Goal: Task Accomplishment & Management: Use online tool/utility

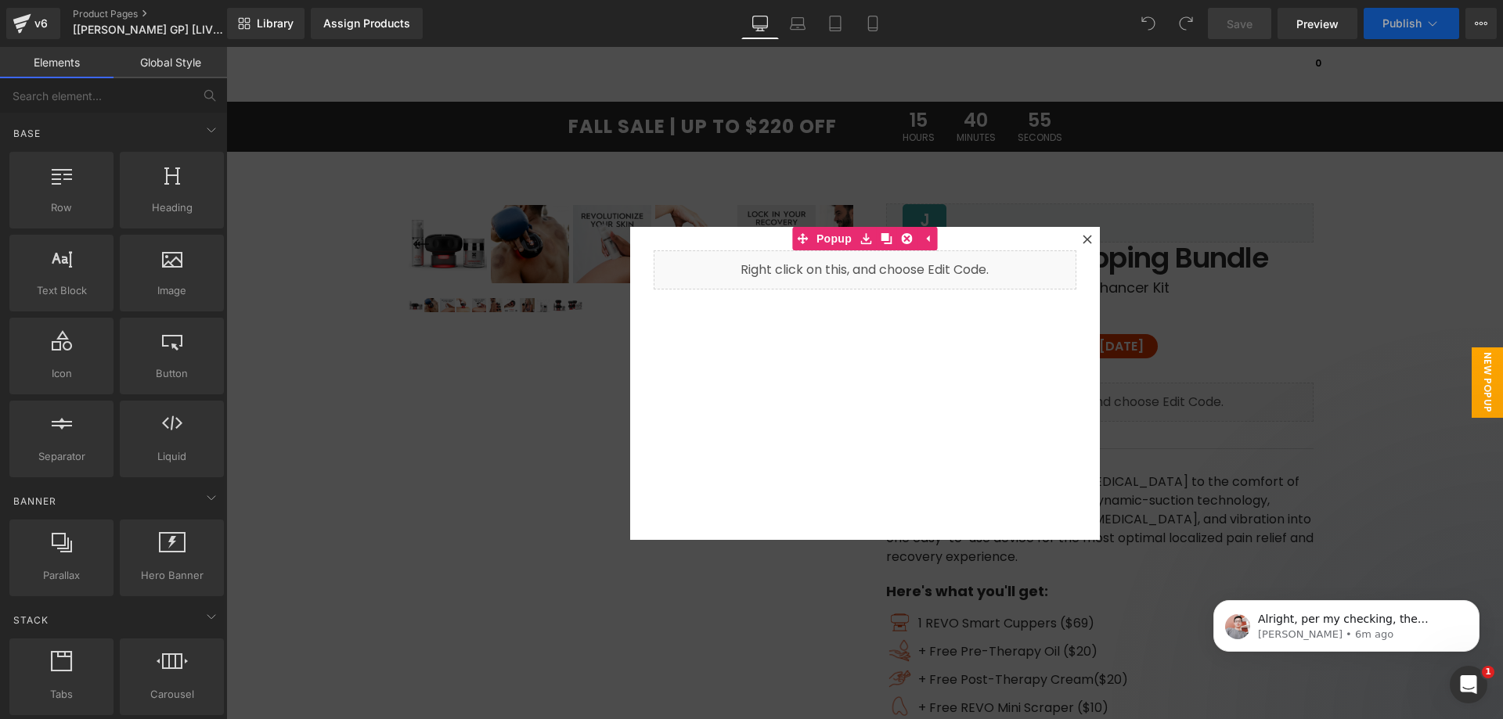
click at [1182, 339] on div at bounding box center [864, 383] width 1277 height 672
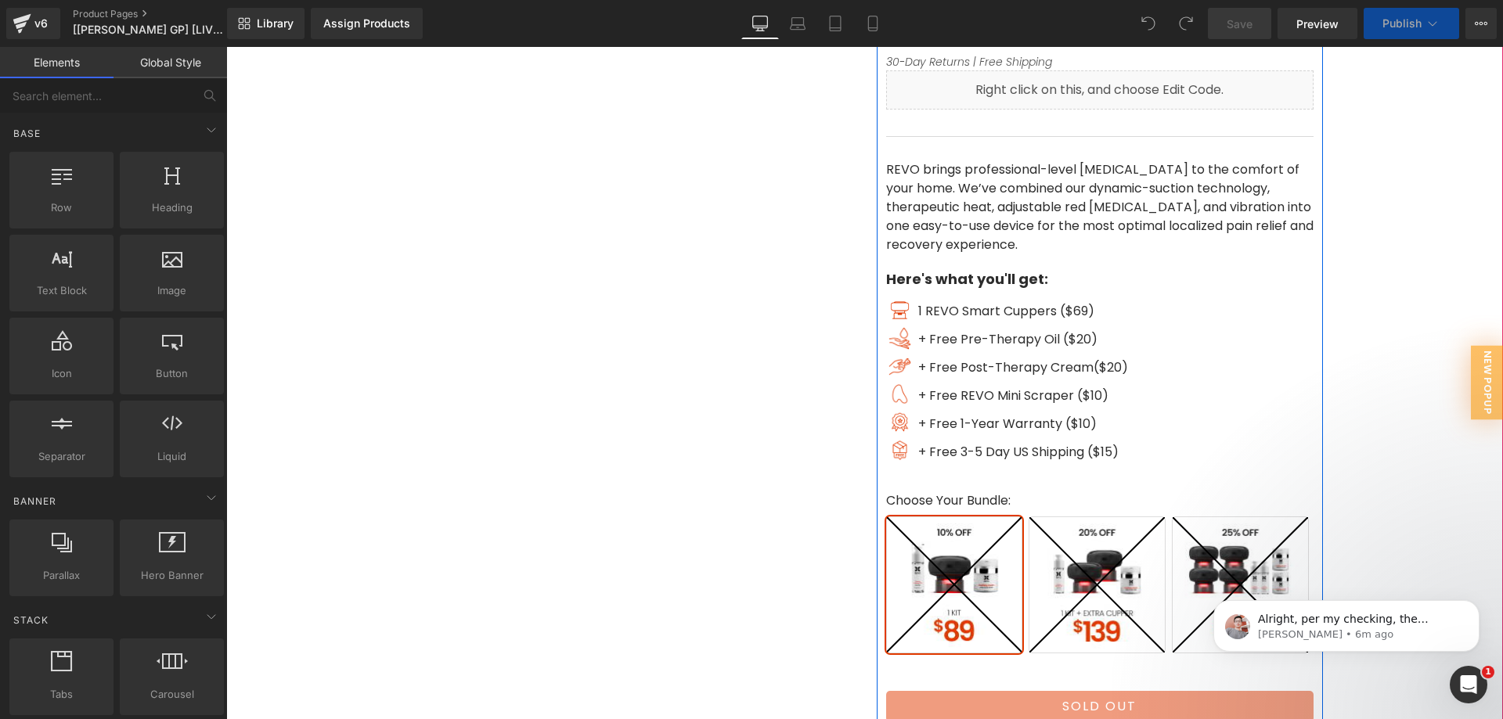
scroll to position [313, 0]
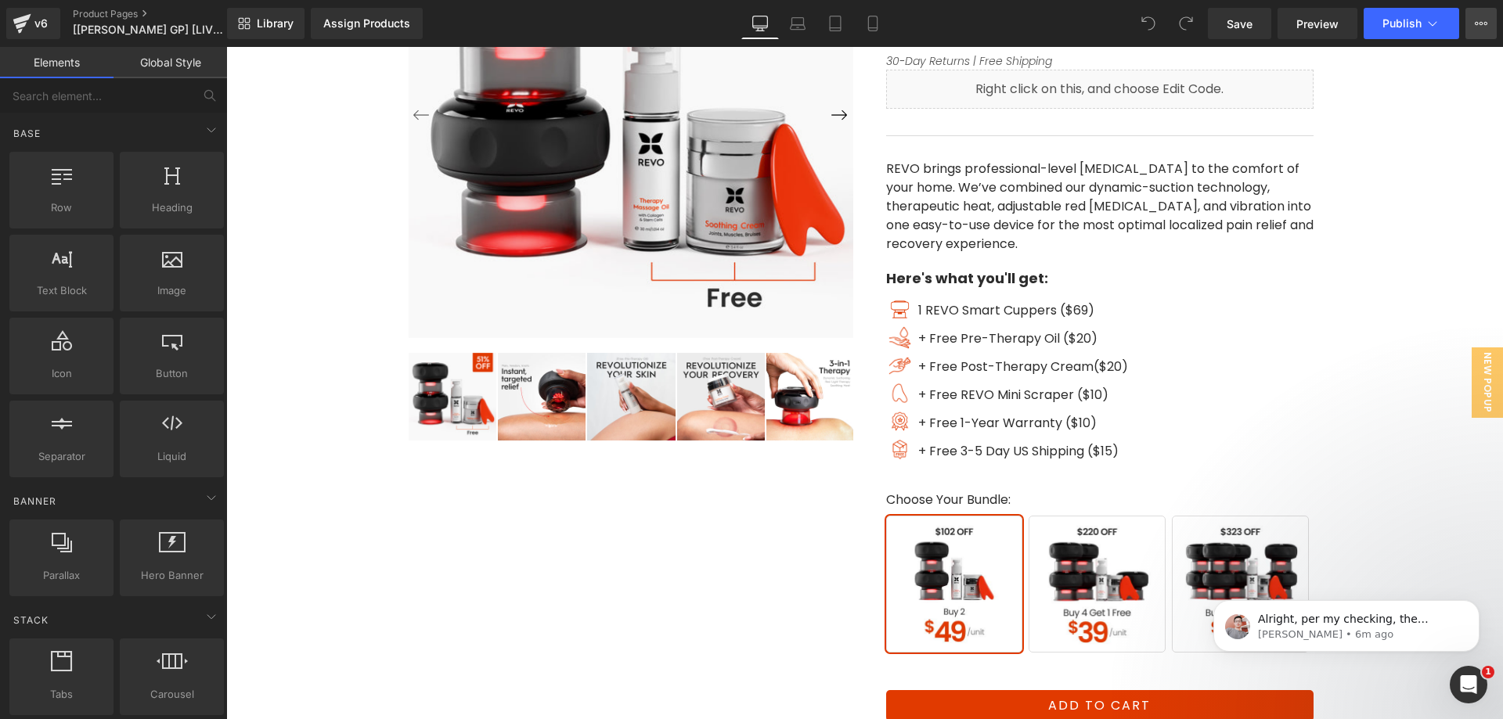
click at [1488, 26] on button "View Live Page View with current Template Save Template to Library Schedule Pub…" at bounding box center [1480, 23] width 31 height 31
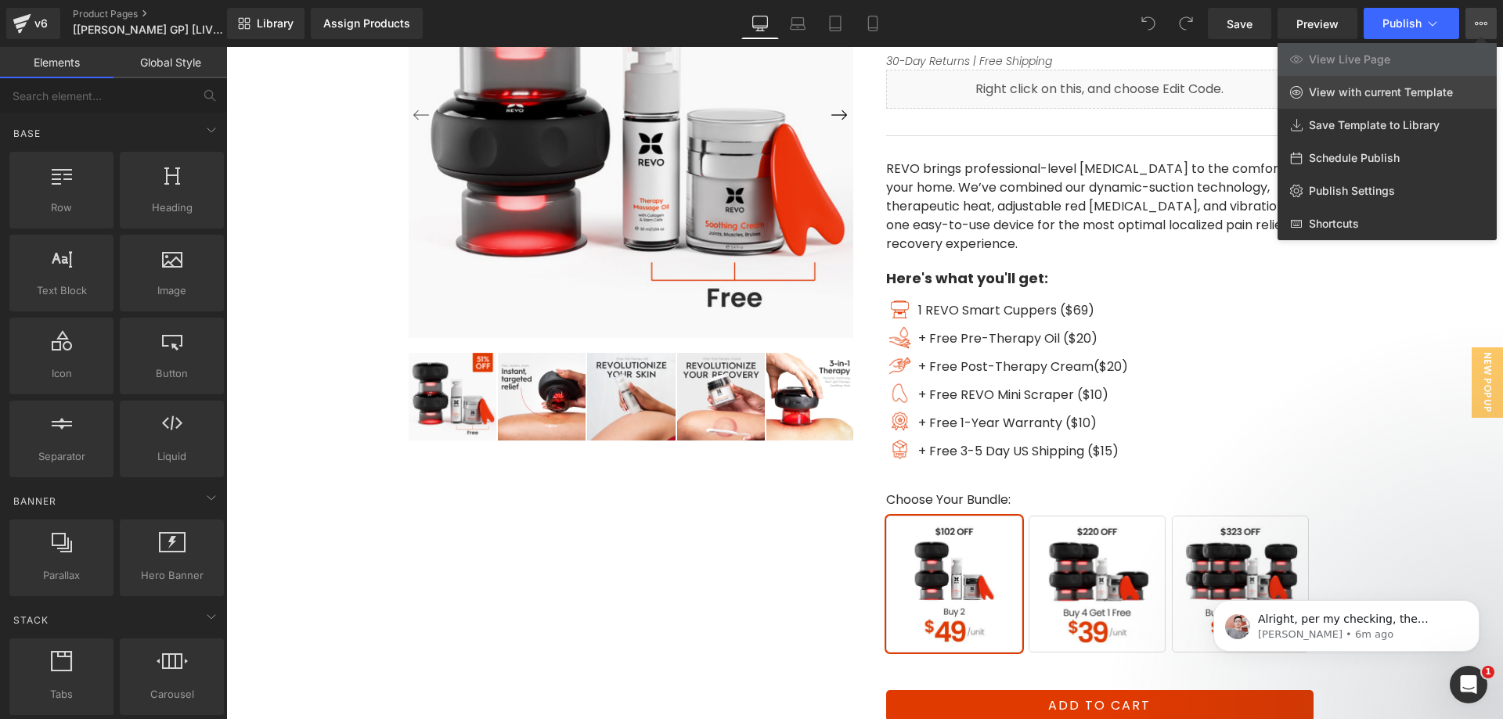
click at [1385, 94] on span "View with current Template" at bounding box center [1381, 92] width 144 height 14
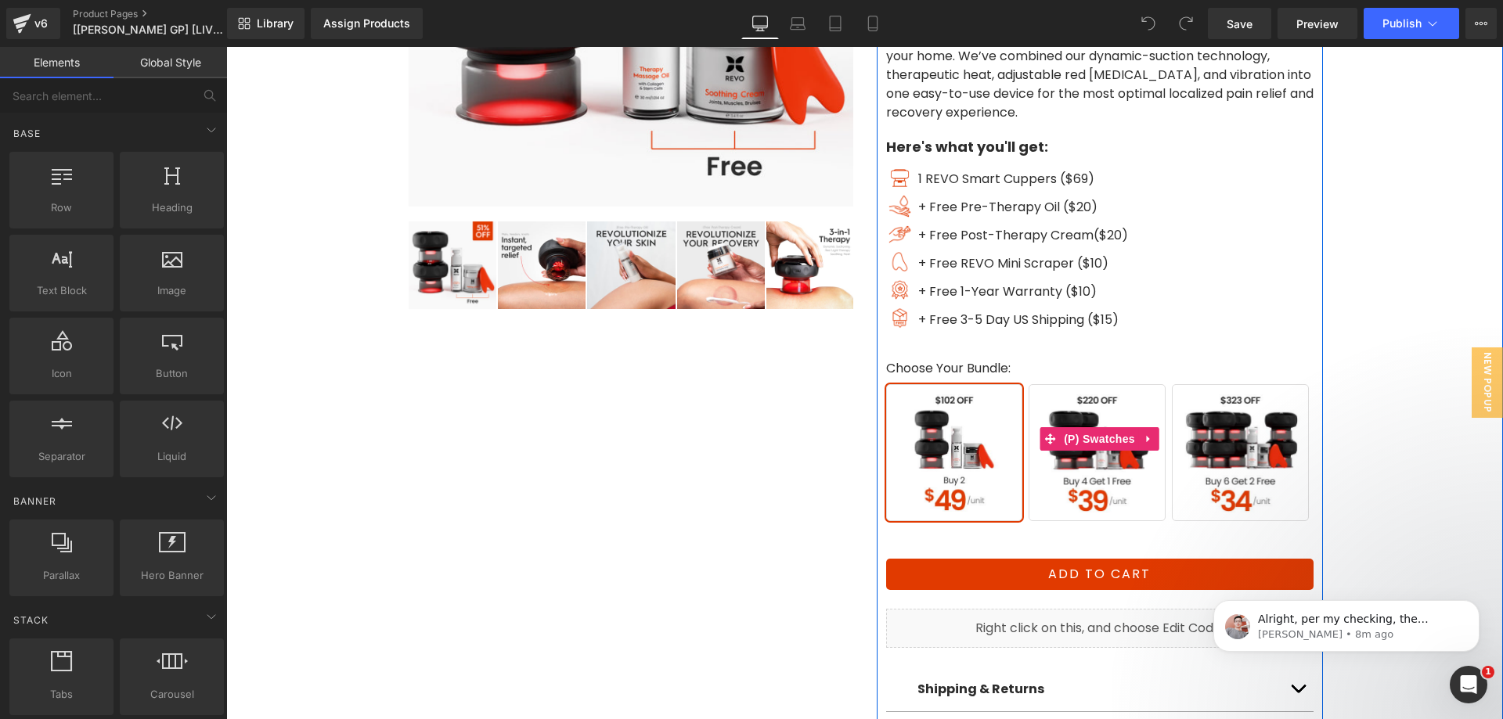
scroll to position [548, 0]
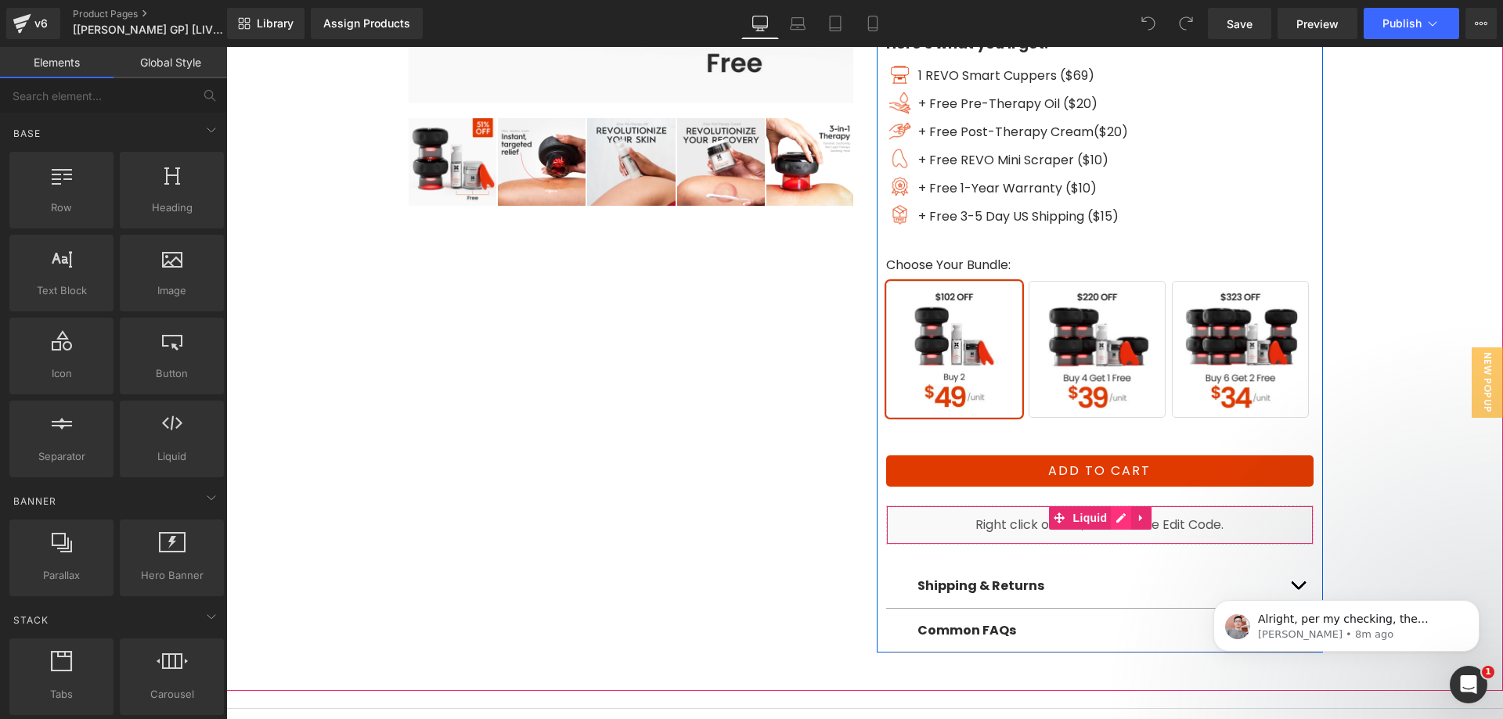
click at [1111, 517] on div "Liquid" at bounding box center [1099, 525] width 427 height 39
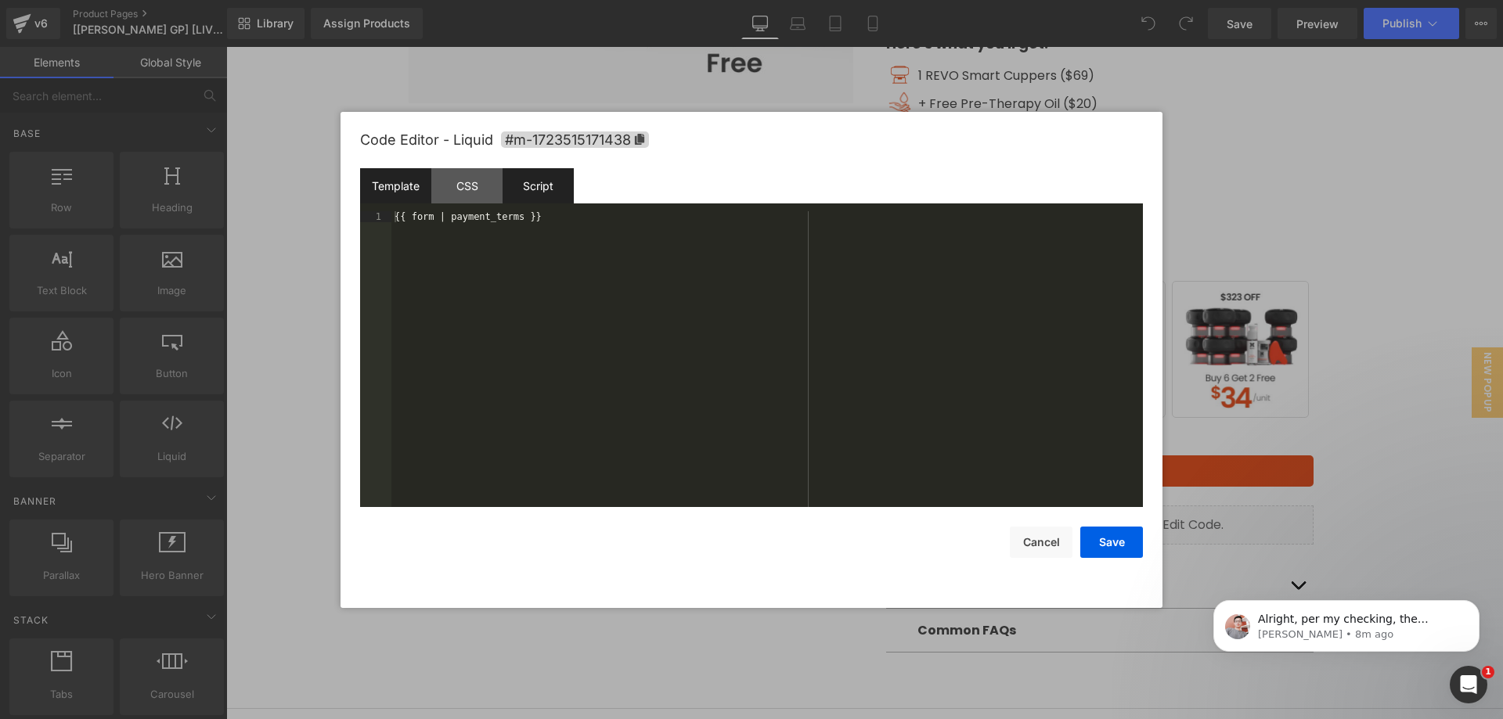
click at [561, 193] on div "Script" at bounding box center [538, 185] width 71 height 35
click at [1045, 551] on button "Cancel" at bounding box center [1041, 542] width 63 height 31
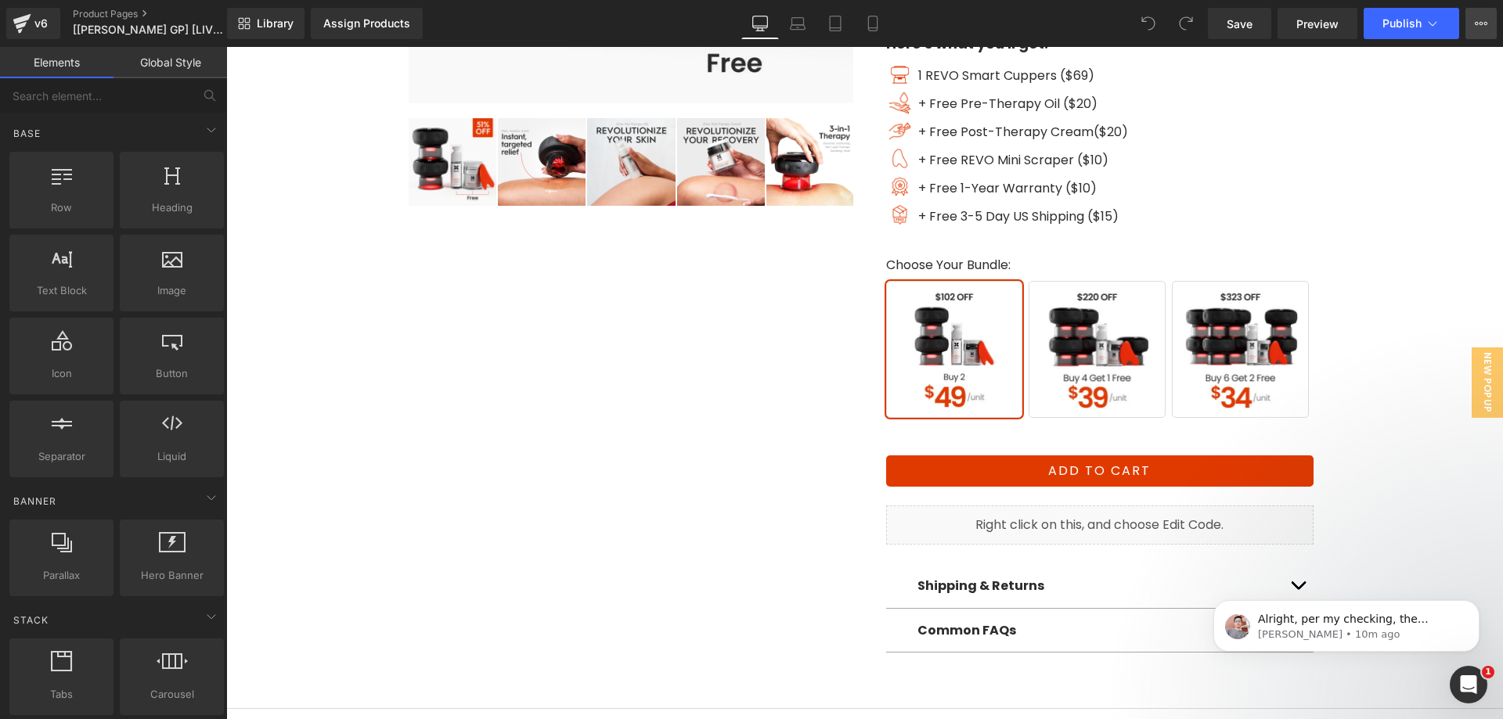
click at [1470, 19] on button "View Live Page View with current Template Save Template to Library Schedule Pub…" at bounding box center [1480, 23] width 31 height 31
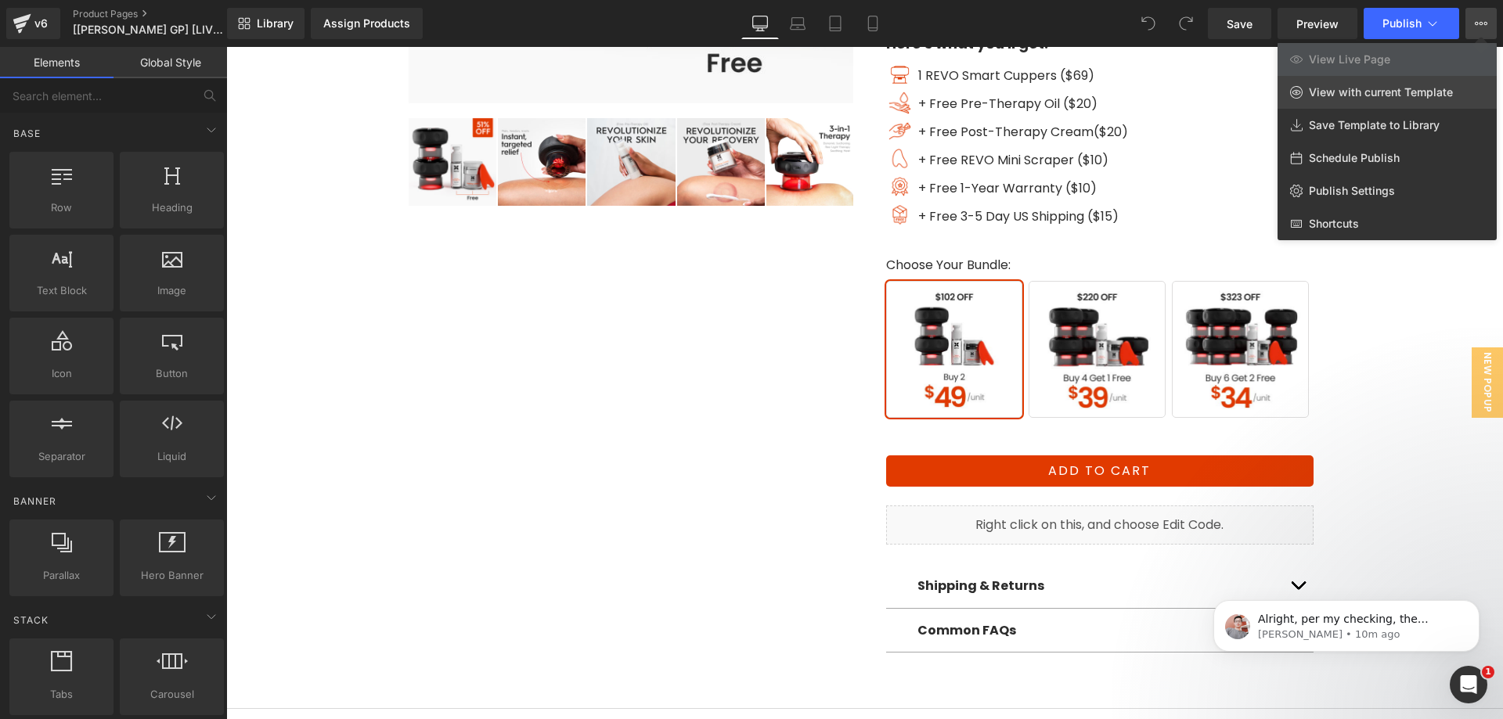
click at [1350, 93] on span "View with current Template" at bounding box center [1381, 92] width 144 height 14
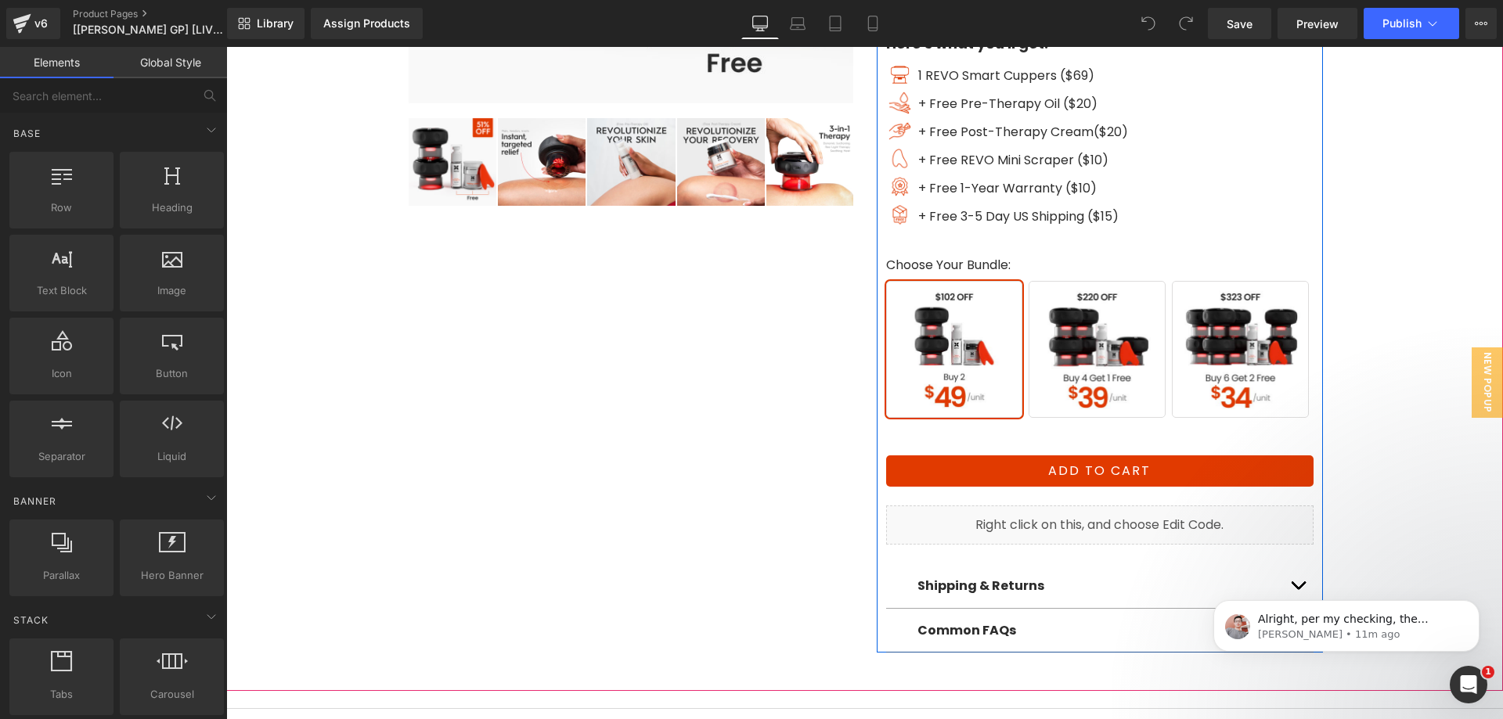
click at [1111, 514] on div "Liquid" at bounding box center [1099, 525] width 427 height 39
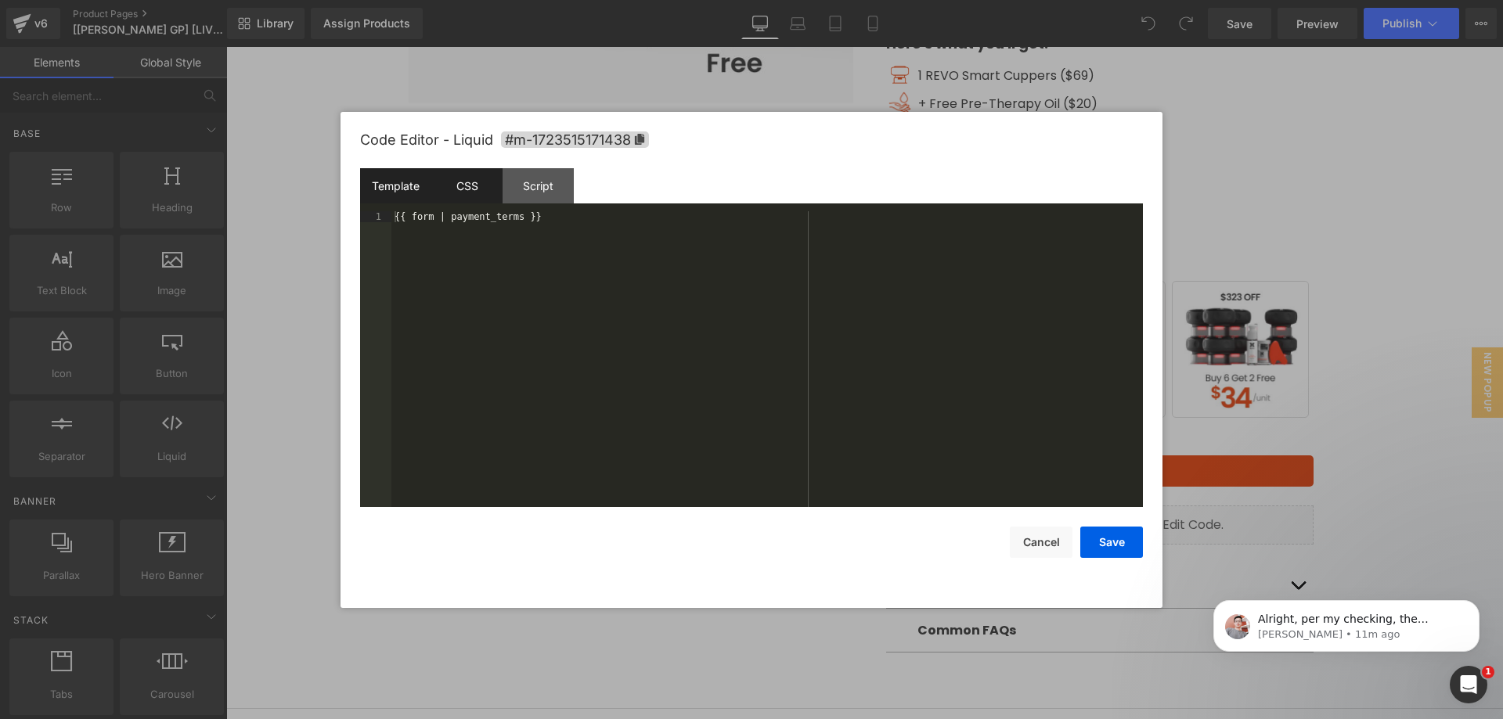
click at [470, 181] on div "CSS" at bounding box center [466, 185] width 71 height 35
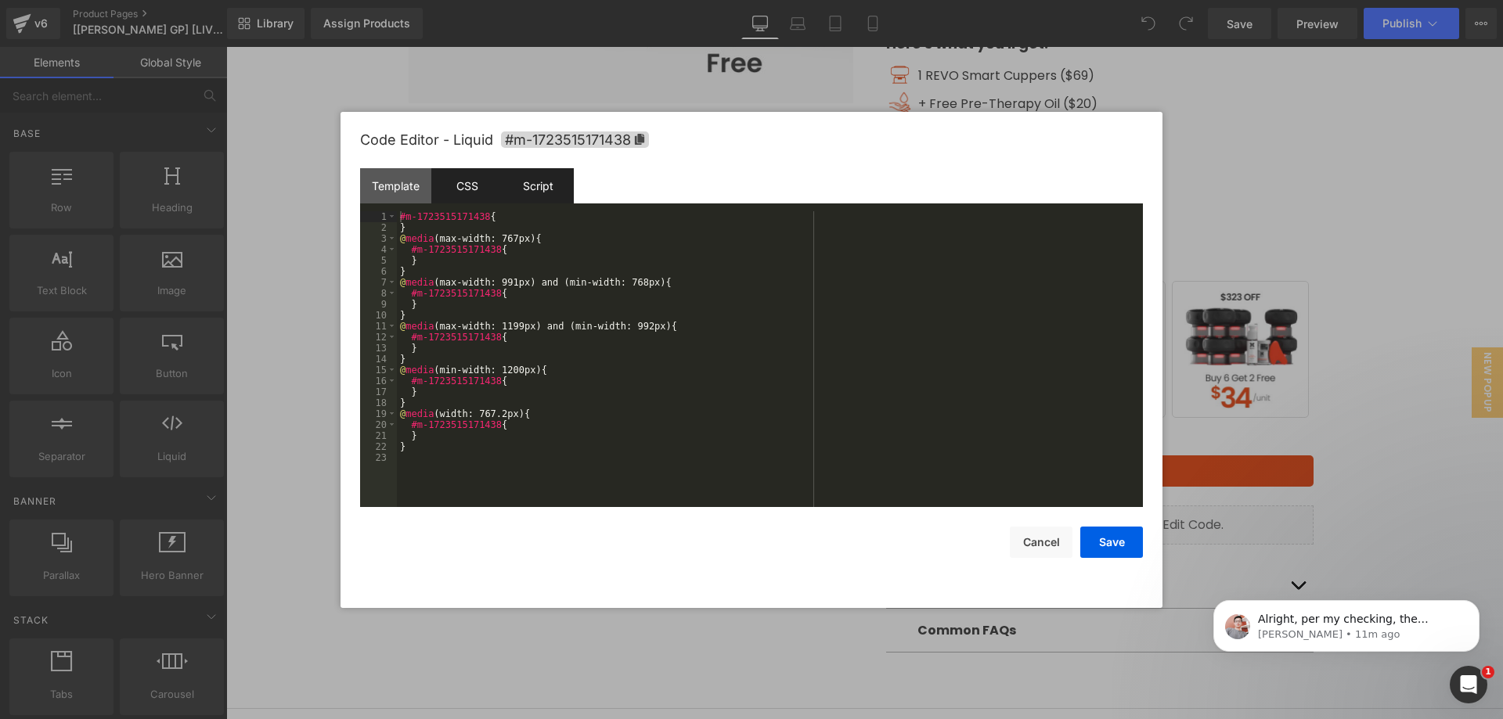
click at [525, 181] on div "Script" at bounding box center [538, 185] width 71 height 35
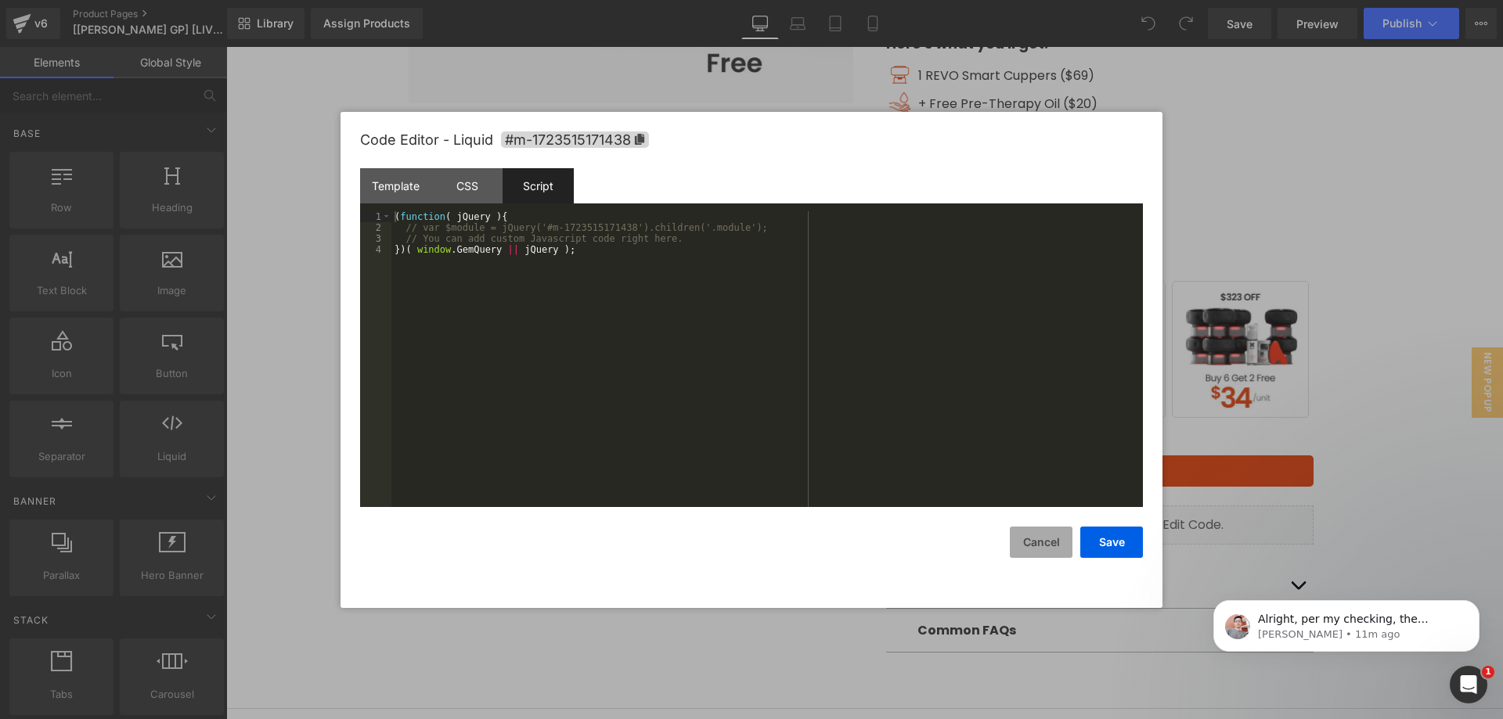
click at [1036, 535] on button "Cancel" at bounding box center [1041, 542] width 63 height 31
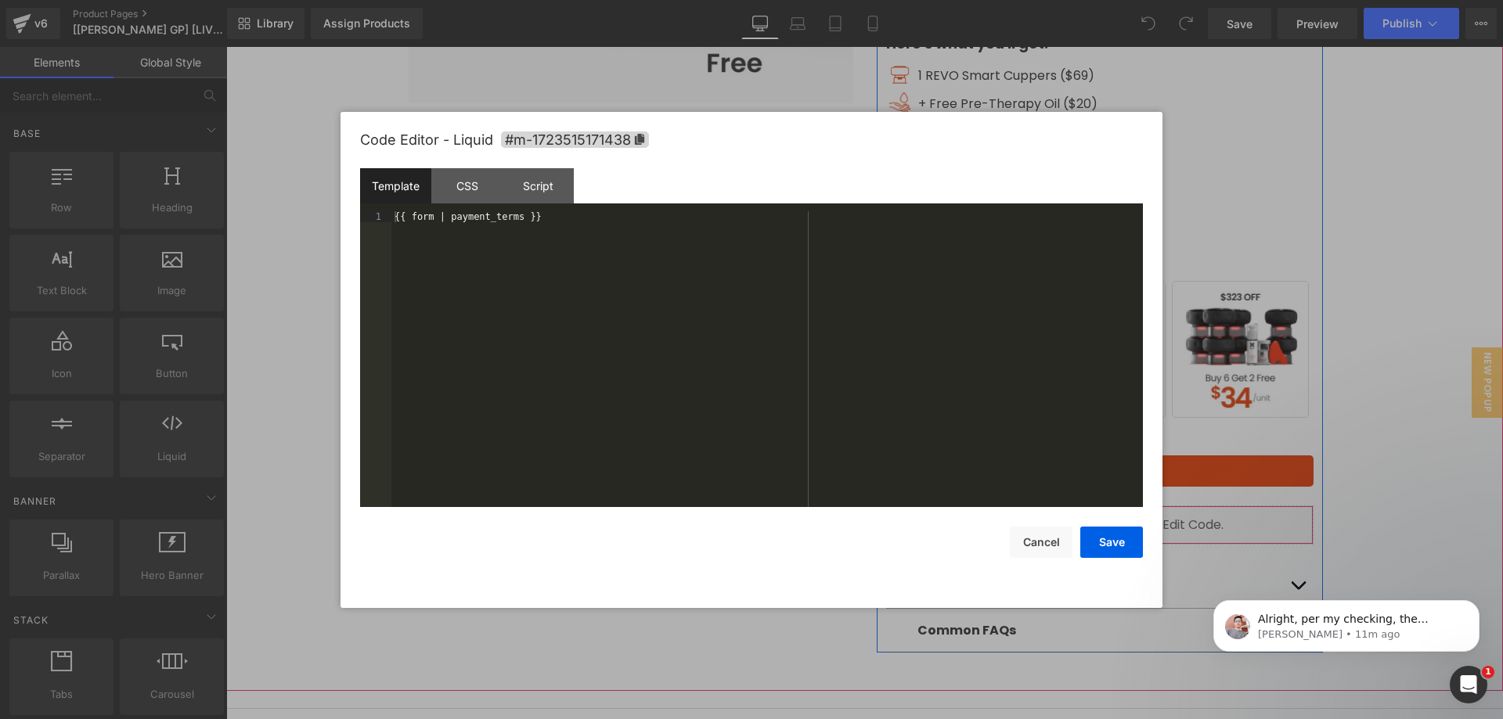
click at [1108, 518] on div "Liquid" at bounding box center [1099, 525] width 427 height 39
click at [1032, 542] on button "Cancel" at bounding box center [1041, 542] width 63 height 31
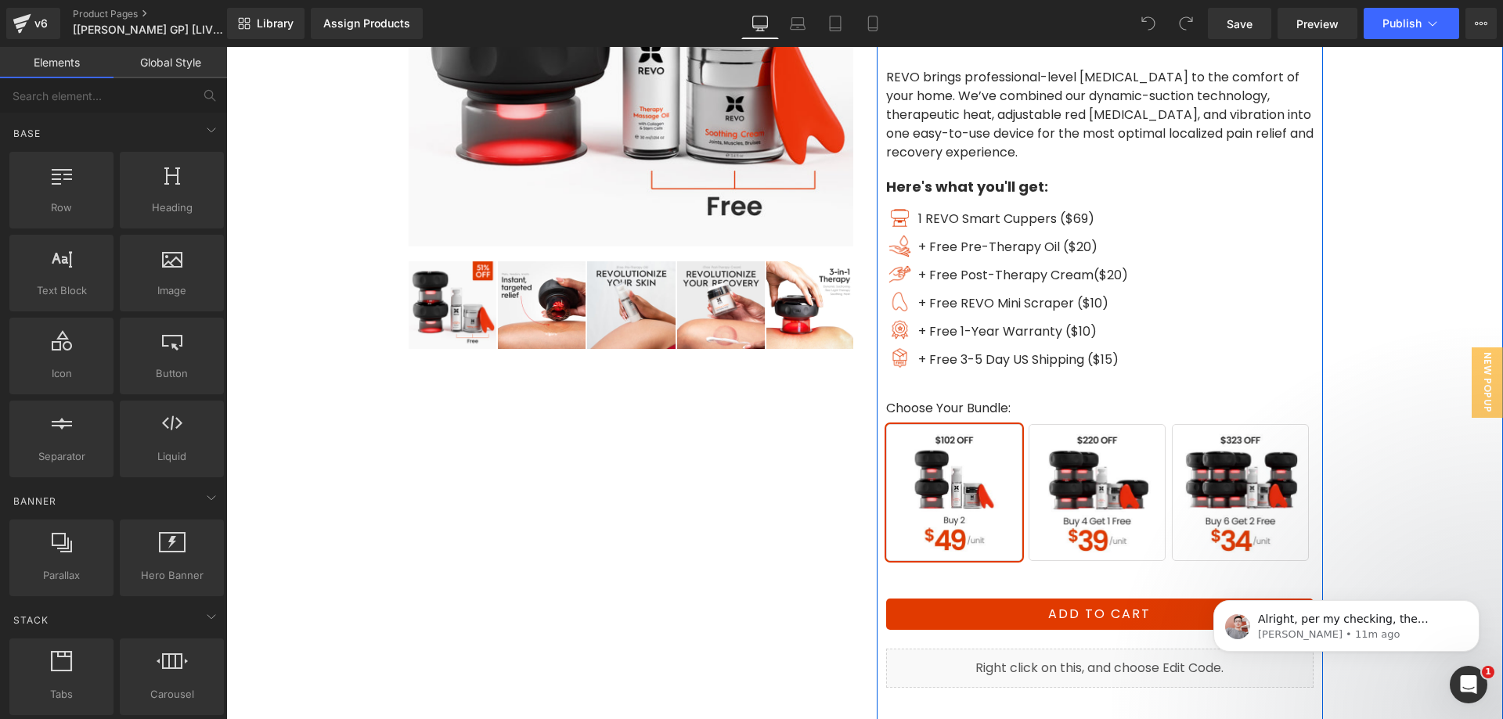
scroll to position [391, 0]
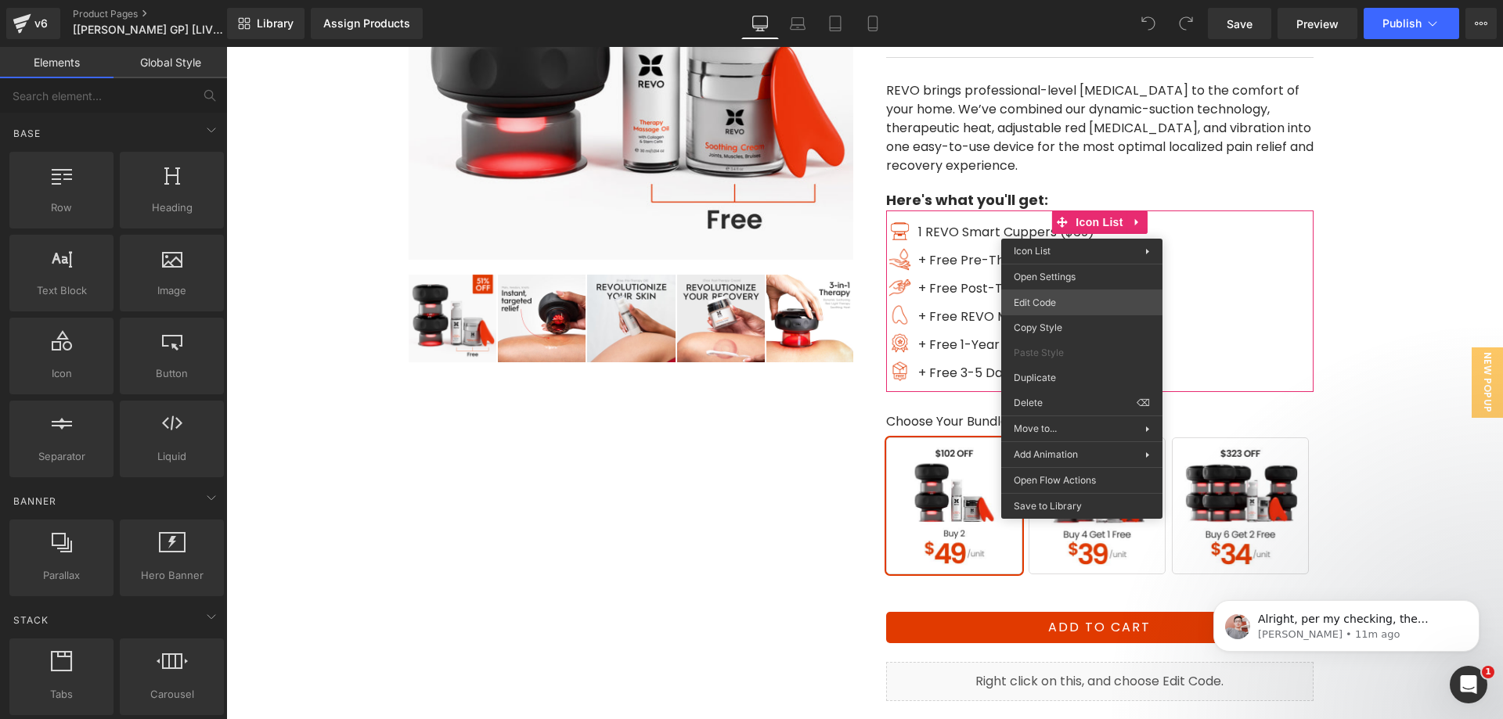
click at [1050, 0] on div "You are previewing how the will restyle your page. You can not edit Elements in…" at bounding box center [751, 0] width 1503 height 0
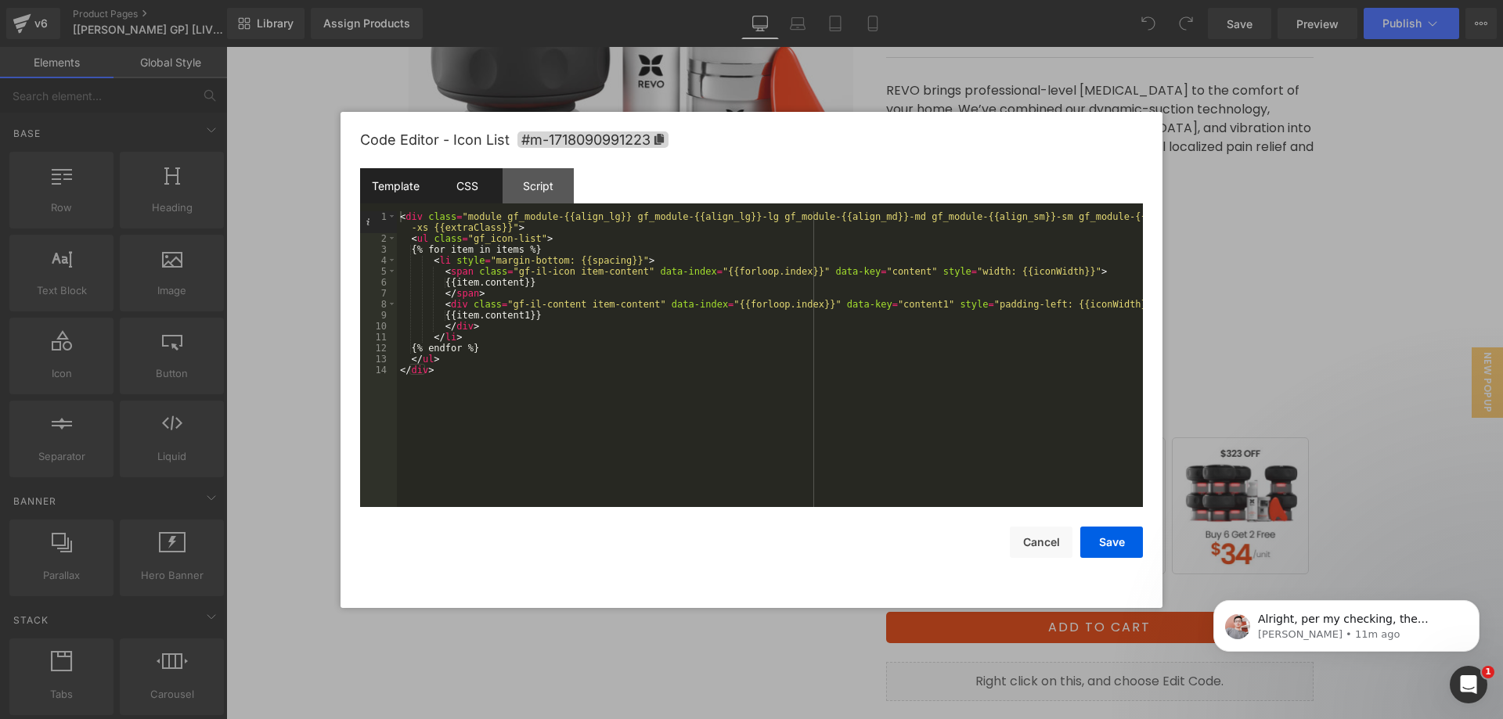
click at [491, 184] on div "CSS" at bounding box center [466, 185] width 71 height 35
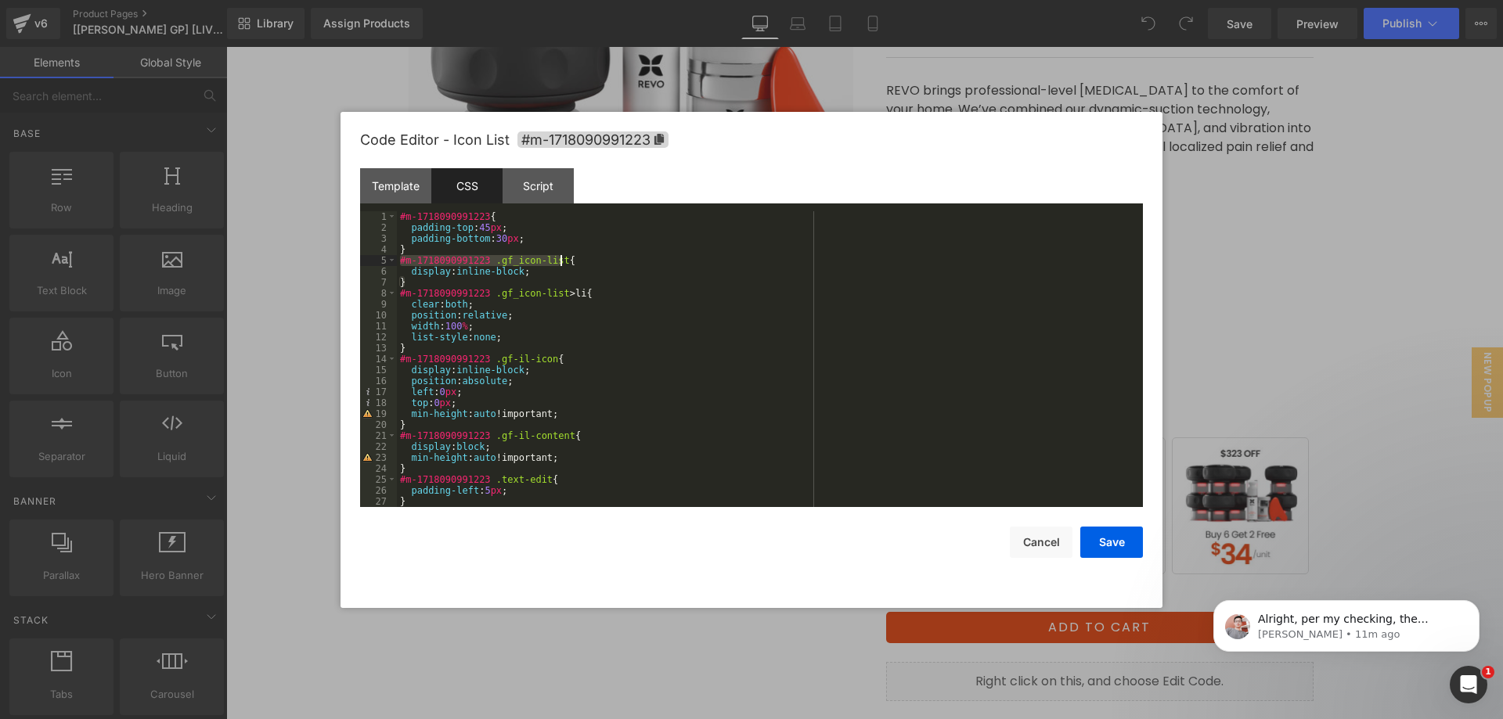
drag, startPoint x: 399, startPoint y: 258, endPoint x: 562, endPoint y: 258, distance: 162.8
click at [562, 258] on div "#m-1718090991223 { padding-top : 45 px ; padding-bottom : 30 px ; } #m-17180909…" at bounding box center [767, 370] width 740 height 318
drag, startPoint x: 599, startPoint y: 296, endPoint x: 382, endPoint y: 290, distance: 216.9
click at [382, 290] on pre "1 2 3 4 5 6 7 8 9 10 11 12 13 14 15 16 17 18 19 20 21 22 23 24 25 26 27 28 #m-1…" at bounding box center [751, 359] width 783 height 296
click at [402, 213] on div "#m-1718090991223 { padding-top : 45 px ; padding-bottom : 30 px ; } #m-17180909…" at bounding box center [767, 370] width 740 height 318
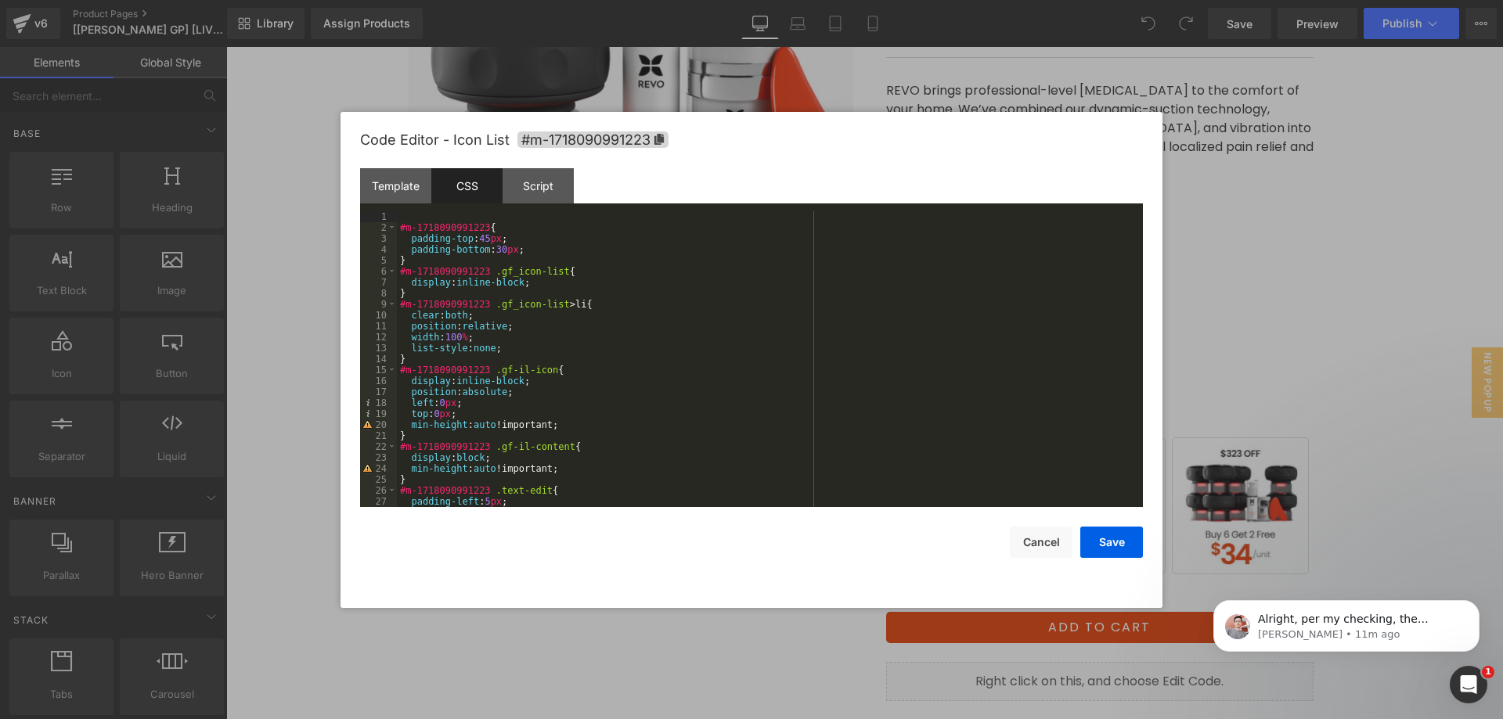
paste textarea
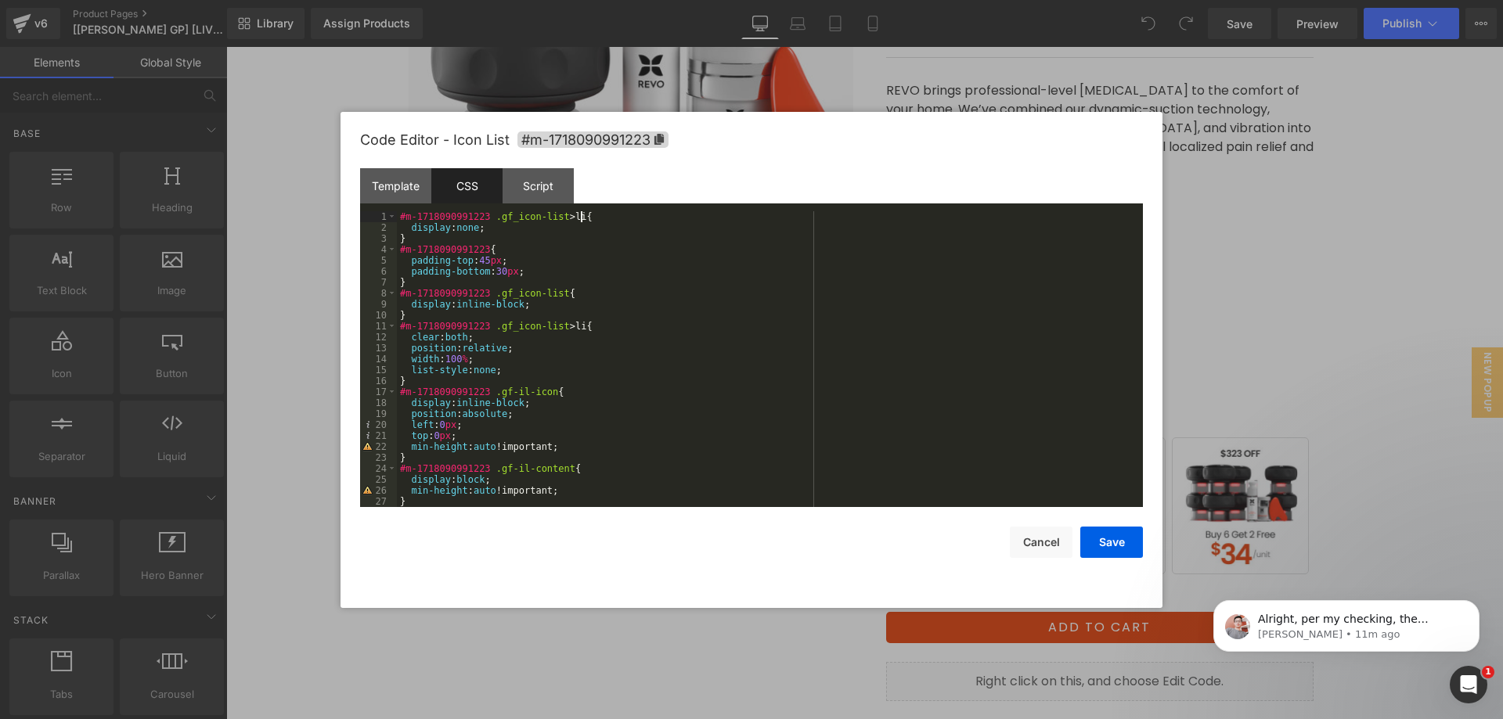
click at [582, 217] on div "#m-1718090991223 .gf_icon-list > li { display : none ; } #m-1718090991223 { pad…" at bounding box center [767, 370] width 740 height 318
click at [1109, 548] on button "Save" at bounding box center [1111, 542] width 63 height 31
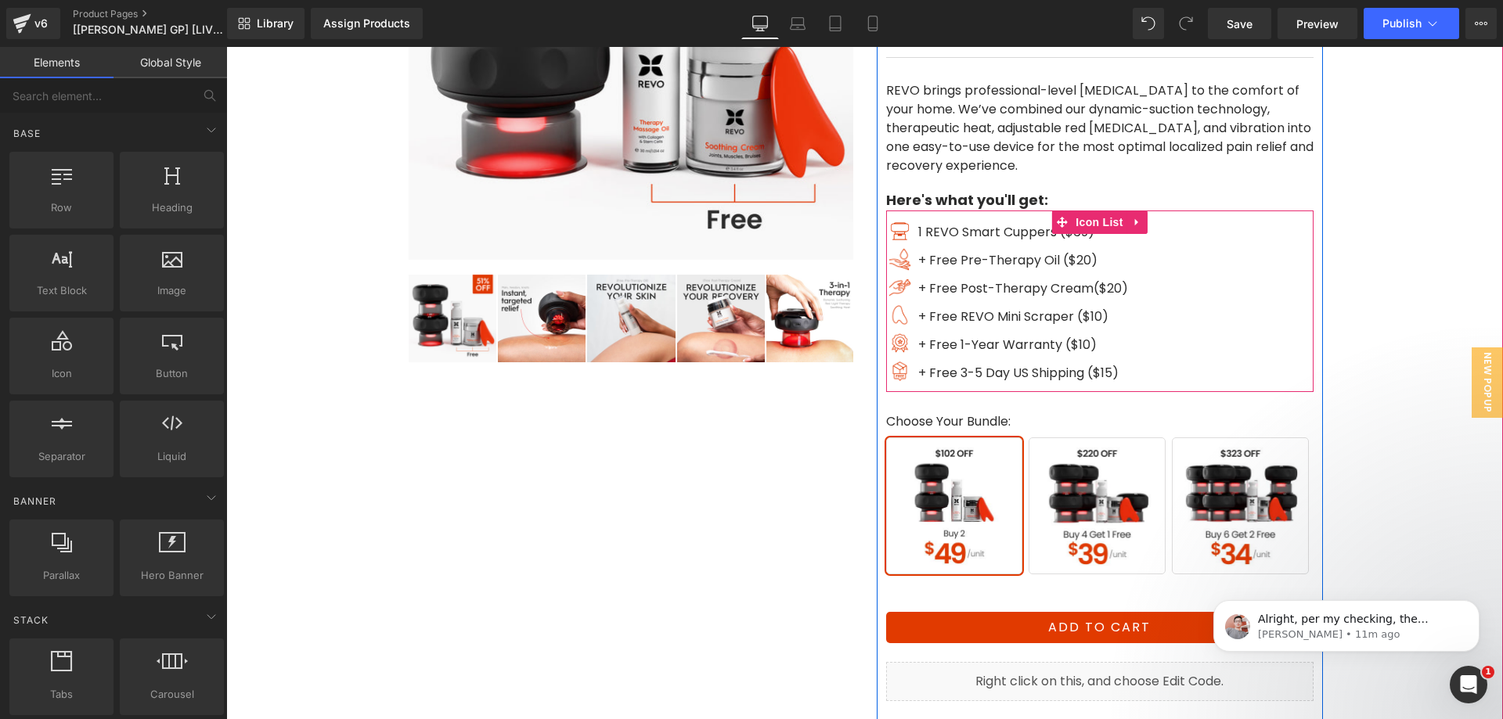
click at [1194, 260] on div "Image 1 REVO Smart Cuppers ($69) Text Block Image + Free Pre-Therapy Oil ($20) …" at bounding box center [1099, 306] width 427 height 172
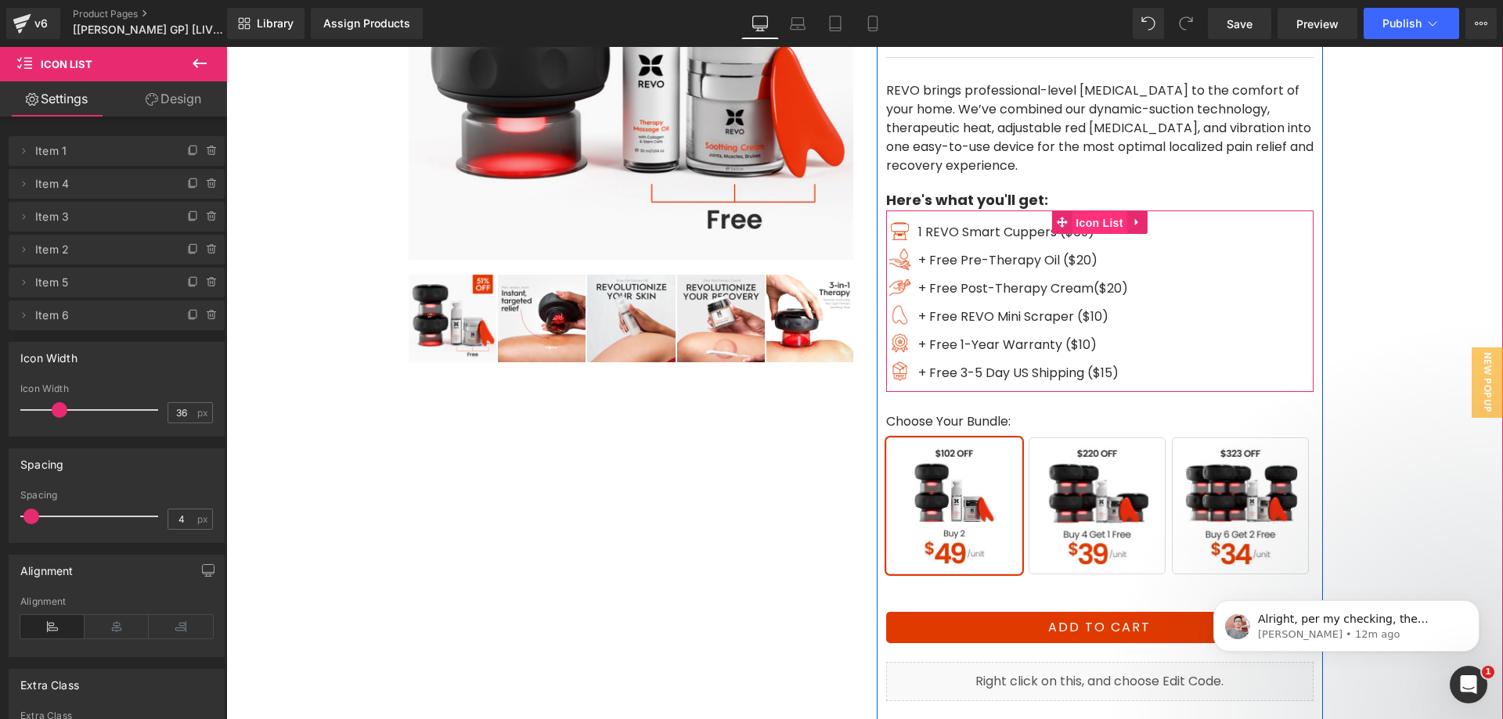
click at [1083, 216] on span "Icon List" at bounding box center [1099, 222] width 55 height 23
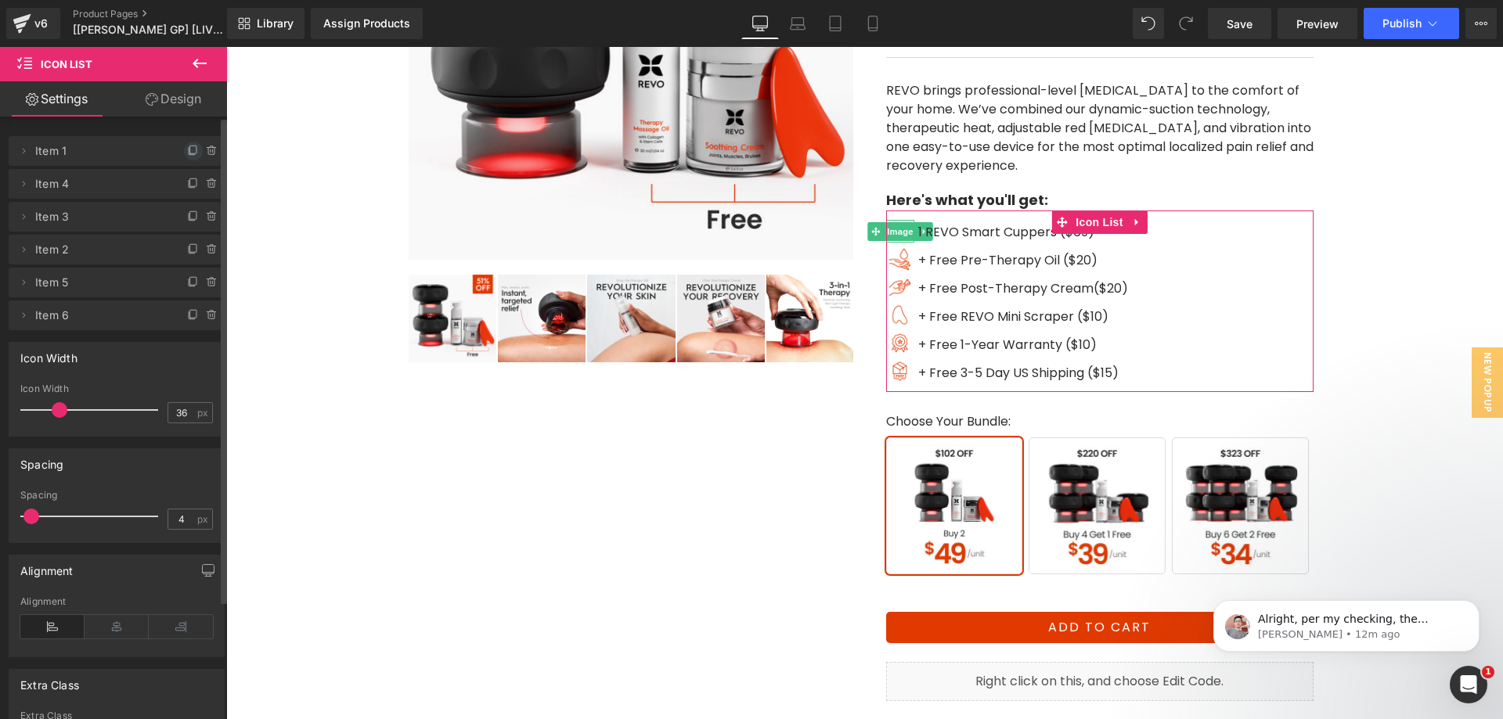
click at [190, 153] on icon at bounding box center [193, 150] width 6 height 8
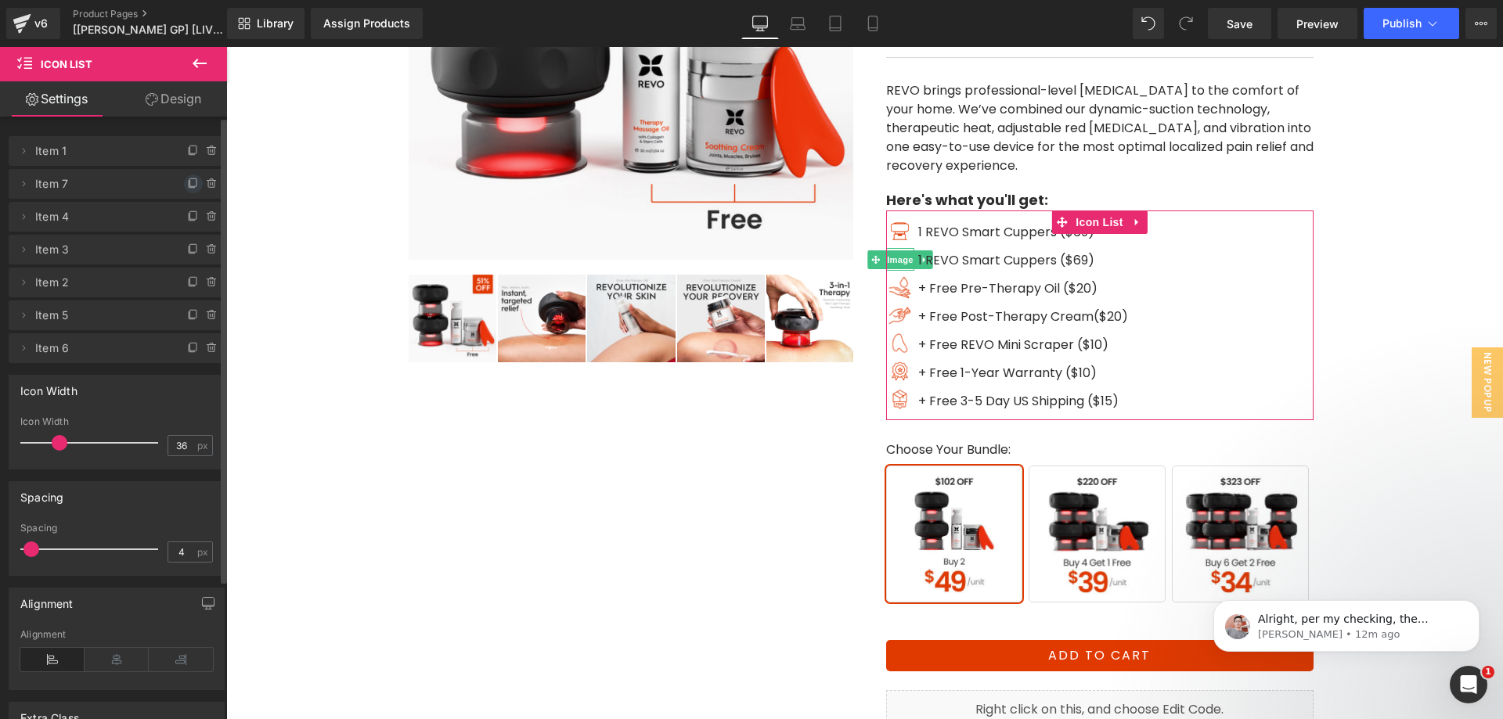
click at [187, 184] on icon at bounding box center [193, 184] width 13 height 13
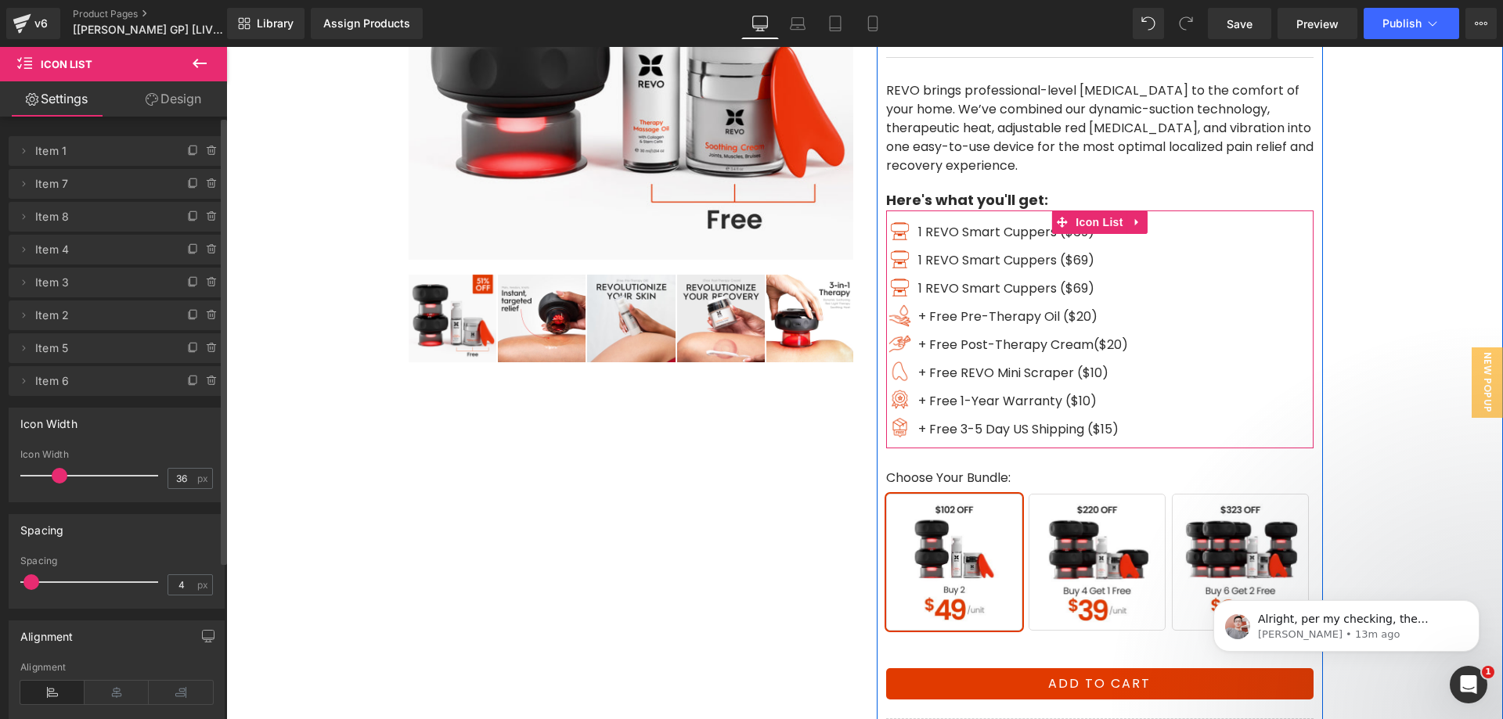
click at [921, 265] on span "1 REVO Smart Cuppers ($69)" at bounding box center [1006, 260] width 176 height 18
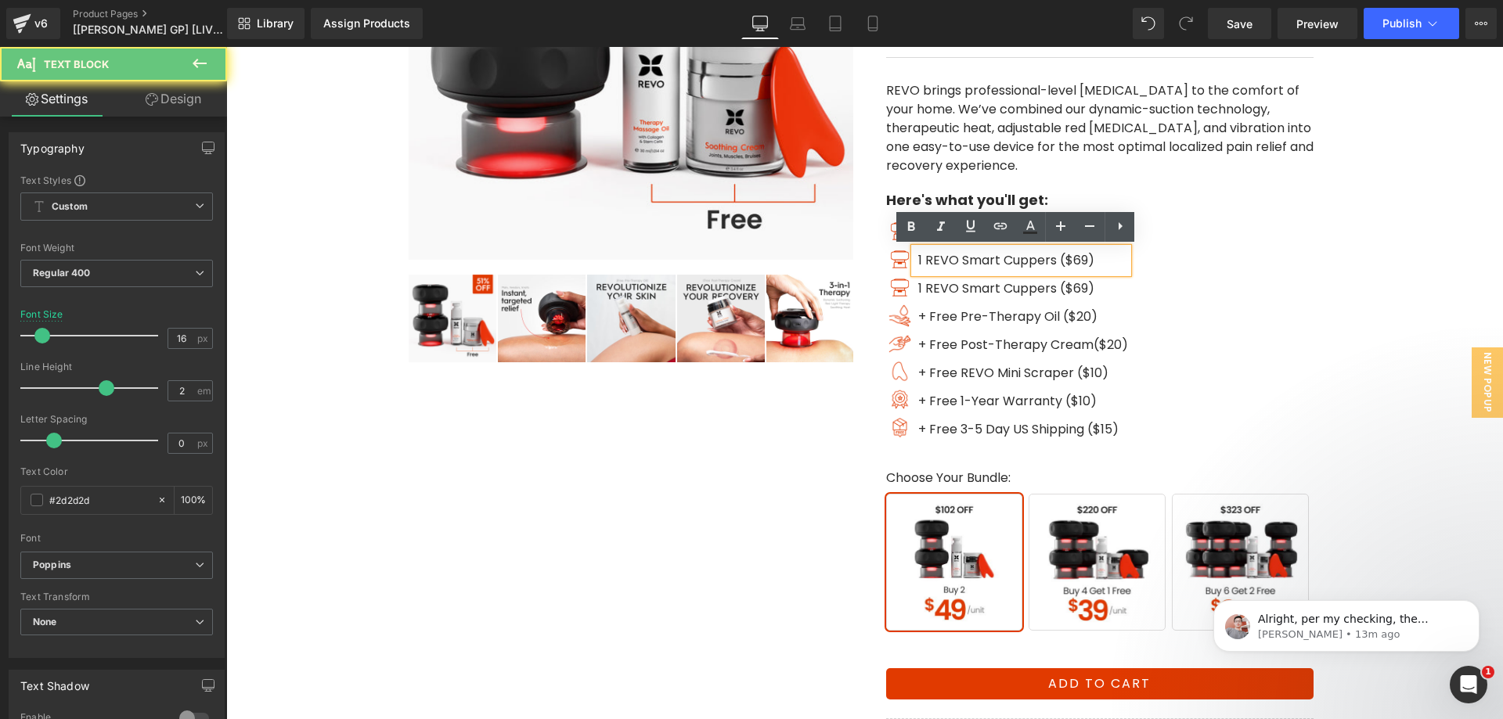
click at [920, 264] on span "1 REVO Smart Cuppers ($69)" at bounding box center [1006, 260] width 176 height 18
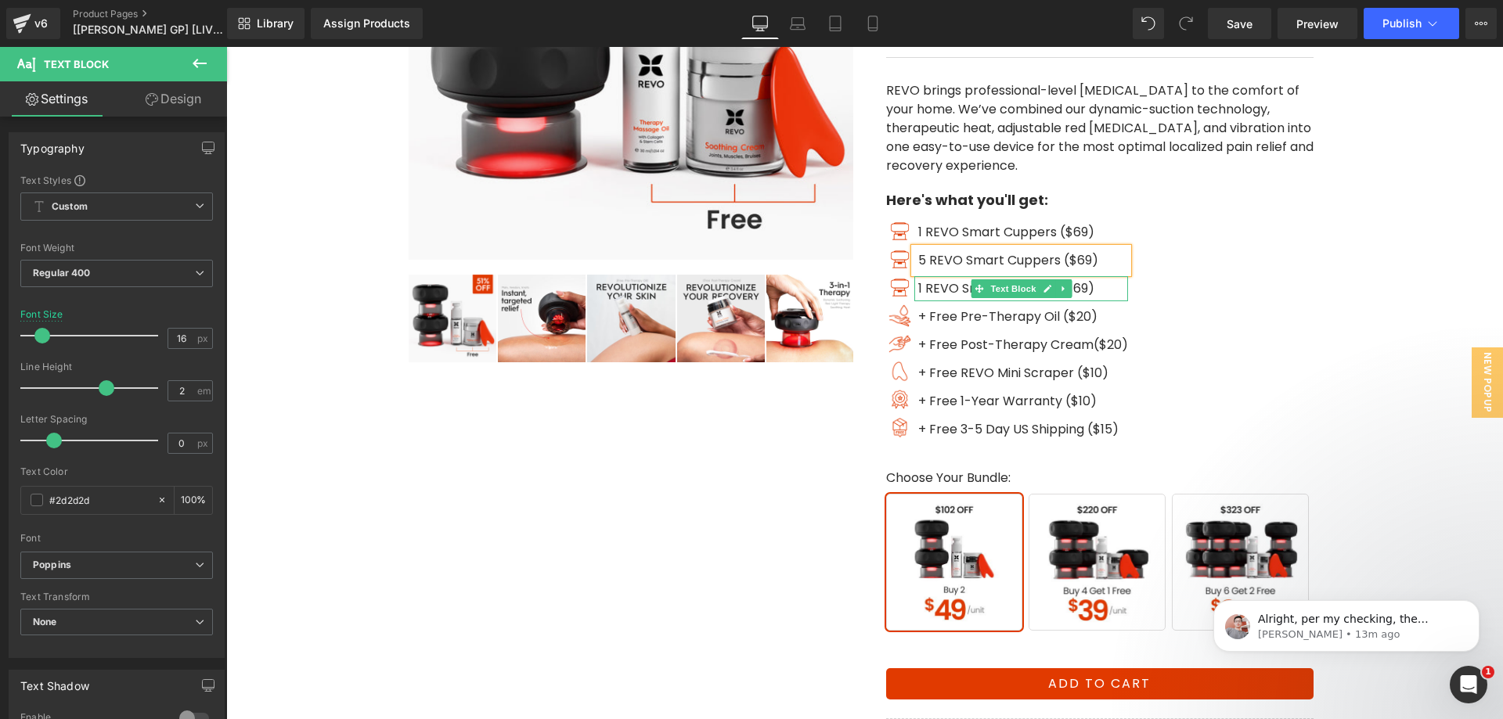
click at [921, 284] on span "1 REVO Smart Cuppers ($69)" at bounding box center [1006, 288] width 176 height 18
click at [918, 281] on span "1 REVO Smart Cuppers ($69)" at bounding box center [1006, 288] width 176 height 18
click at [954, 298] on p "5 REVO Smart Cuppers ($69)" at bounding box center [1023, 288] width 210 height 25
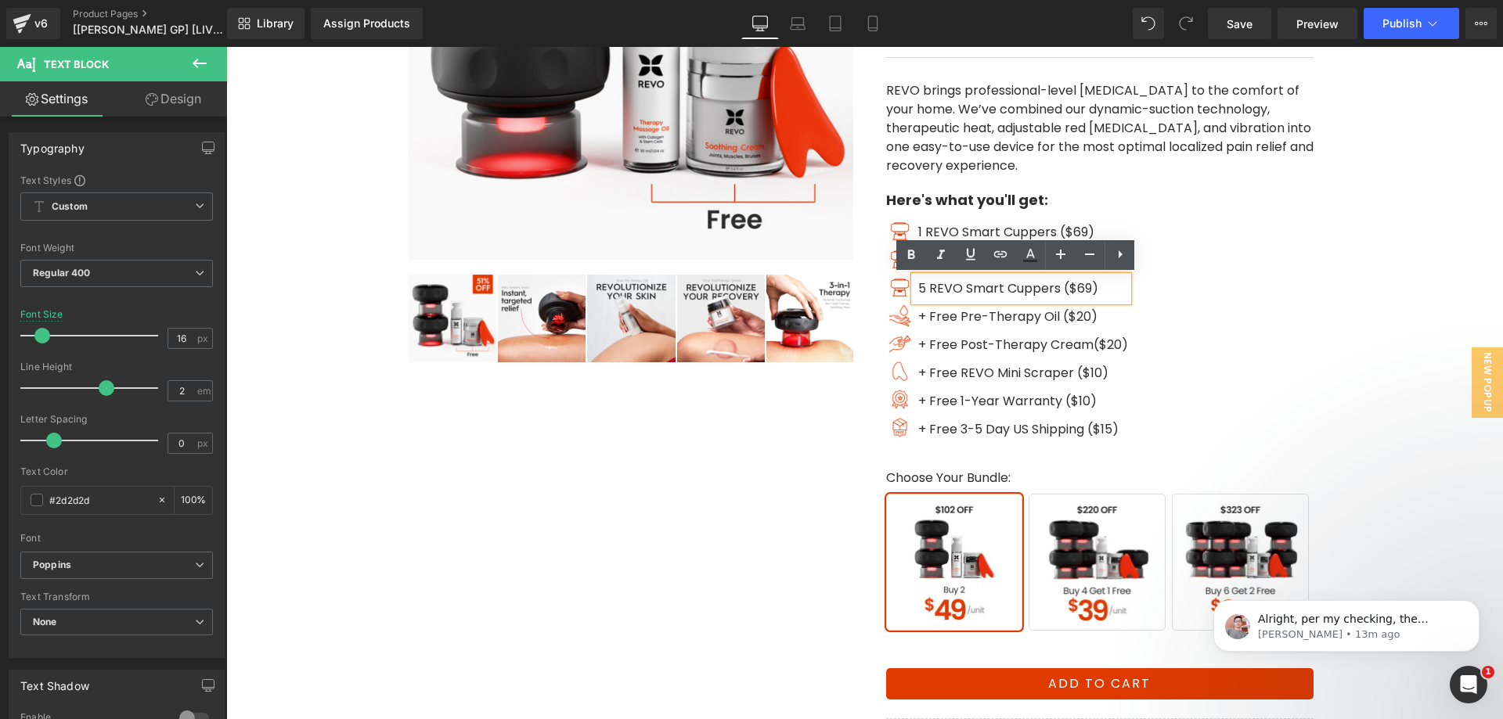
click at [1077, 290] on span "5 REVO Smart Cuppers ($69)" at bounding box center [1008, 288] width 180 height 18
click at [1085, 258] on span "5 REVO Smart Cuppers ($69)" at bounding box center [1008, 260] width 180 height 18
click at [1162, 263] on div "Image 1 REVO Smart Cuppers ($69) Text Block Image 5 REVO Smart Cuppers ($345) T…" at bounding box center [1099, 334] width 427 height 229
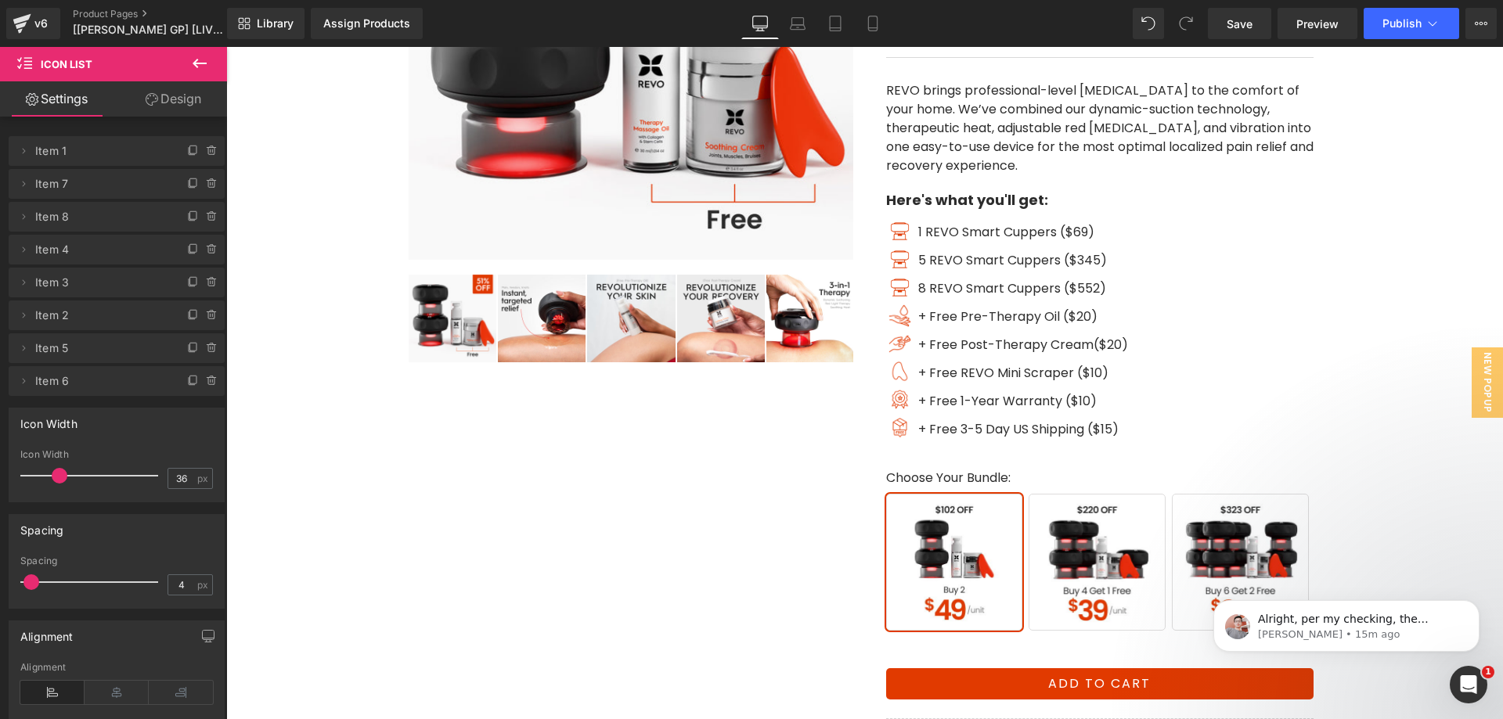
click at [192, 63] on icon at bounding box center [199, 63] width 19 height 19
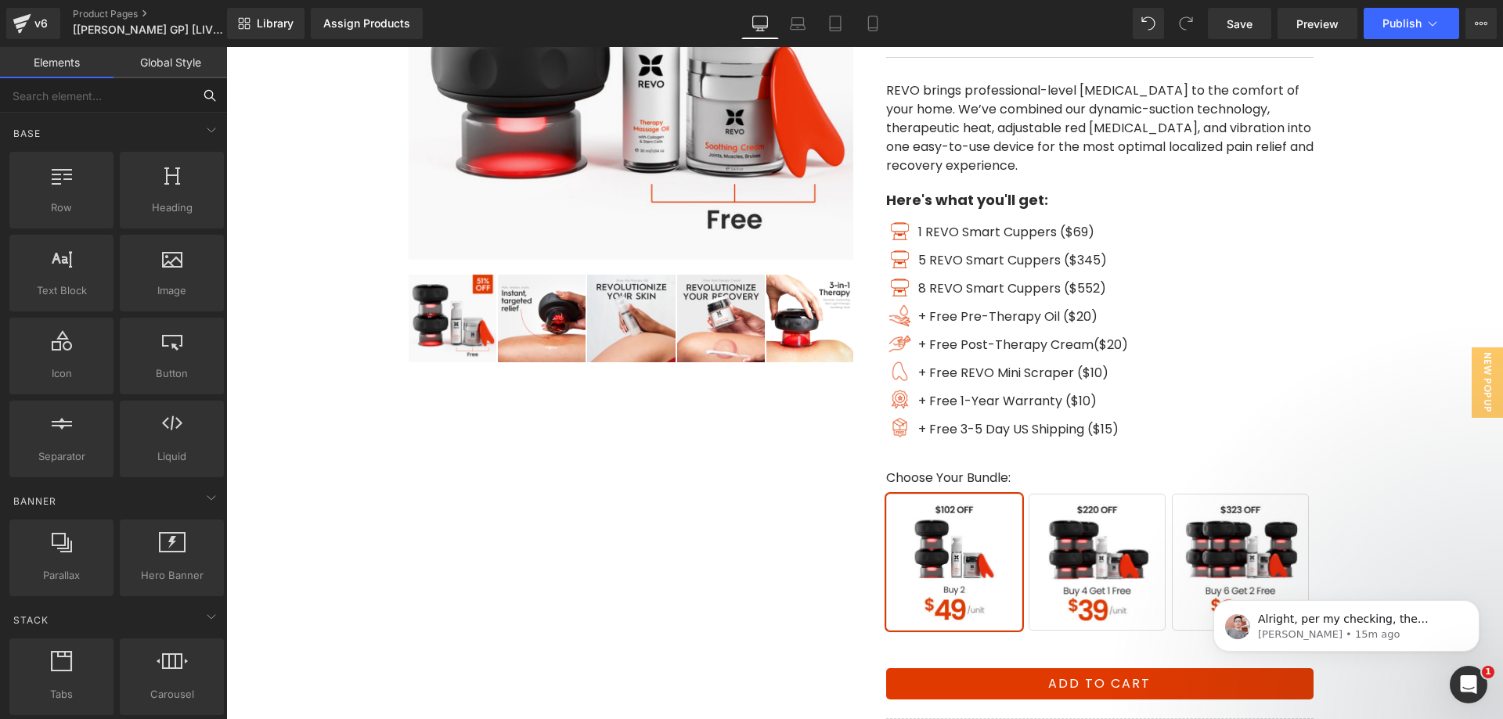
click at [84, 94] on input "text" at bounding box center [96, 95] width 193 height 34
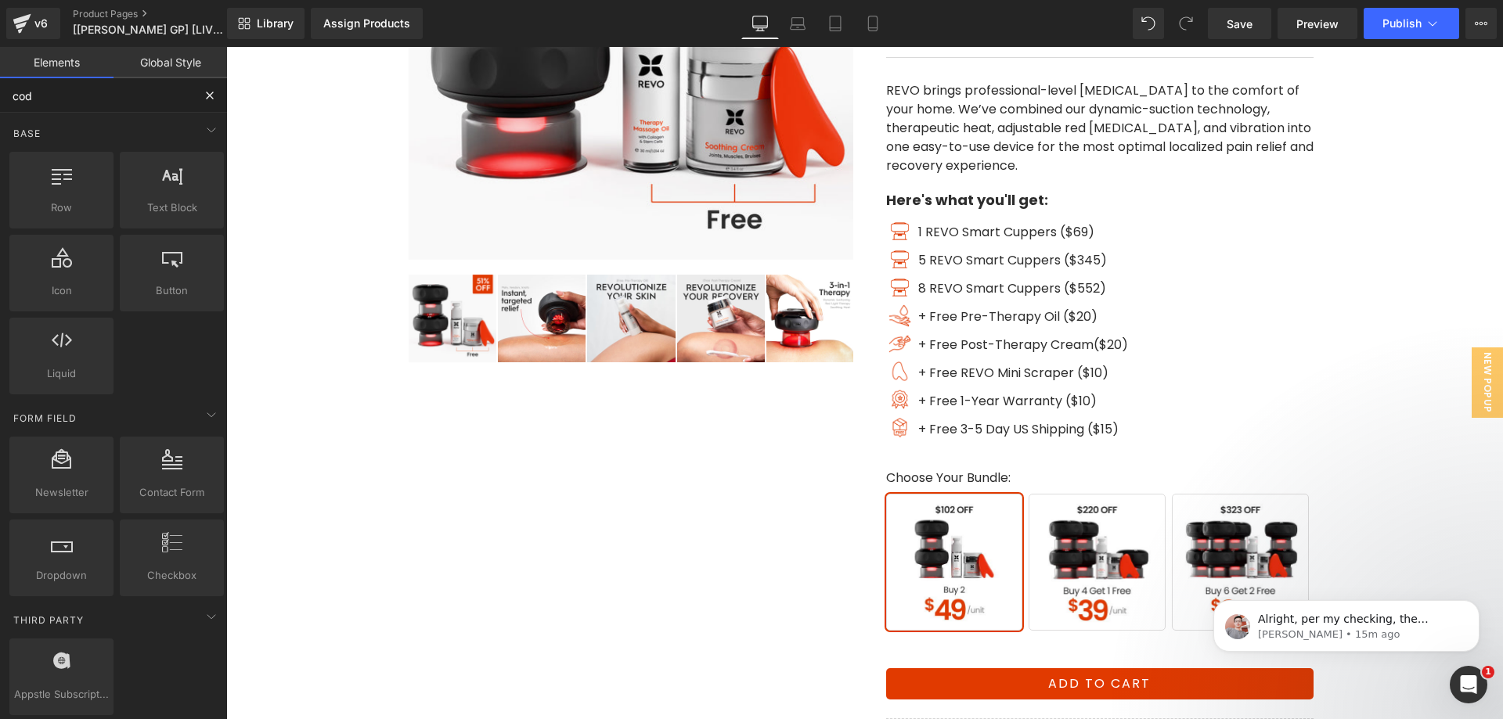
type input "code"
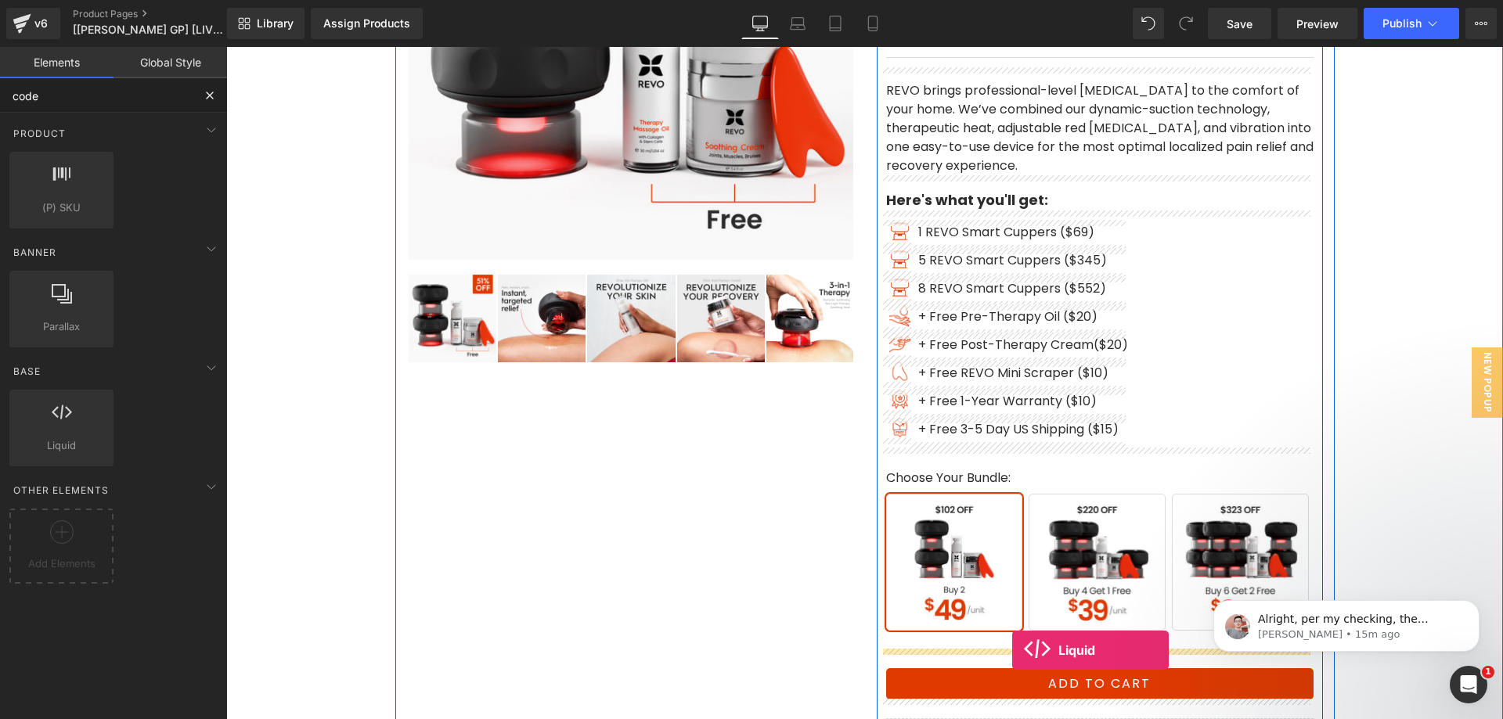
drag, startPoint x: 347, startPoint y: 483, endPoint x: 1012, endPoint y: 650, distance: 686.1
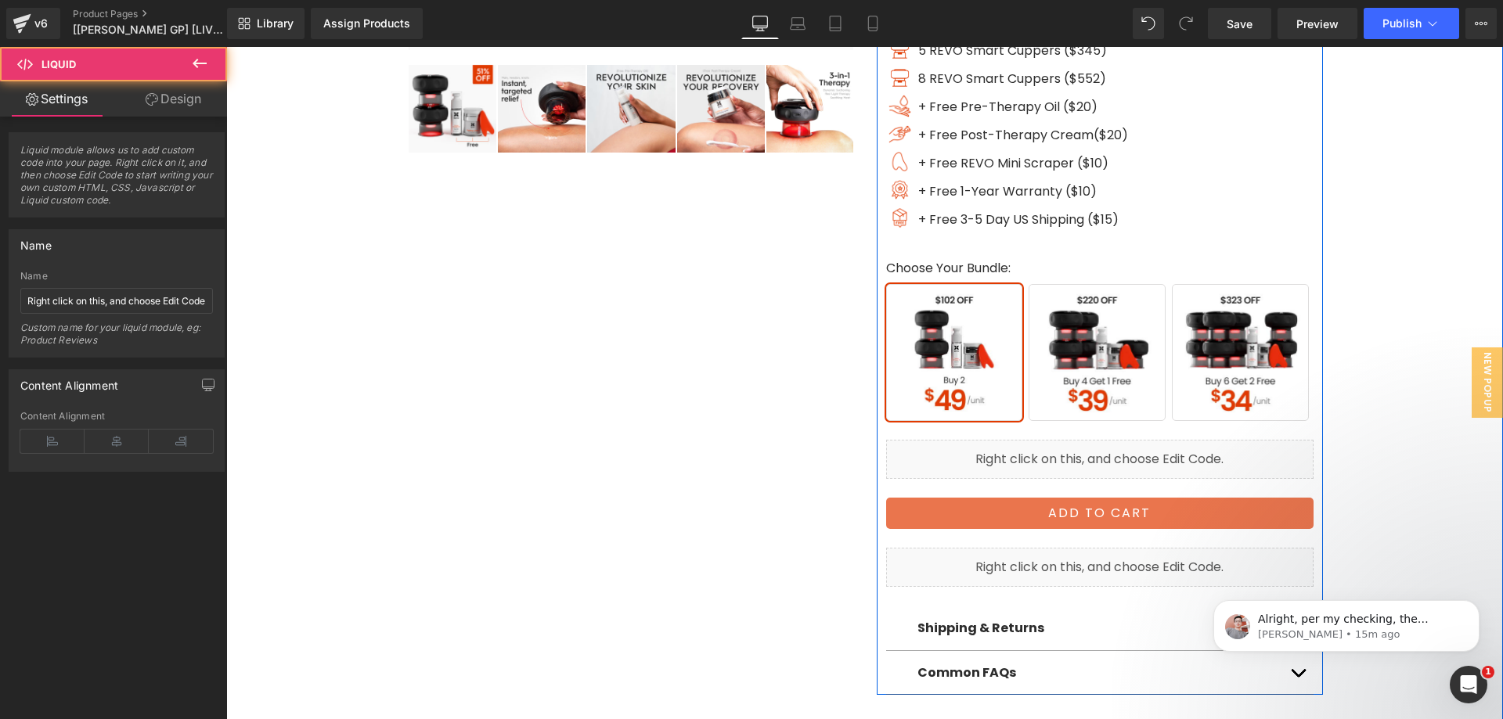
scroll to position [626, 0]
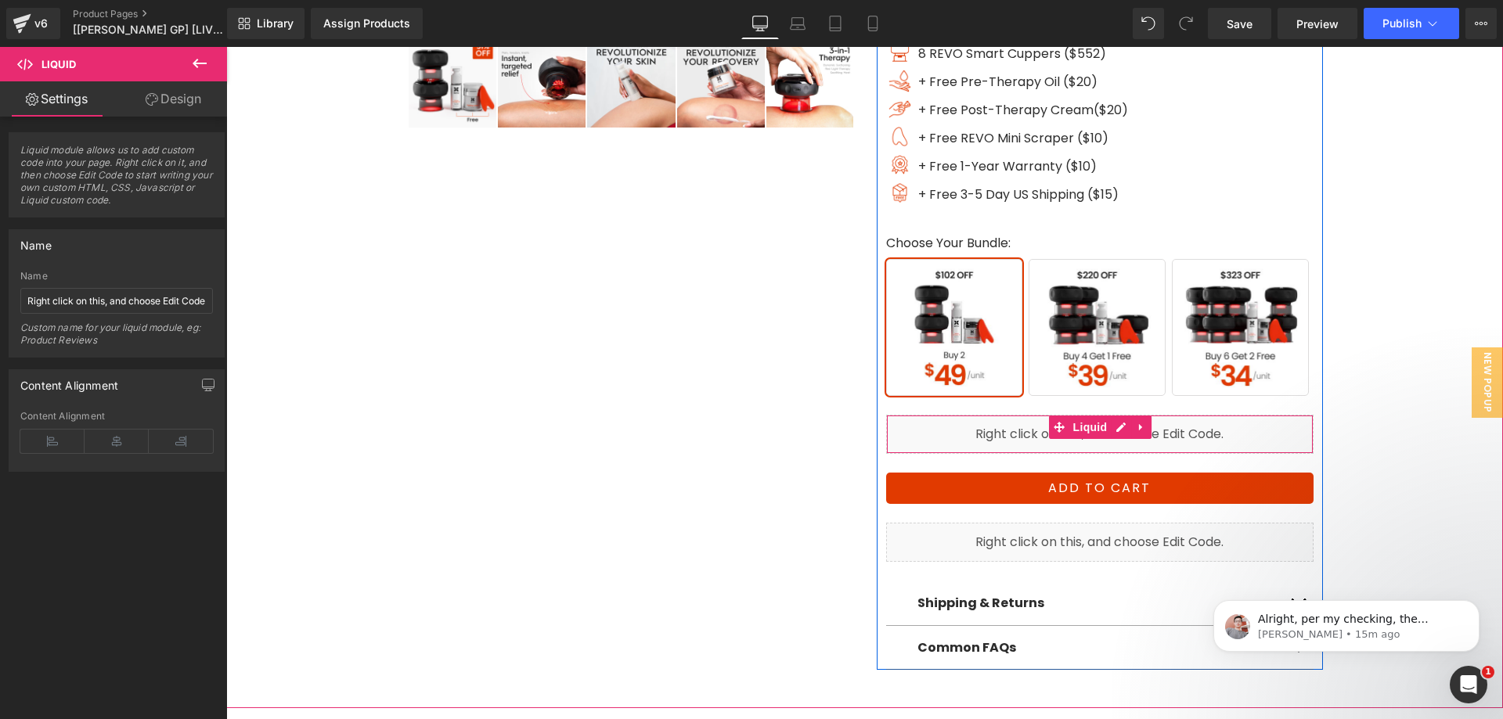
click at [972, 435] on div "Liquid" at bounding box center [1099, 434] width 427 height 39
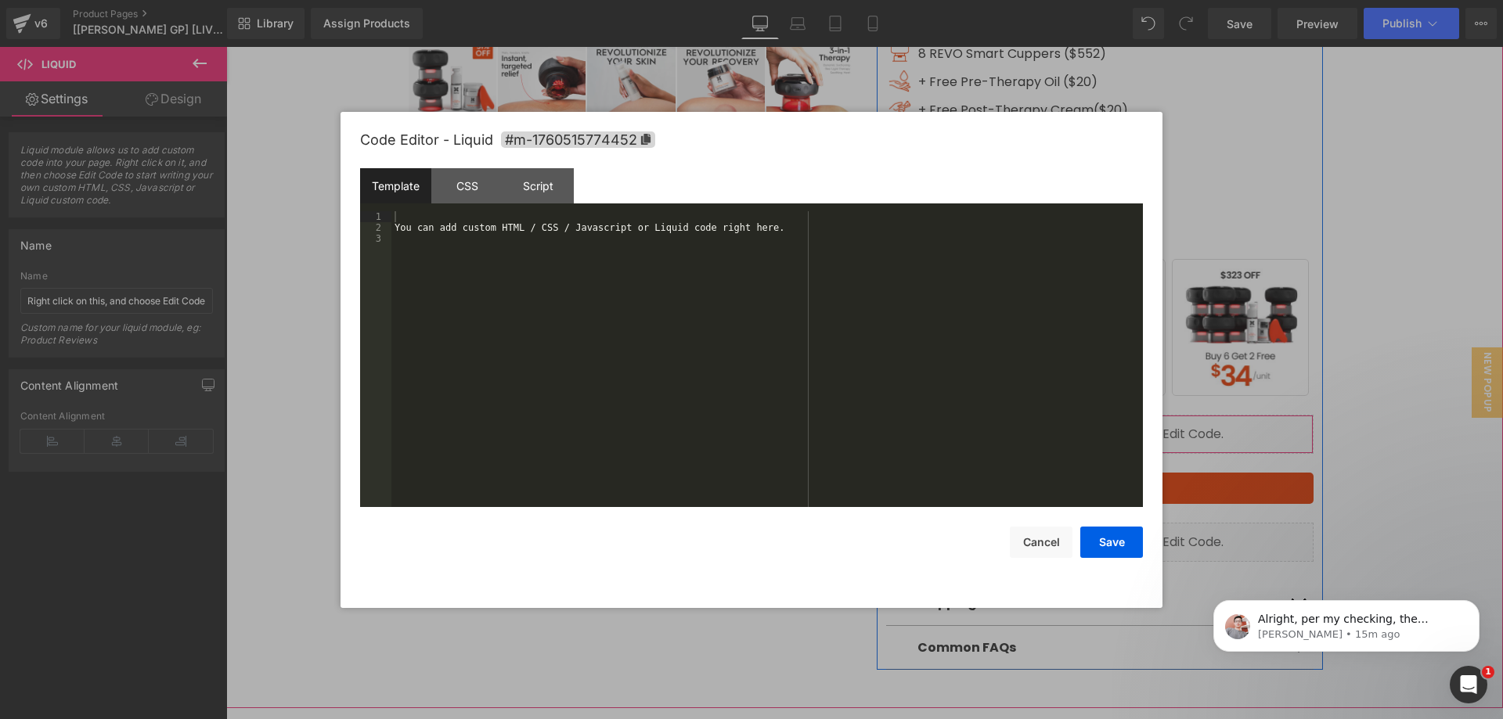
click at [1109, 425] on div "Liquid" at bounding box center [1099, 434] width 427 height 39
click at [578, 228] on div "You can add custom HTML / CSS / Javascript or Liquid code right here." at bounding box center [766, 370] width 751 height 318
drag, startPoint x: 532, startPoint y: 188, endPoint x: 534, endPoint y: 200, distance: 11.8
click at [533, 188] on div "Script" at bounding box center [538, 185] width 71 height 35
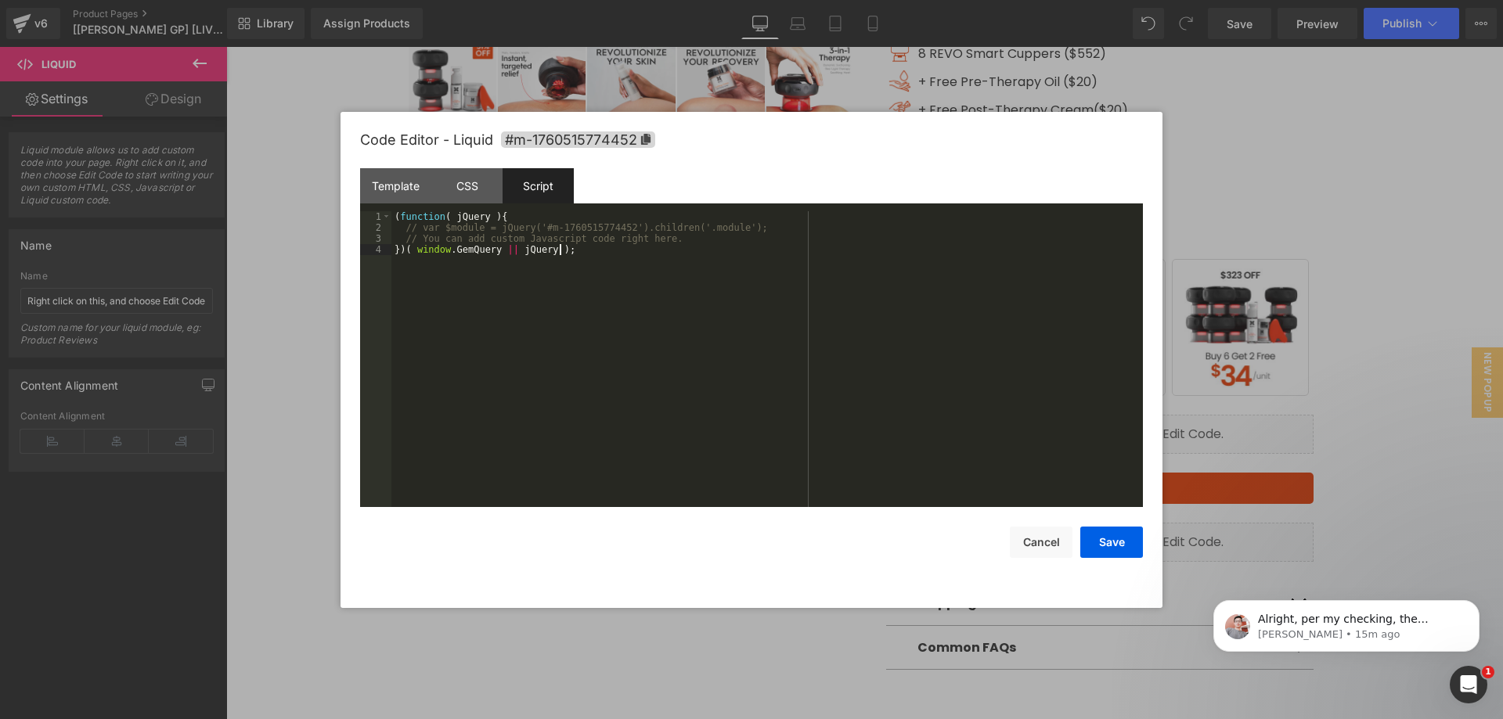
click at [554, 281] on div "( function ( jQuery ) { // var $module = jQuery('#m-1760515774452').children('.…" at bounding box center [766, 370] width 751 height 318
click at [636, 263] on div "( function ( jQuery ) { // var $module = jQuery('#m-1760515774452').children('.…" at bounding box center [766, 370] width 751 height 318
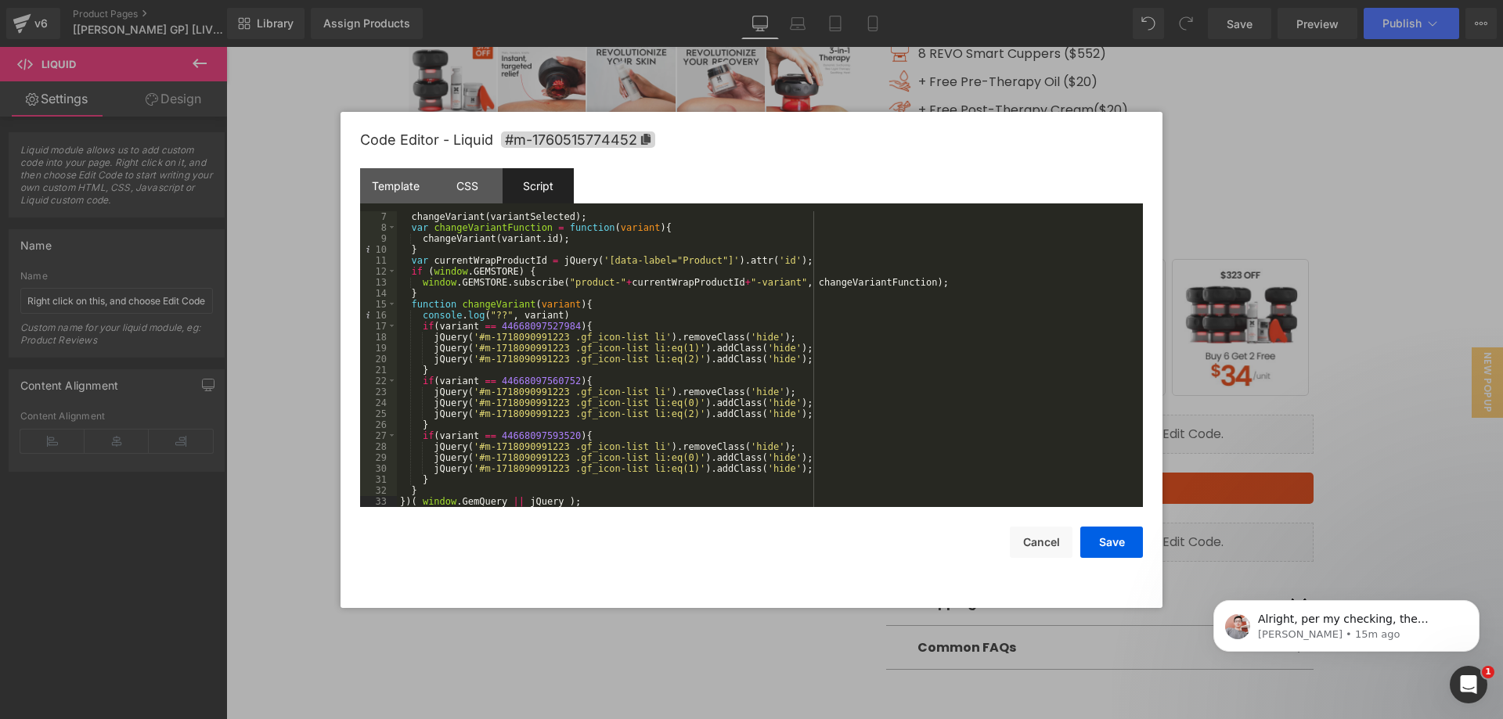
scroll to position [0, 0]
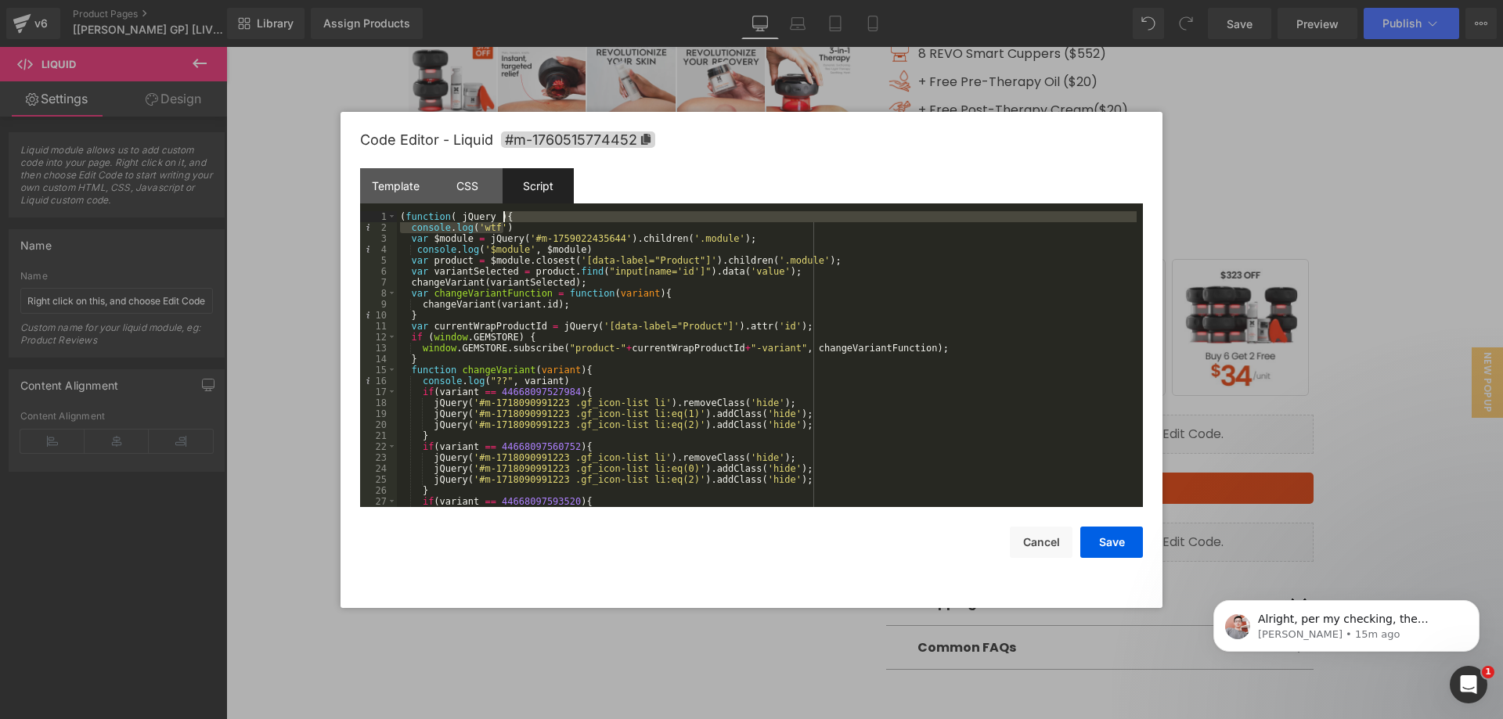
click at [520, 218] on div "( function ( jQuery ) { console . log ( 'wtf' ) var $module = jQuery ( '#m-1759…" at bounding box center [767, 370] width 740 height 318
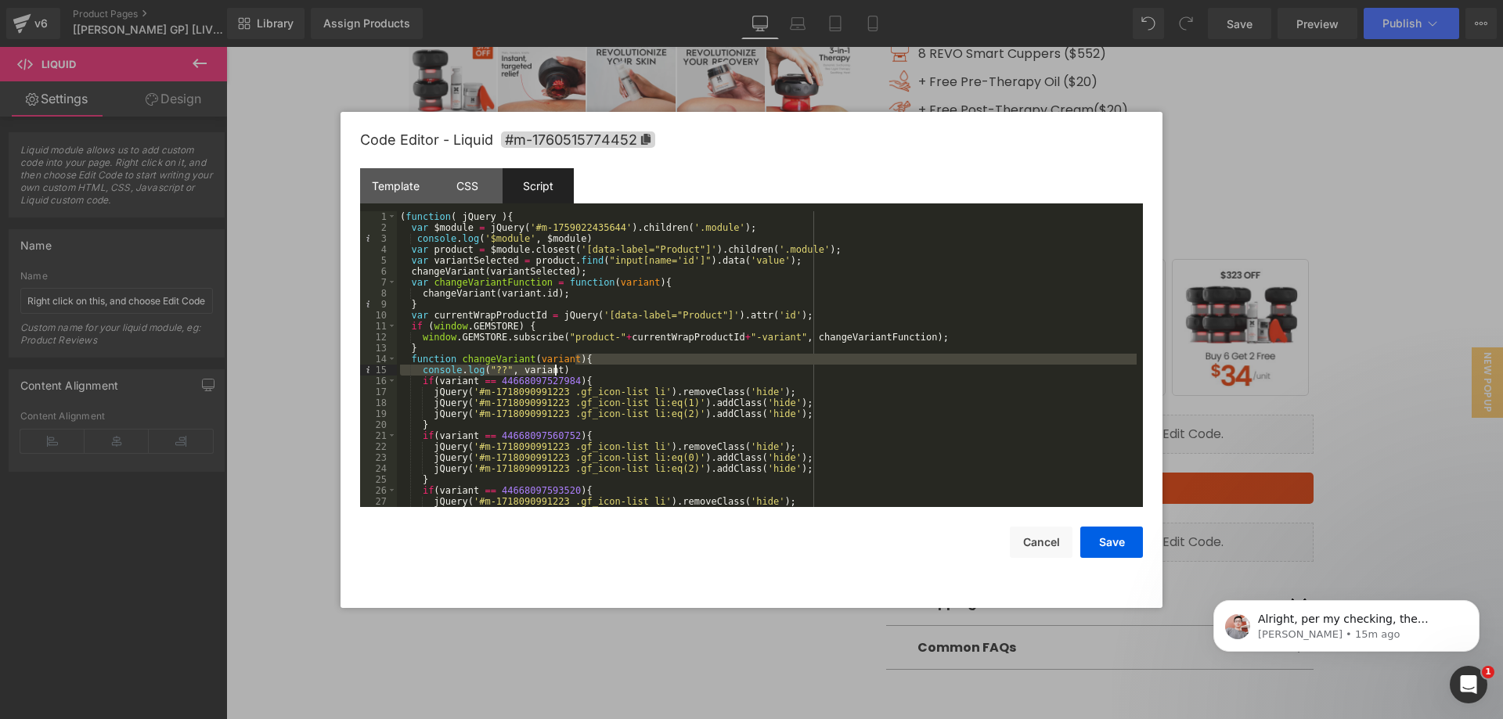
drag, startPoint x: 601, startPoint y: 362, endPoint x: 604, endPoint y: 371, distance: 9.9
click at [604, 371] on div "( function ( jQuery ) { var $module = jQuery ( '#m-1759022435644' ) . children …" at bounding box center [767, 370] width 740 height 318
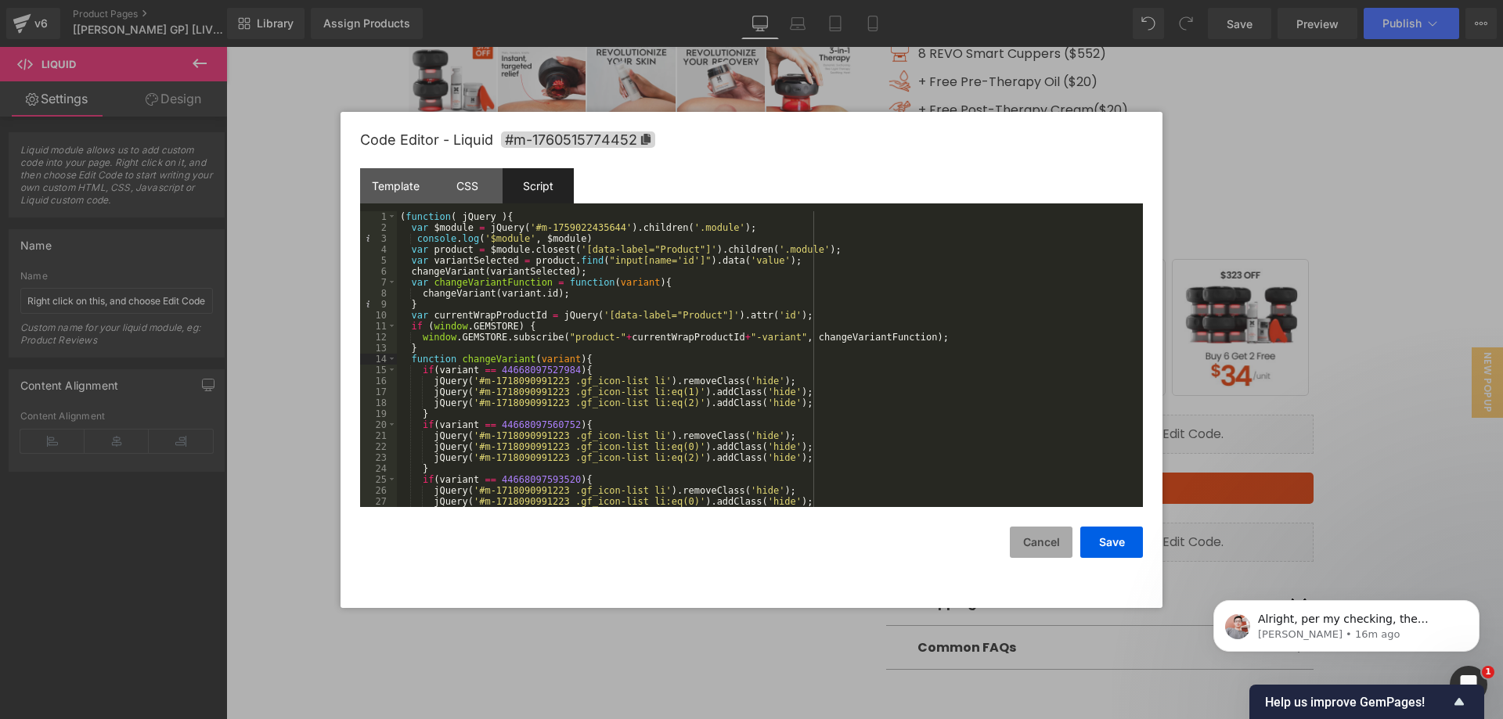
click at [1033, 542] on button "Cancel" at bounding box center [1041, 542] width 63 height 31
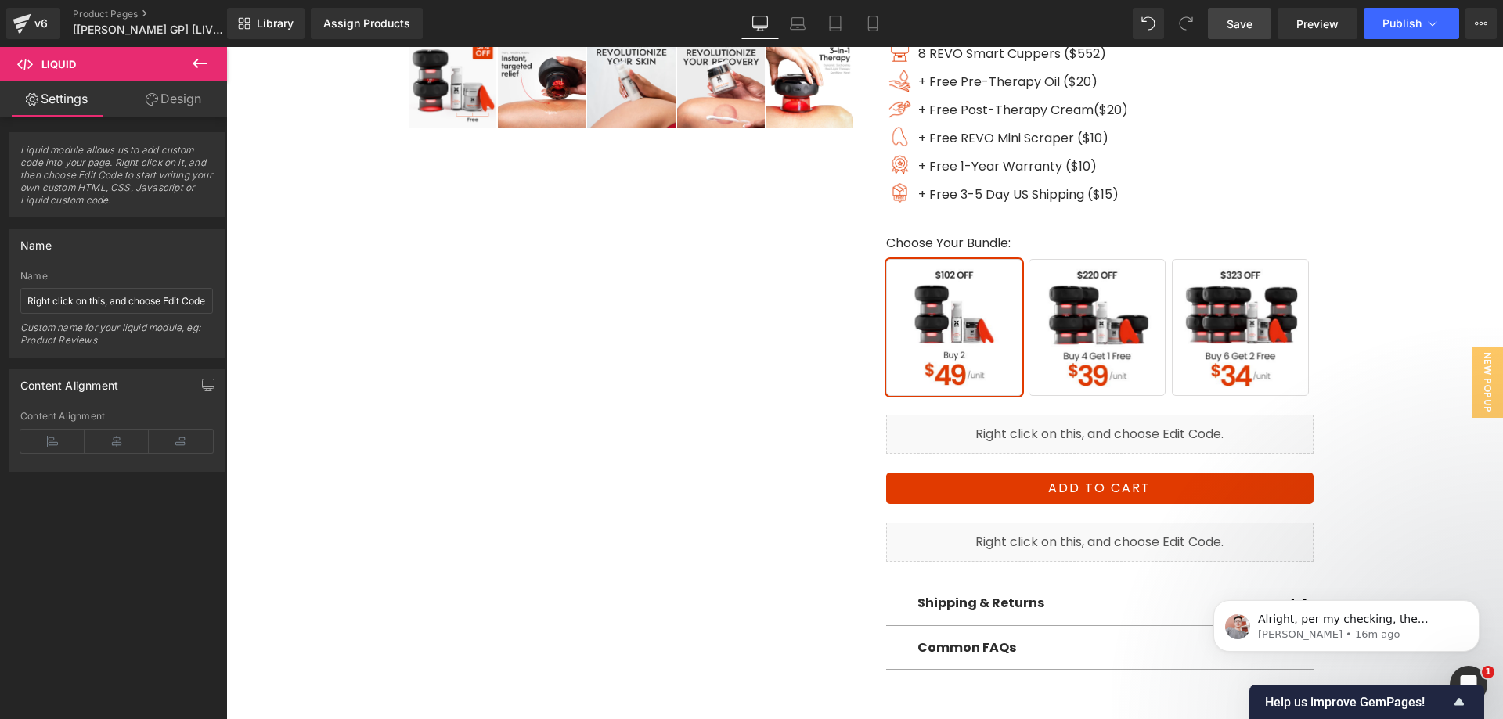
click at [1243, 23] on span "Save" at bounding box center [1240, 24] width 26 height 16
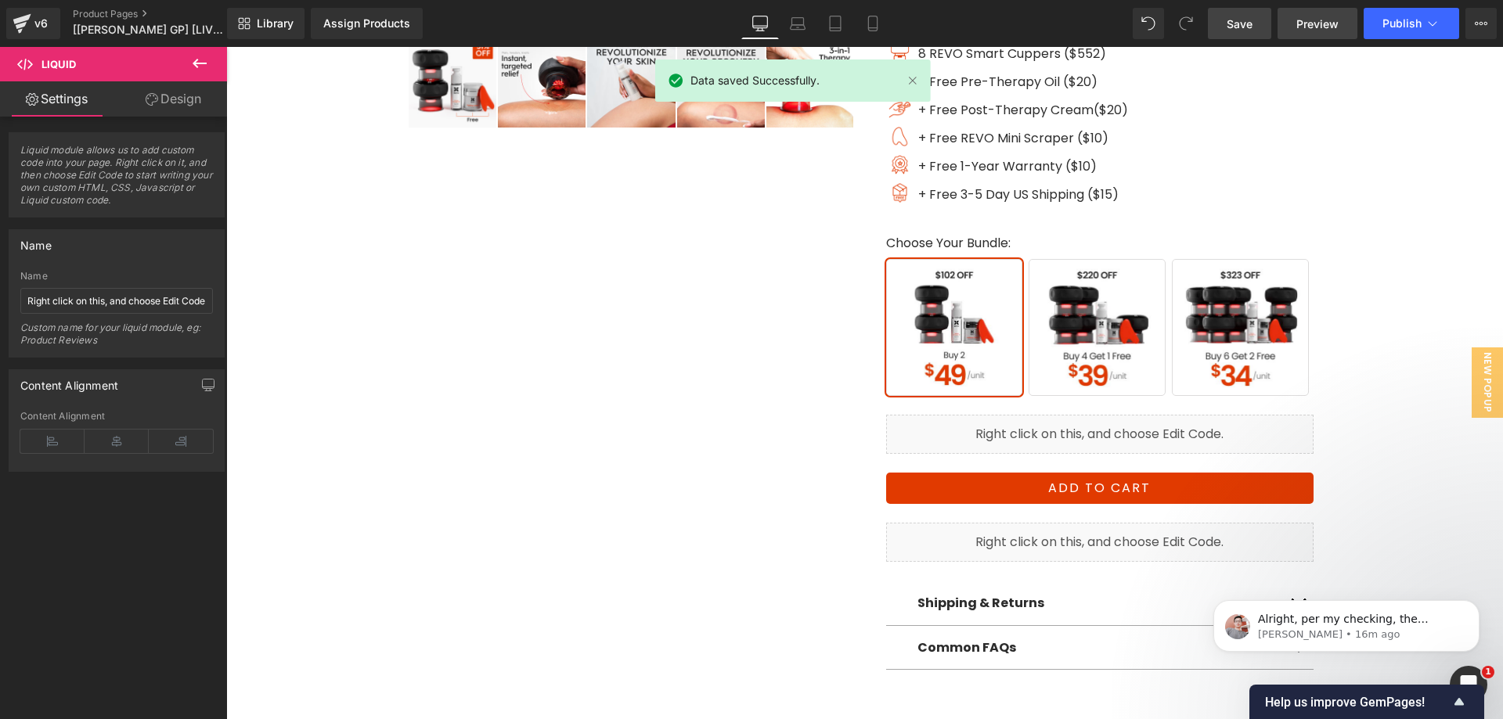
click at [1319, 23] on span "Preview" at bounding box center [1317, 24] width 42 height 16
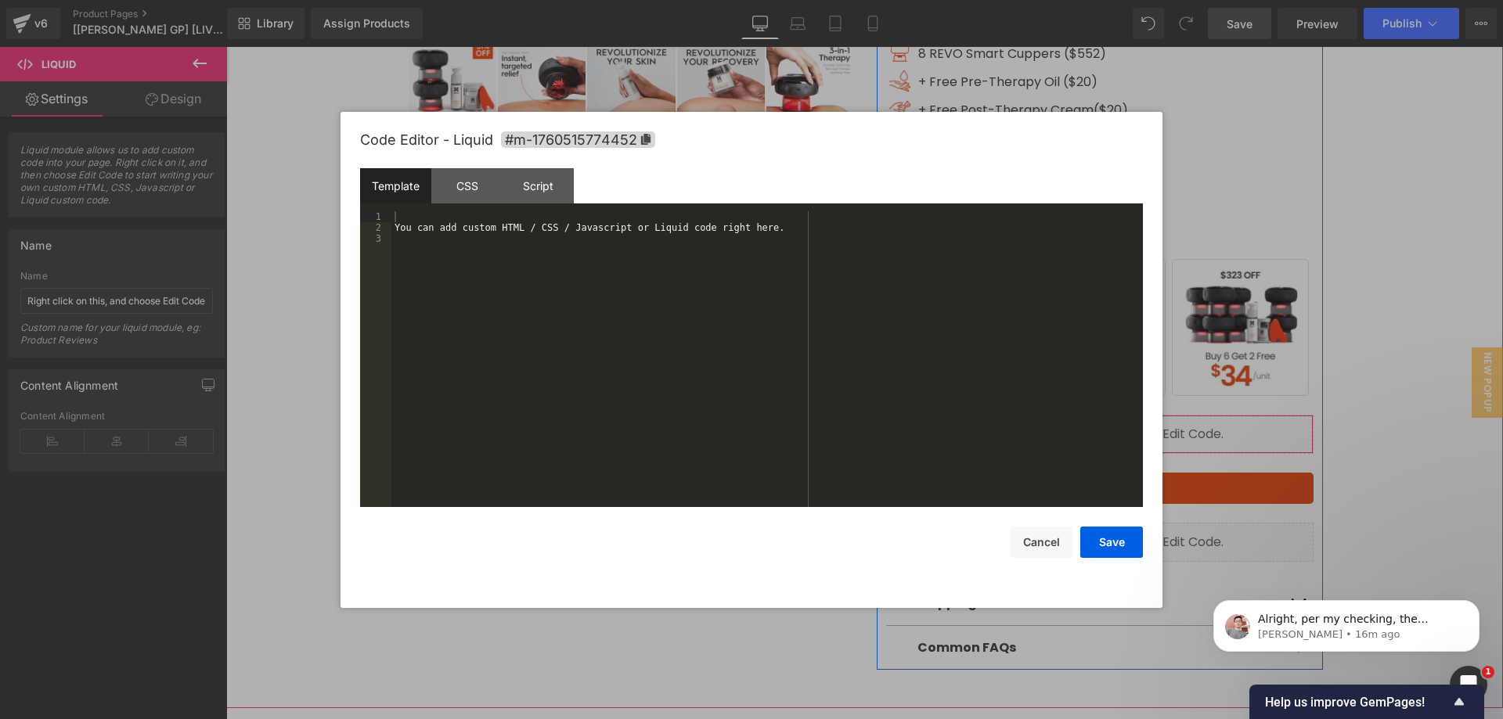
click at [1115, 427] on div "Liquid" at bounding box center [1099, 434] width 427 height 39
click at [566, 172] on div "Script" at bounding box center [538, 185] width 71 height 35
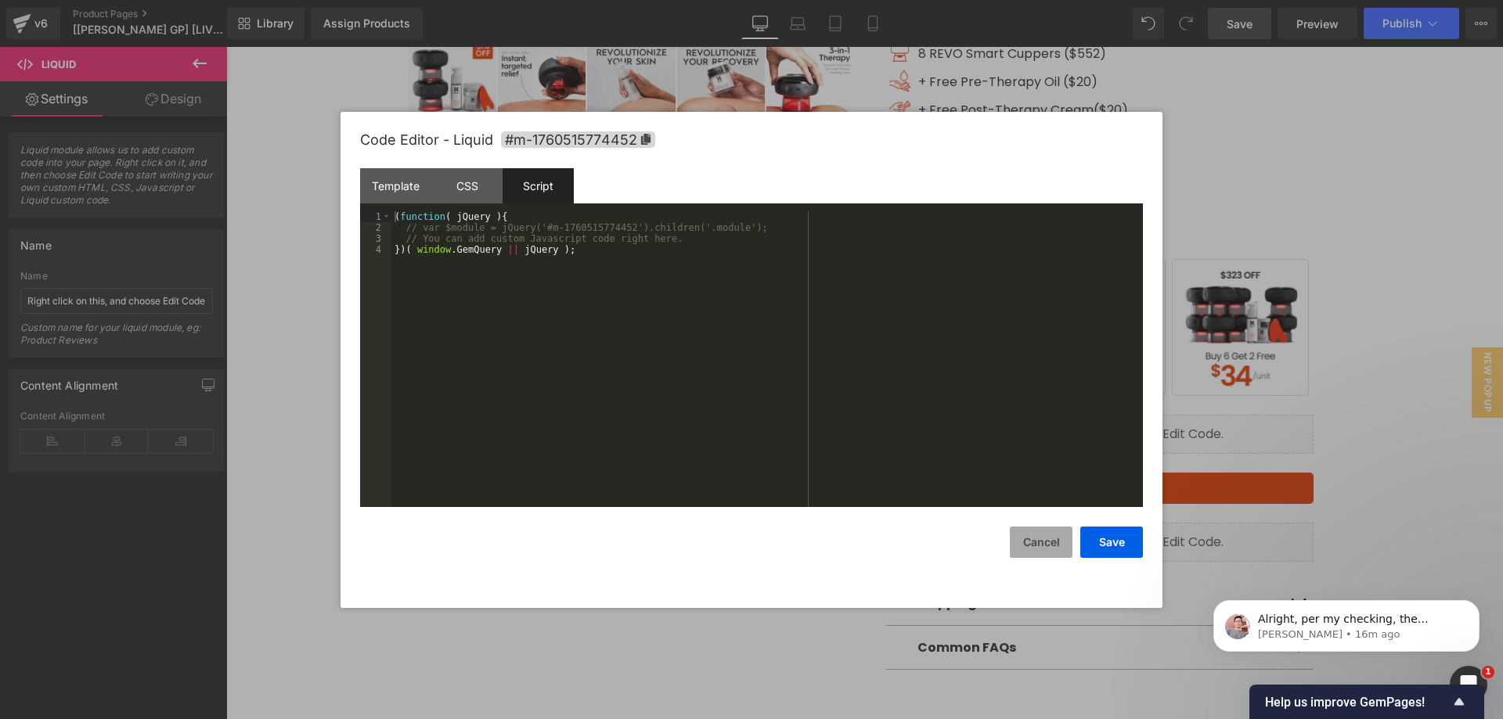
click at [1032, 546] on button "Cancel" at bounding box center [1041, 542] width 63 height 31
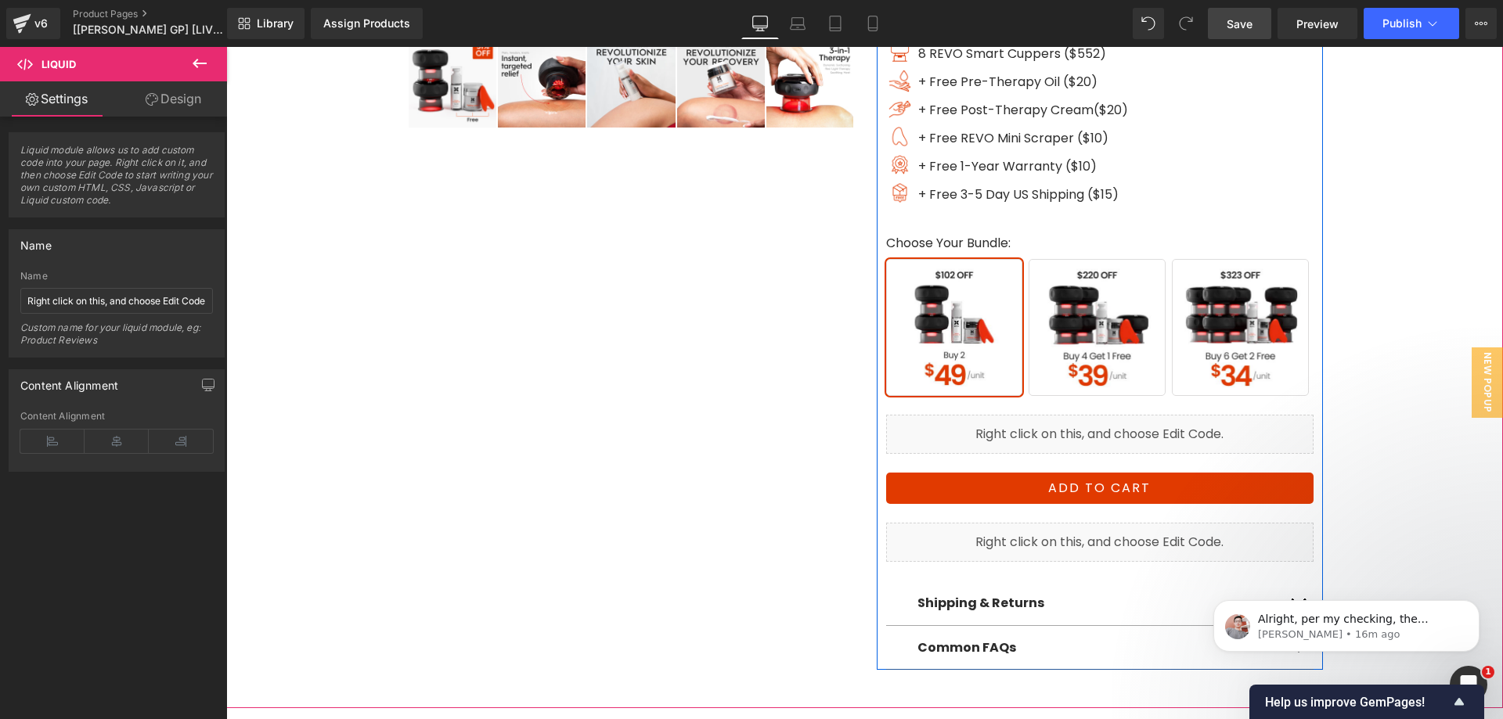
click at [1116, 431] on div "Liquid" at bounding box center [1099, 434] width 427 height 39
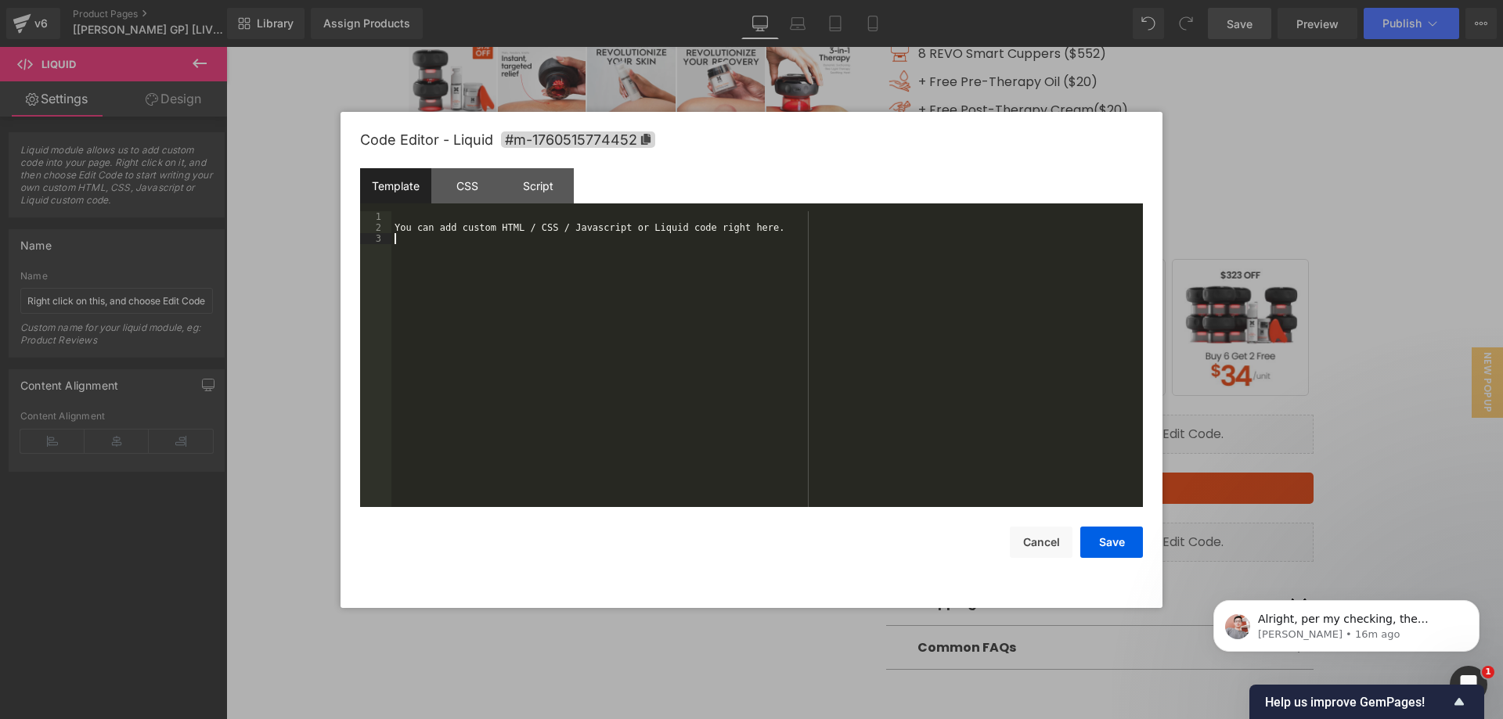
click at [895, 358] on div "You can add custom HTML / CSS / Javascript or Liquid code right here." at bounding box center [766, 370] width 751 height 318
click at [559, 182] on div "Script" at bounding box center [538, 185] width 71 height 35
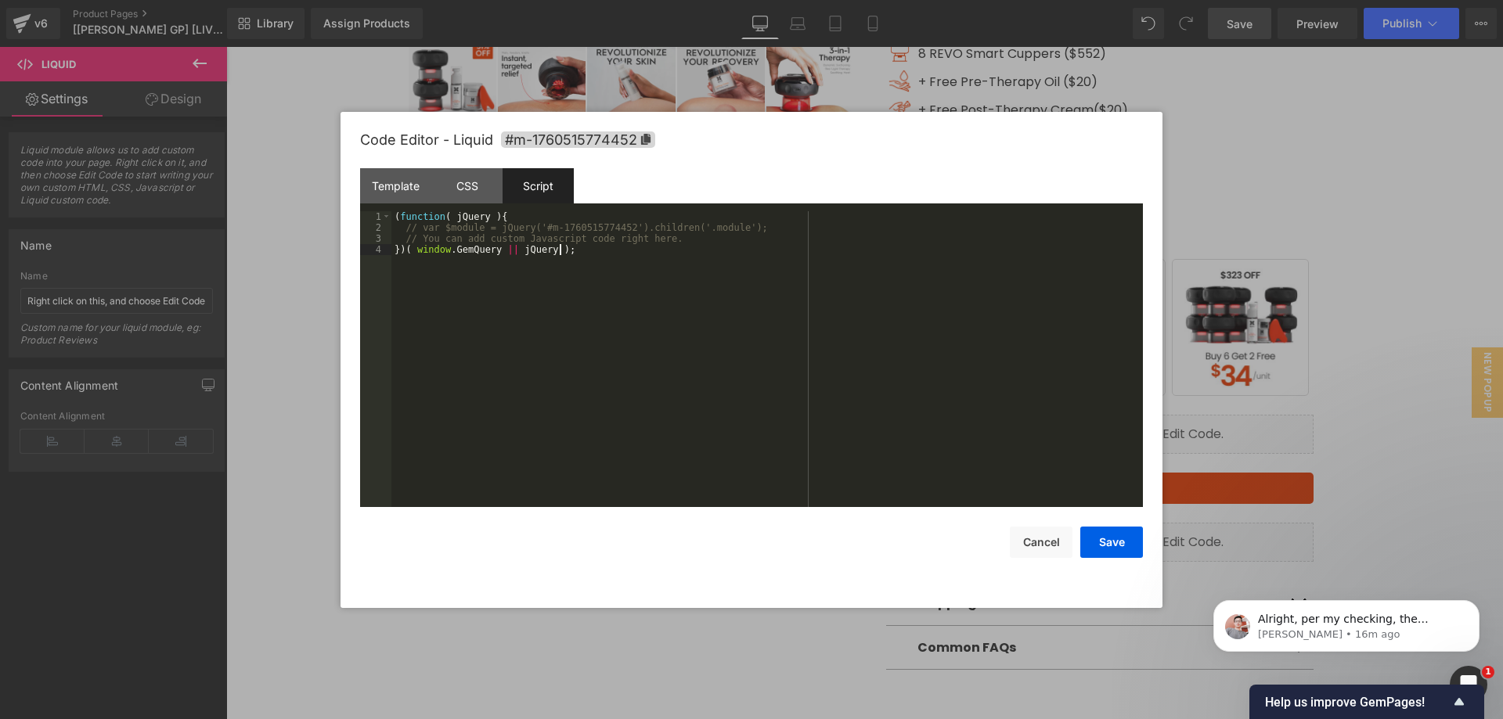
click at [680, 288] on div "( function ( jQuery ) { // var $module = jQuery('#m-1760515774452').children('.…" at bounding box center [766, 370] width 751 height 318
click at [702, 286] on div "gf_nolazyload" at bounding box center [766, 370] width 751 height 318
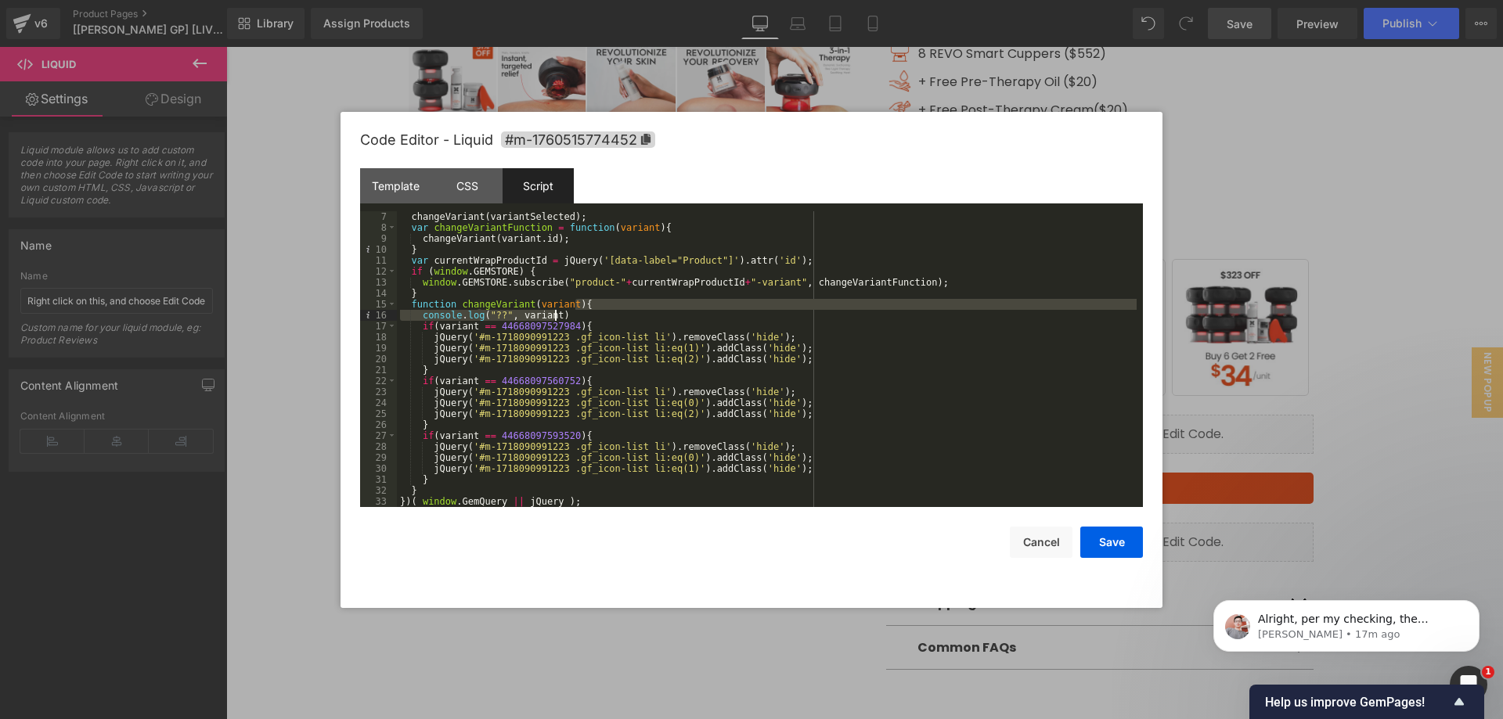
click at [625, 312] on div "changeVariant ( variantSelected ) ; var changeVariantFunction = function ( vari…" at bounding box center [767, 370] width 740 height 318
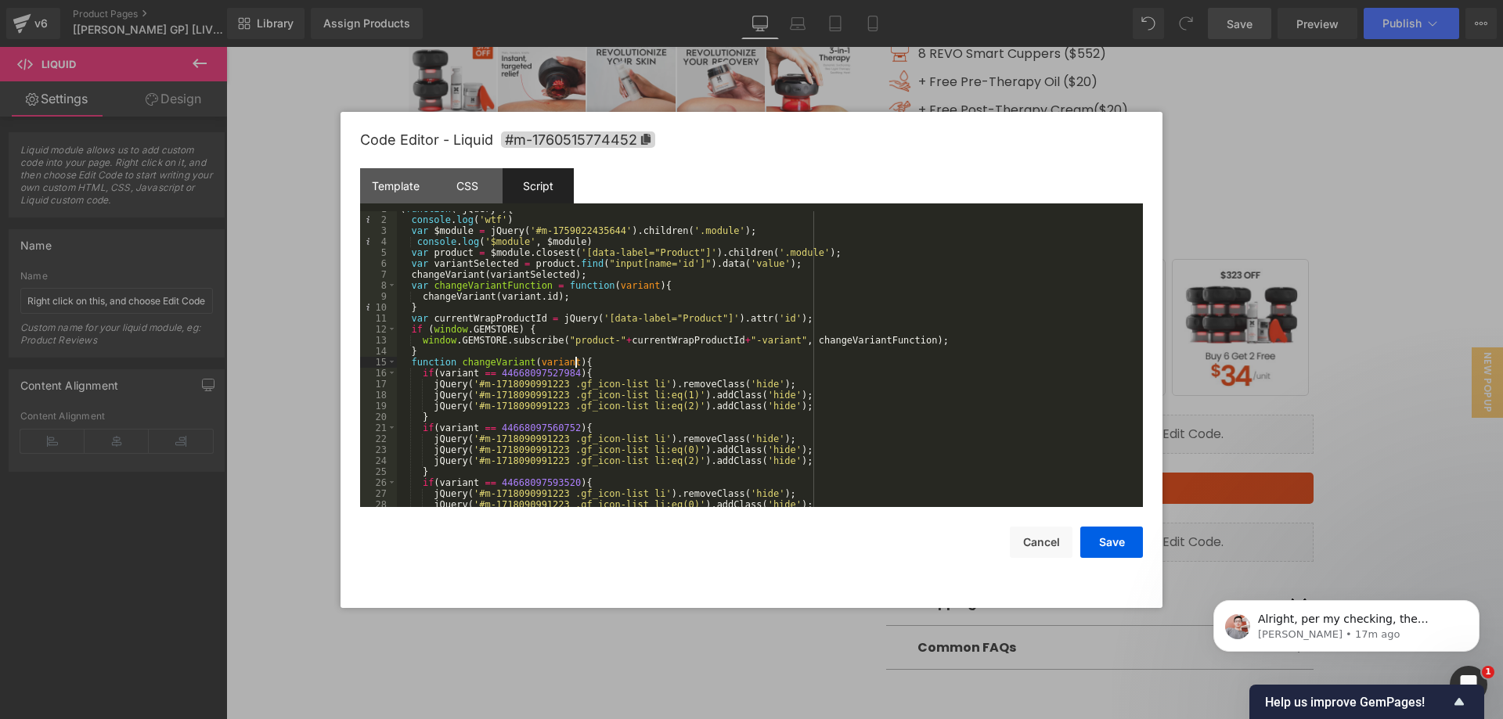
scroll to position [0, 0]
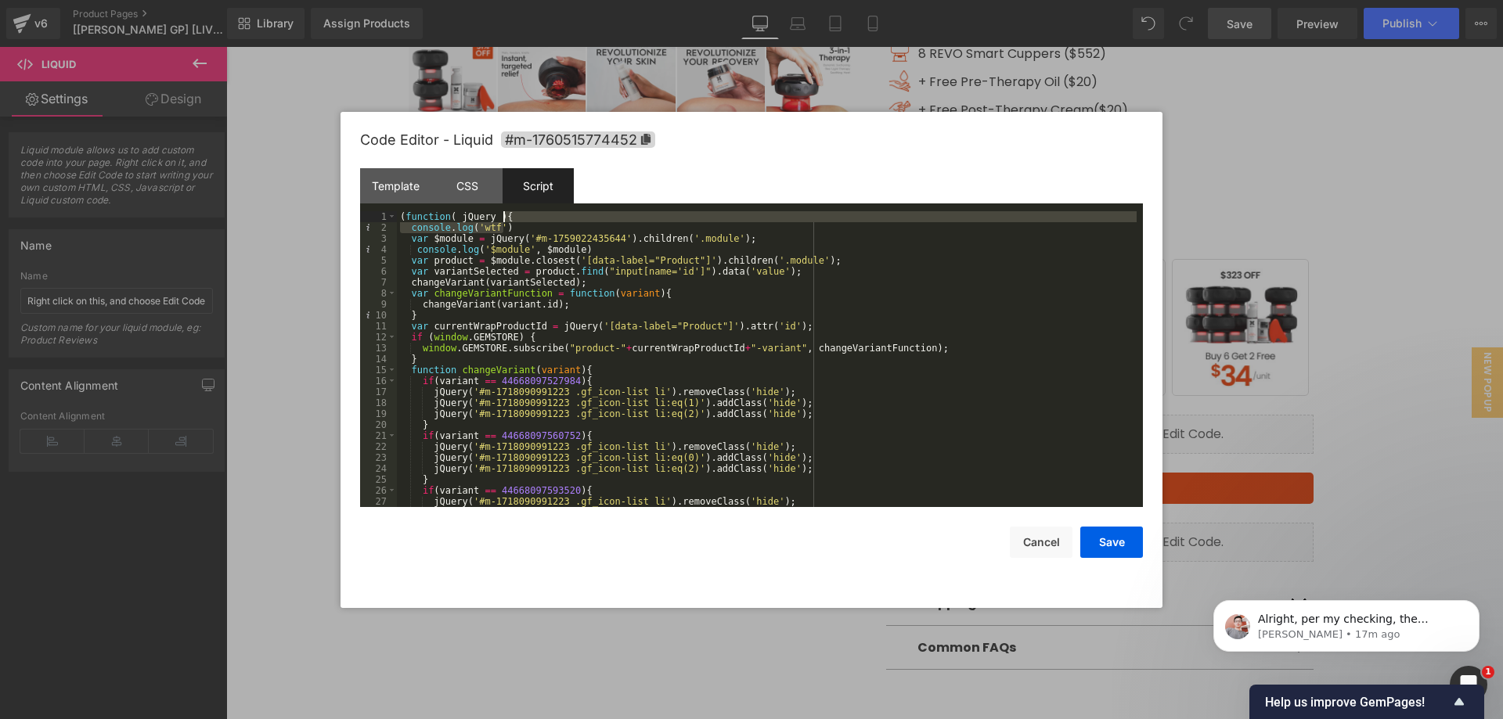
click at [548, 219] on div "( function ( jQuery ) { console . log ( 'wtf' ) var $module = jQuery ( '#m-1759…" at bounding box center [767, 370] width 740 height 318
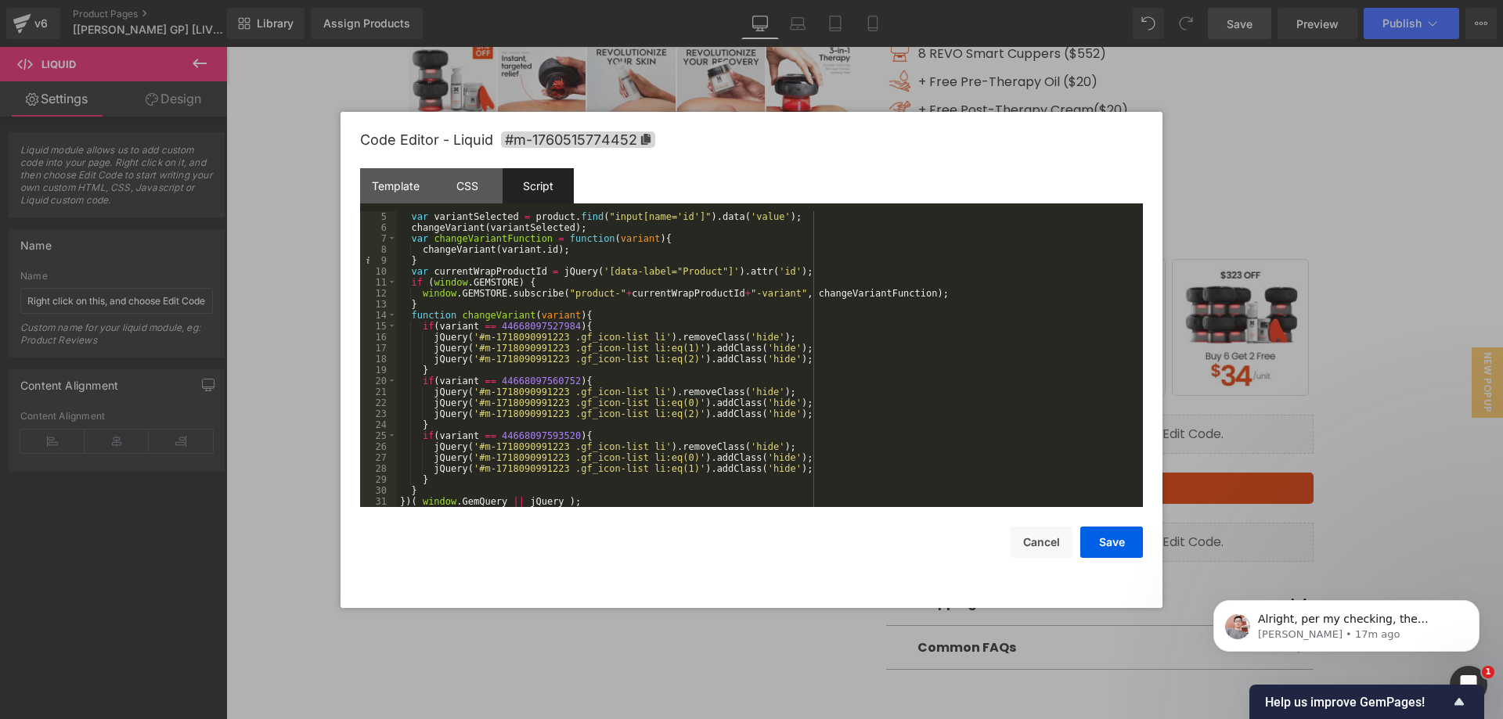
scroll to position [44, 0]
click at [1106, 546] on button "Save" at bounding box center [1111, 542] width 63 height 31
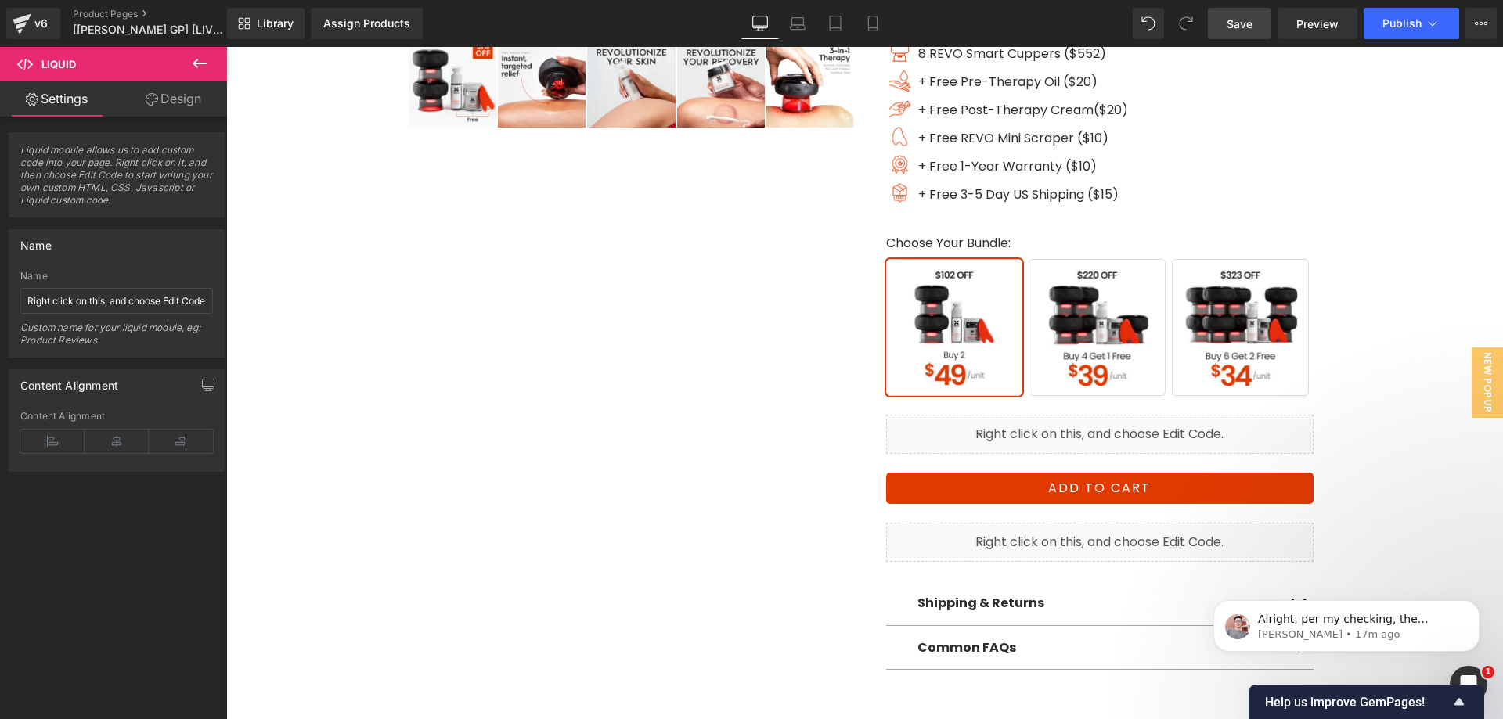
click at [1237, 27] on span "Save" at bounding box center [1240, 24] width 26 height 16
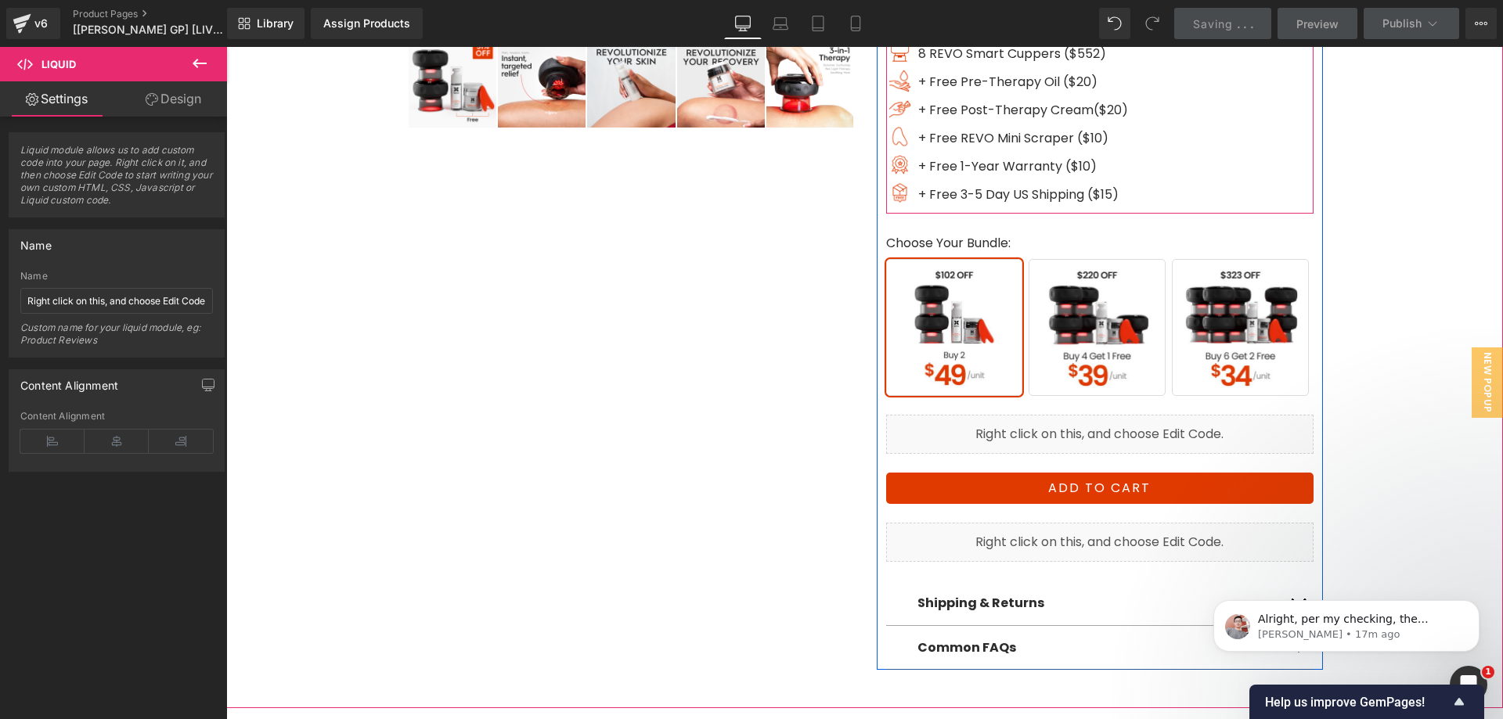
click at [1152, 178] on div "Image 1 REVO Smart Cuppers ($69) Text Block Image 5 REVO Smart Cuppers ($345) T…" at bounding box center [1099, 99] width 427 height 229
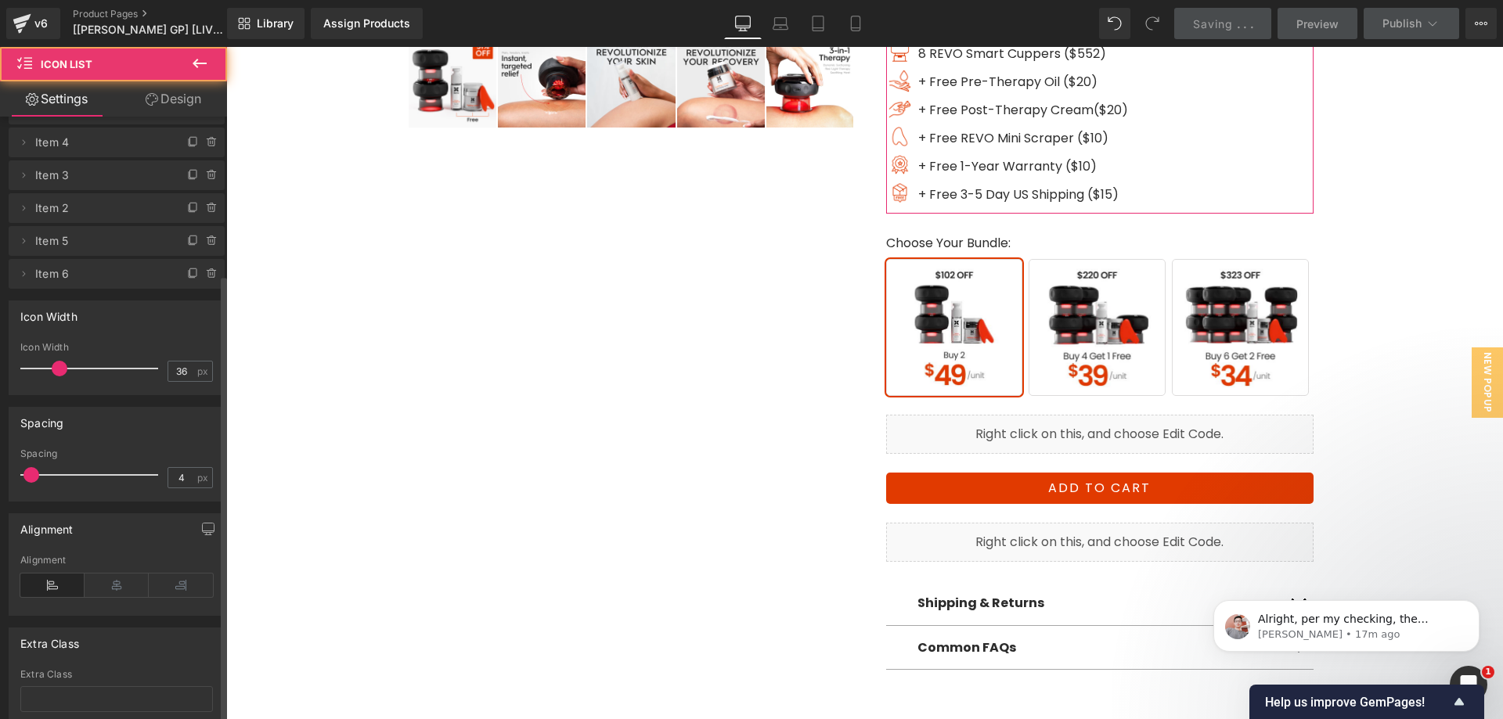
scroll to position [213, 0]
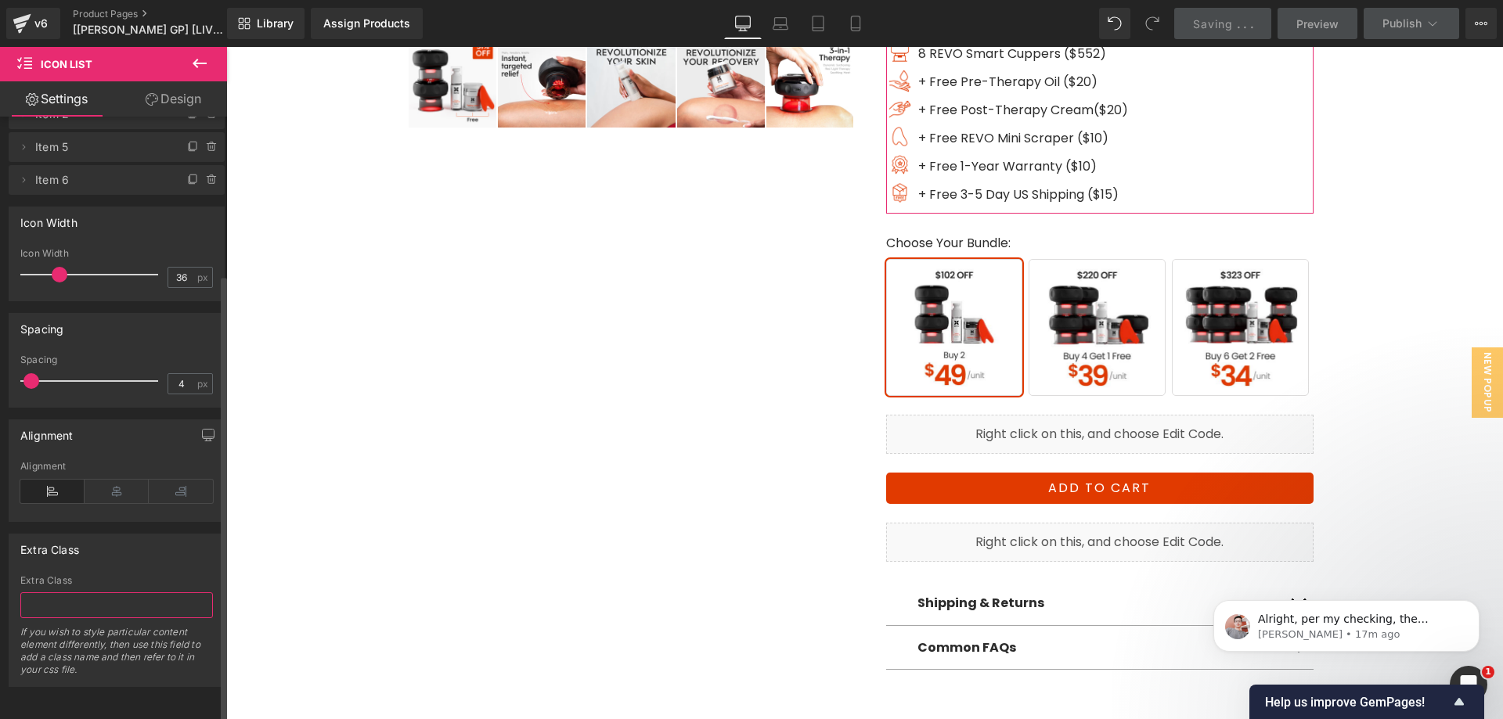
click at [139, 593] on input "text" at bounding box center [116, 606] width 193 height 26
paste input "gf_nolazyload"
type input "gf_nolazyload"
click at [128, 535] on div "Extra Class" at bounding box center [116, 550] width 214 height 30
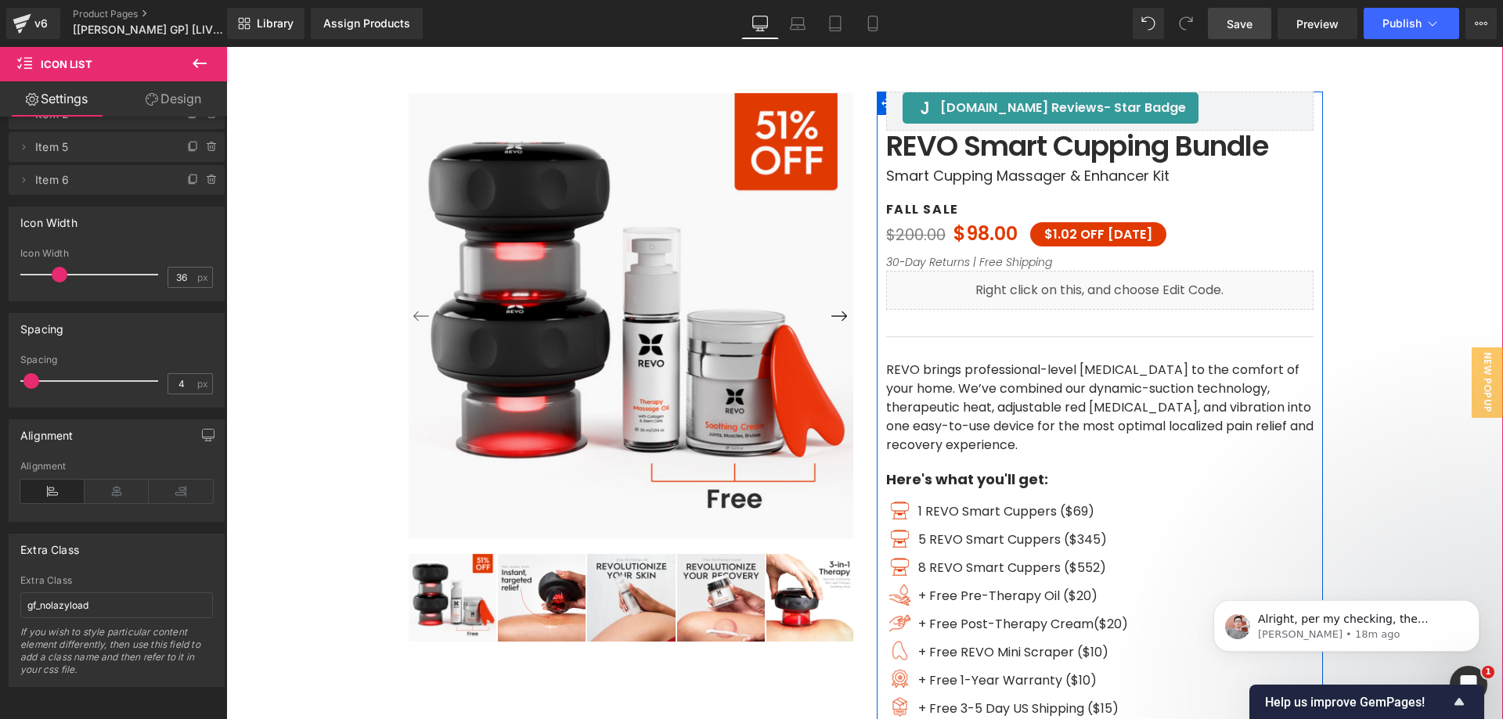
scroll to position [78, 0]
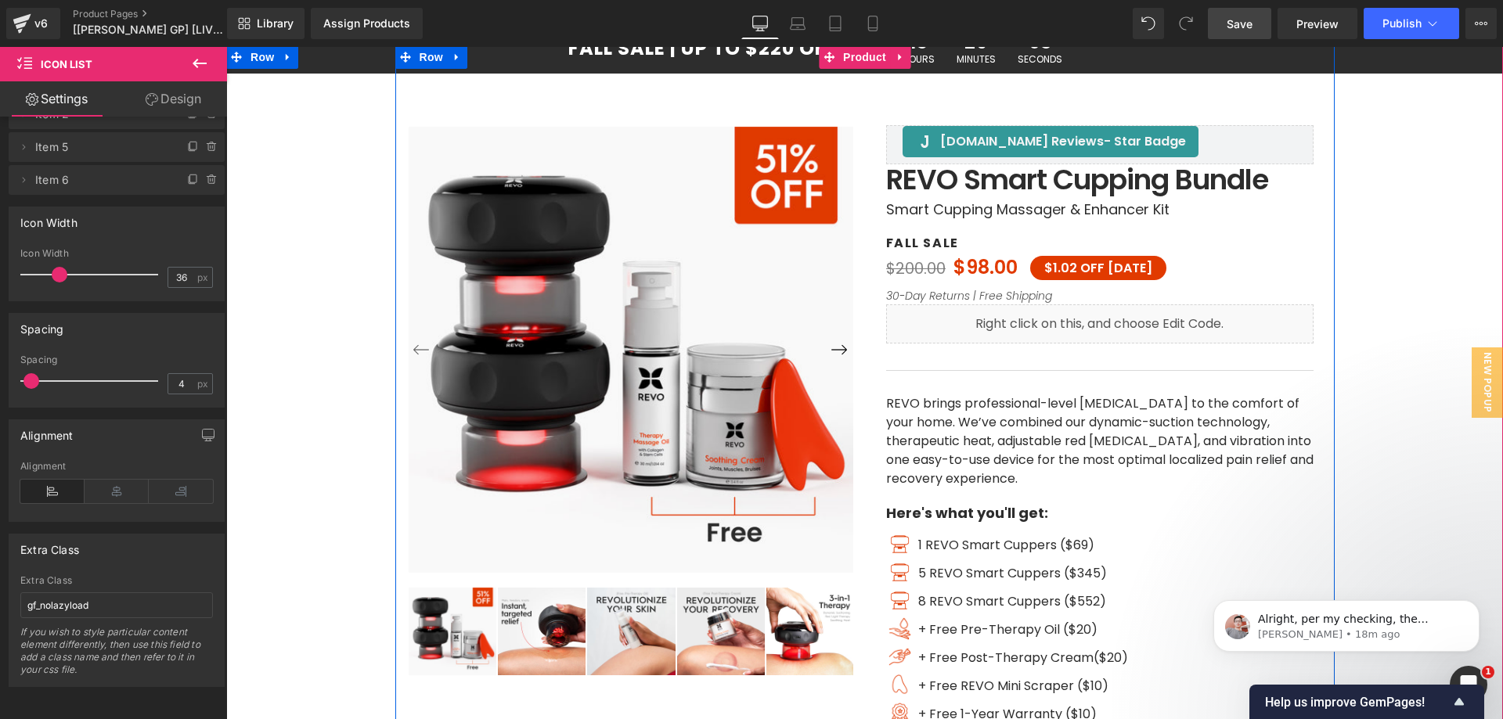
click at [868, 200] on div "[DOMAIN_NAME] Reviews - Star Badge [DOMAIN_NAME] Reviews [DOMAIN_NAME] Reviews …" at bounding box center [1100, 631] width 470 height 1173
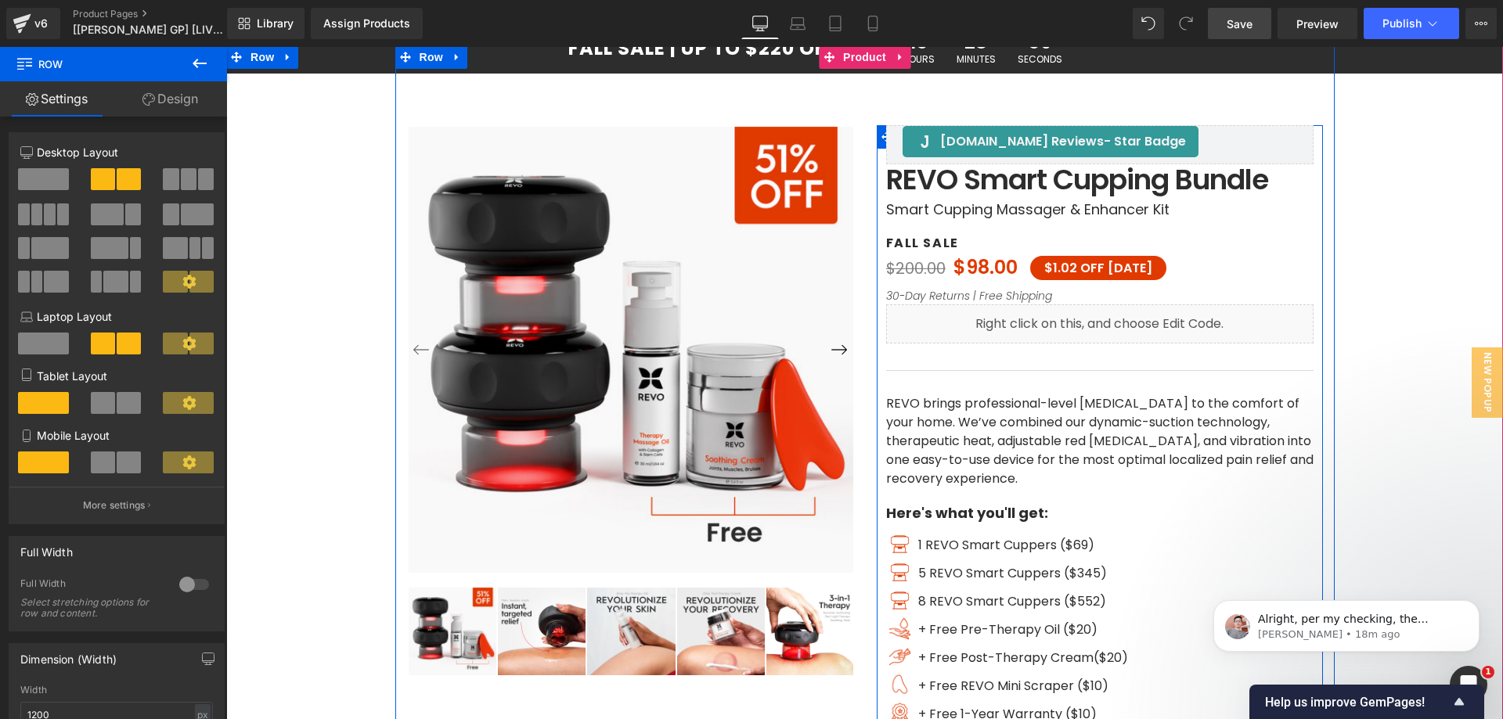
click at [877, 195] on div "[DOMAIN_NAME] Reviews - Star Badge [DOMAIN_NAME] Reviews [DOMAIN_NAME] Reviews …" at bounding box center [1100, 671] width 446 height 1093
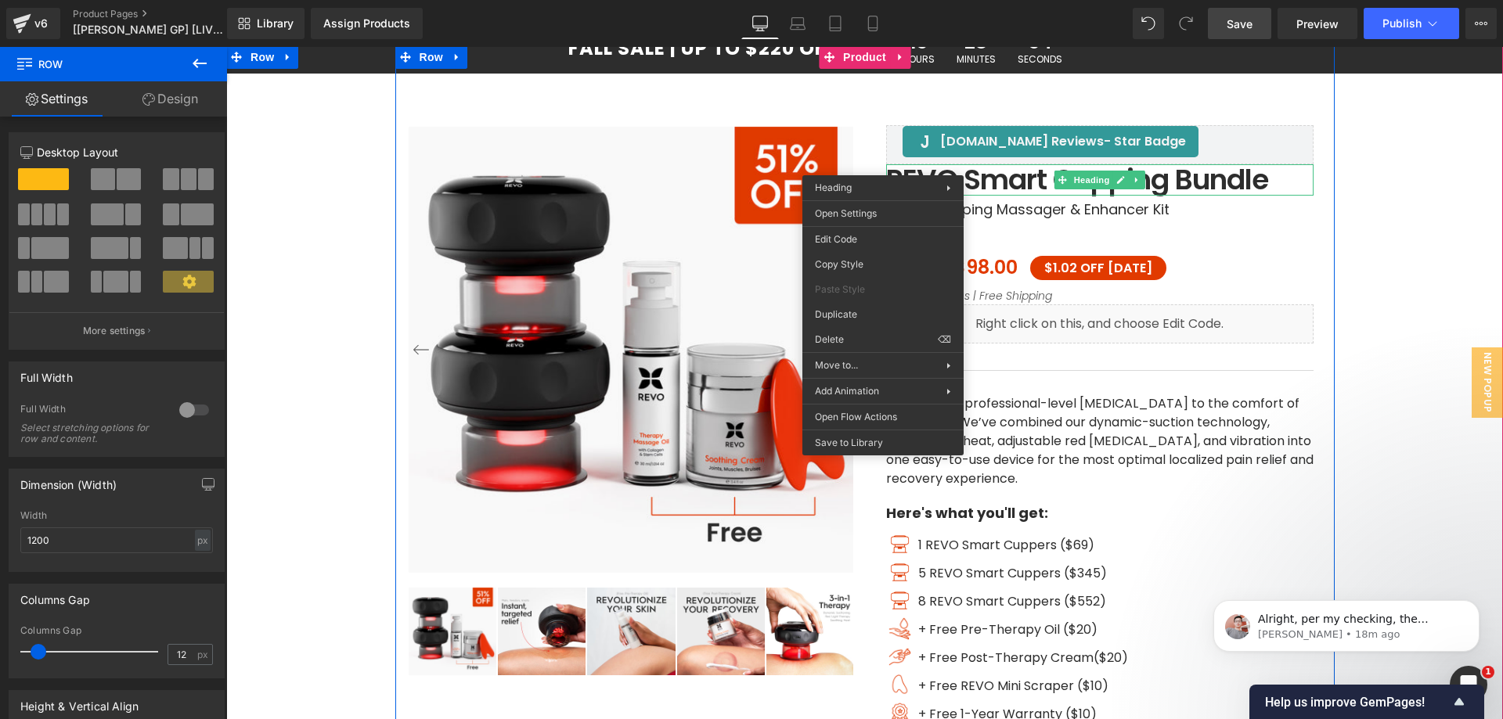
click at [865, 63] on div "[DOMAIN_NAME] Reviews - Star Badge [DOMAIN_NAME] Reviews [DOMAIN_NAME] Reviews …" at bounding box center [1100, 631] width 470 height 1173
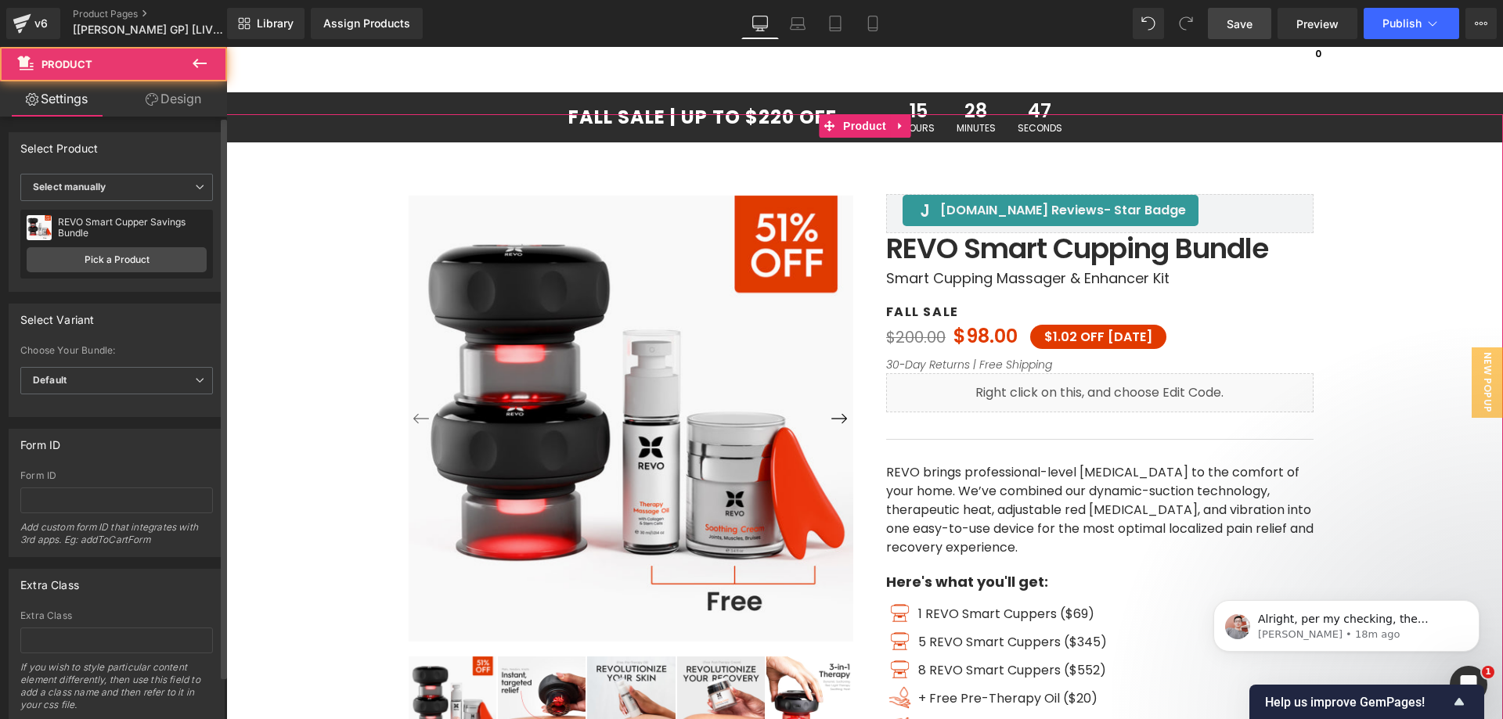
scroll to position [14, 0]
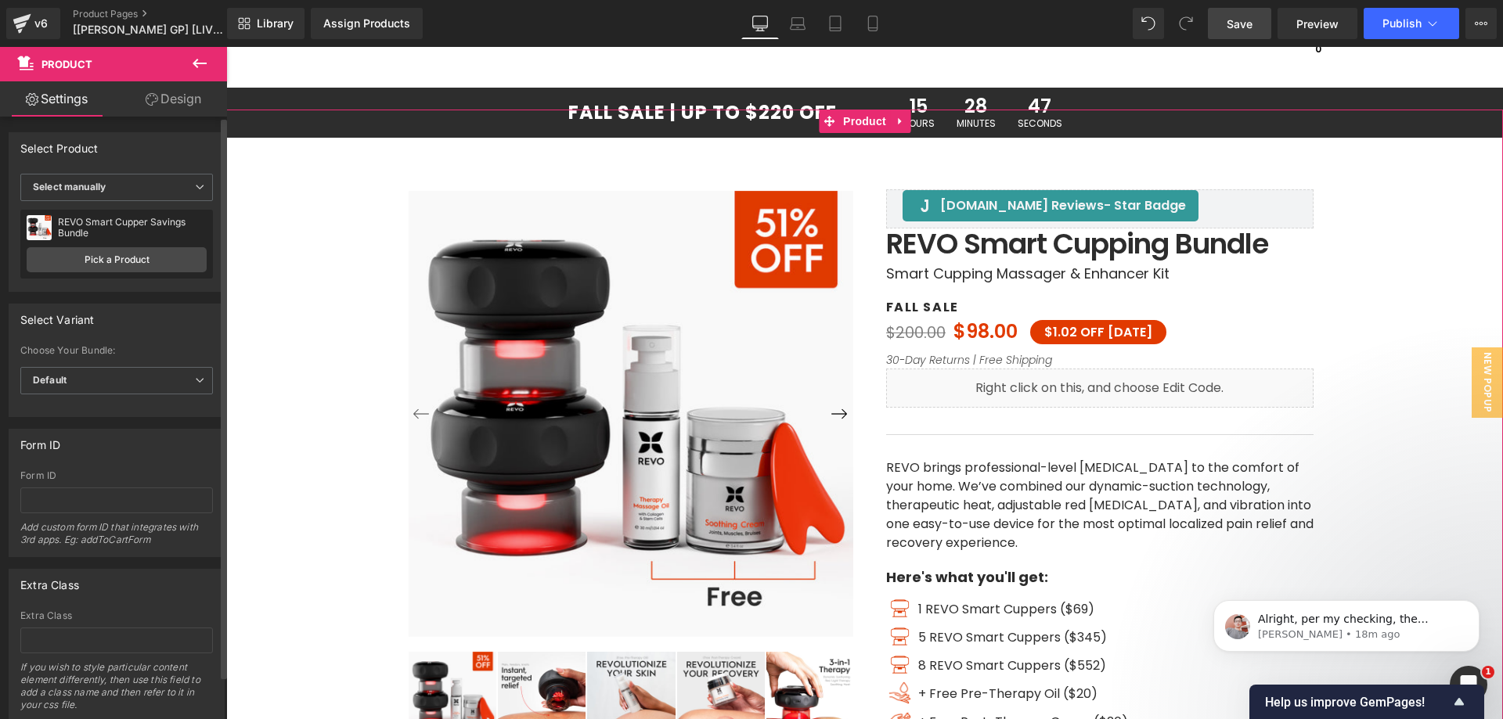
click at [118, 224] on div "REVO Smart Cupper Savings Bundle" at bounding box center [132, 228] width 149 height 22
copy div "REVO Smart Cupper Savings Bundle"
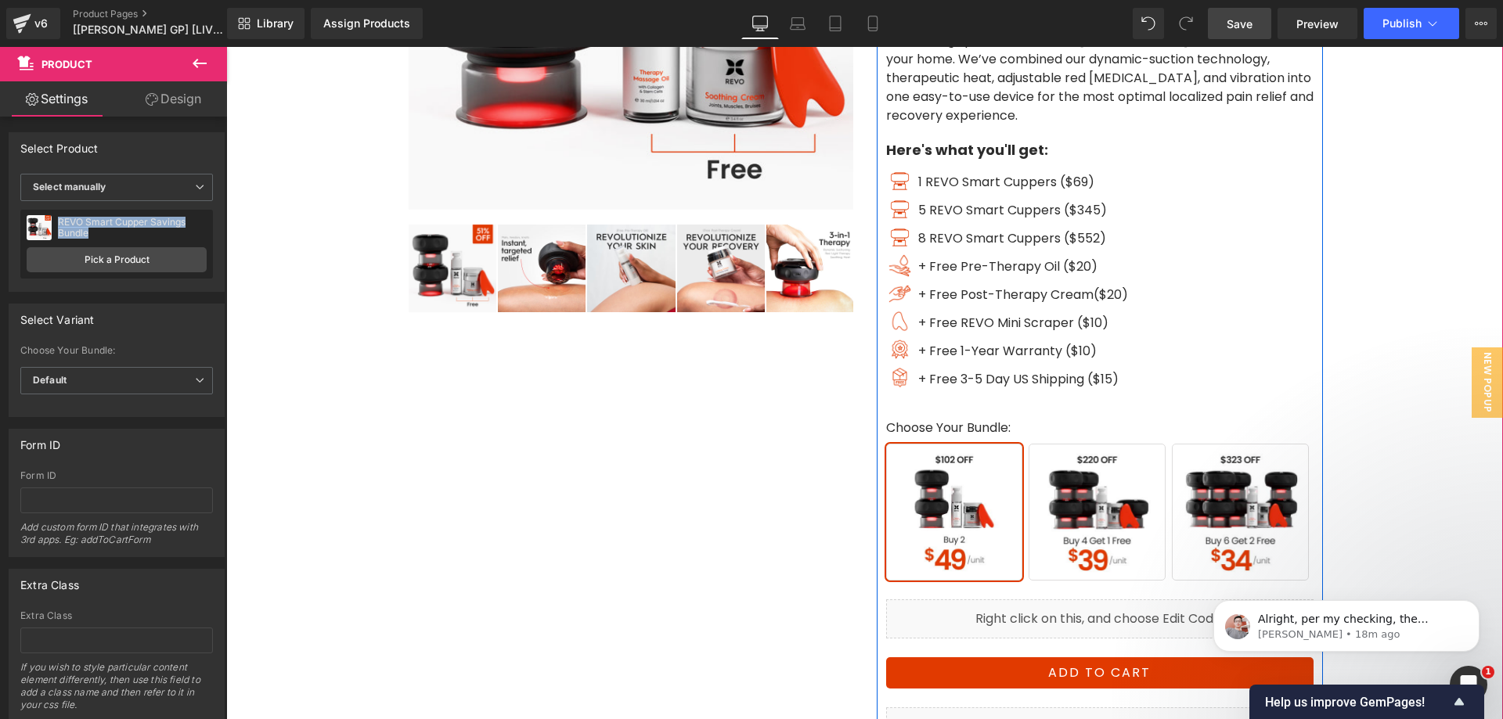
scroll to position [562, 0]
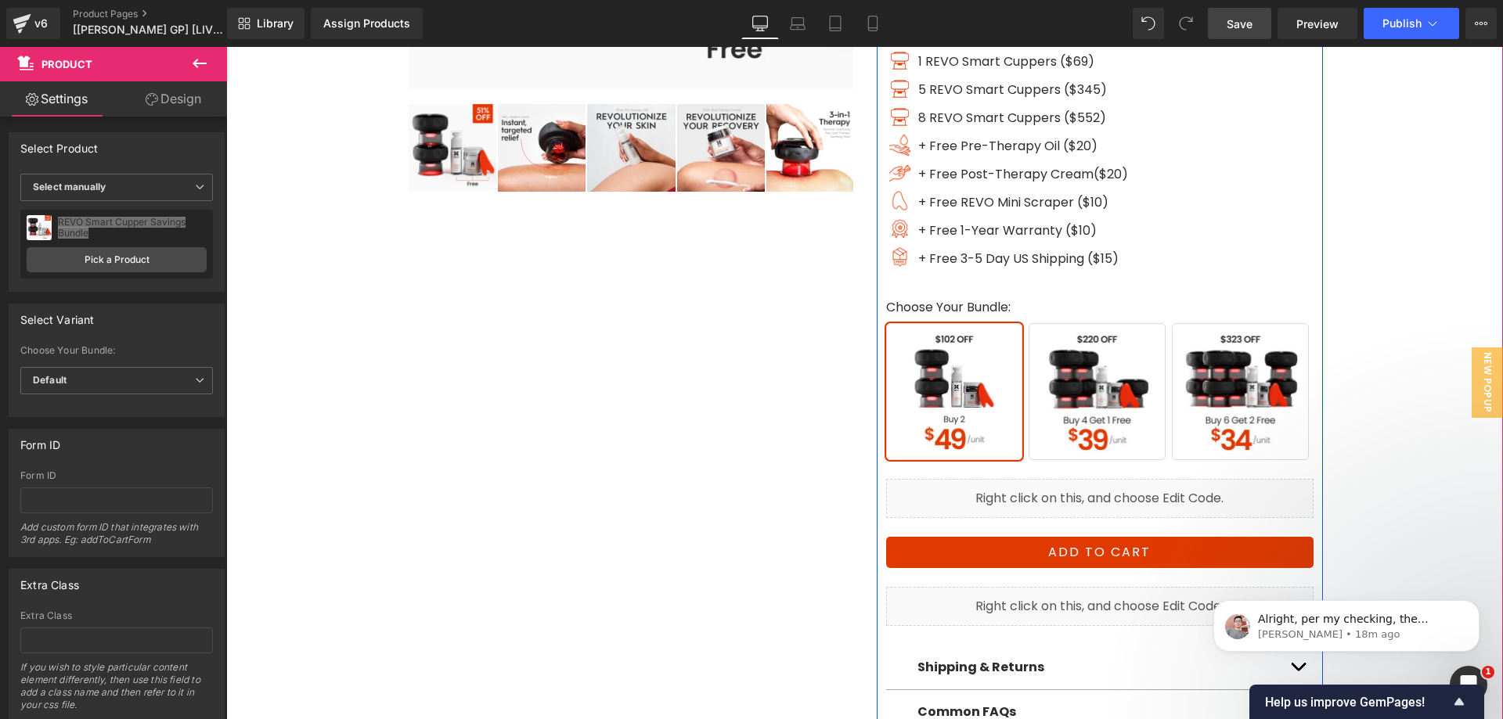
click at [1083, 496] on div "Liquid" at bounding box center [1099, 498] width 427 height 39
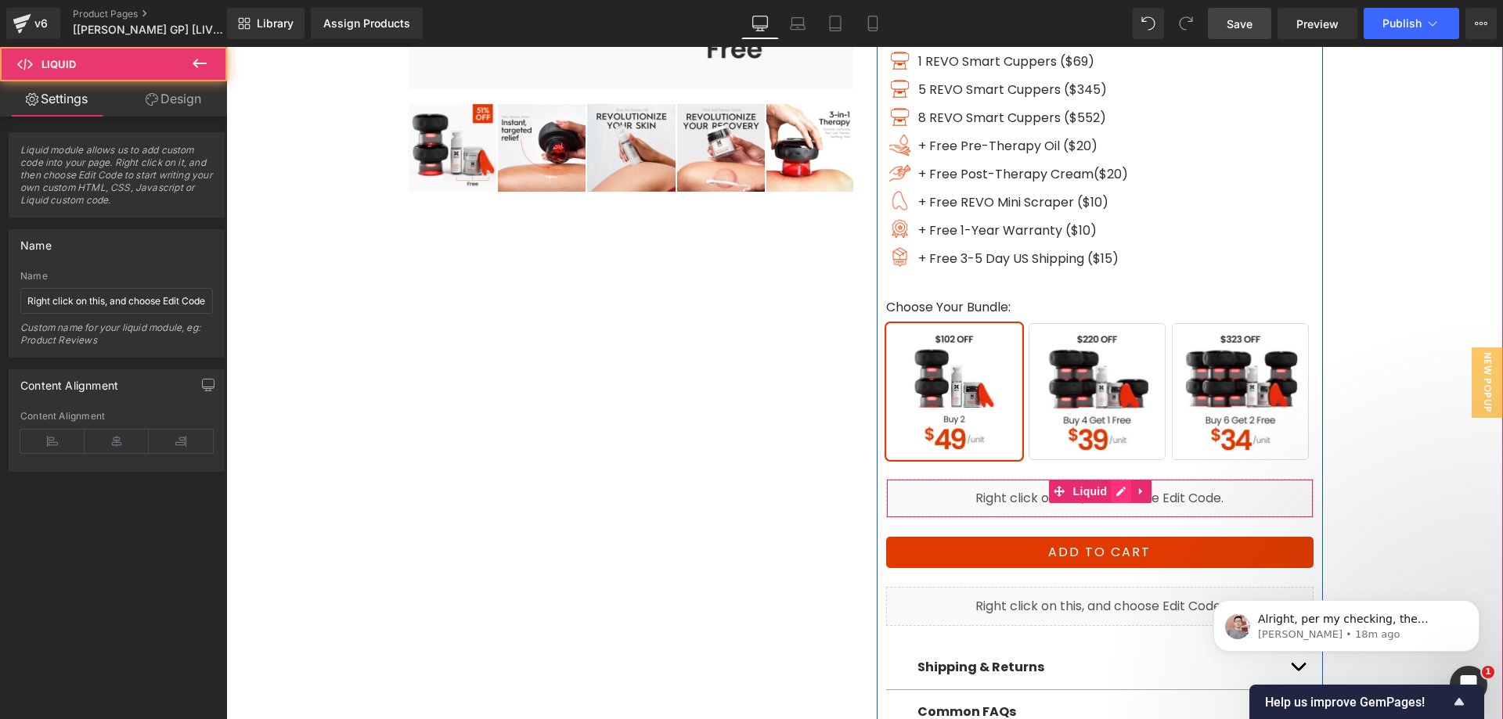
click at [1108, 493] on div "Liquid" at bounding box center [1099, 498] width 427 height 39
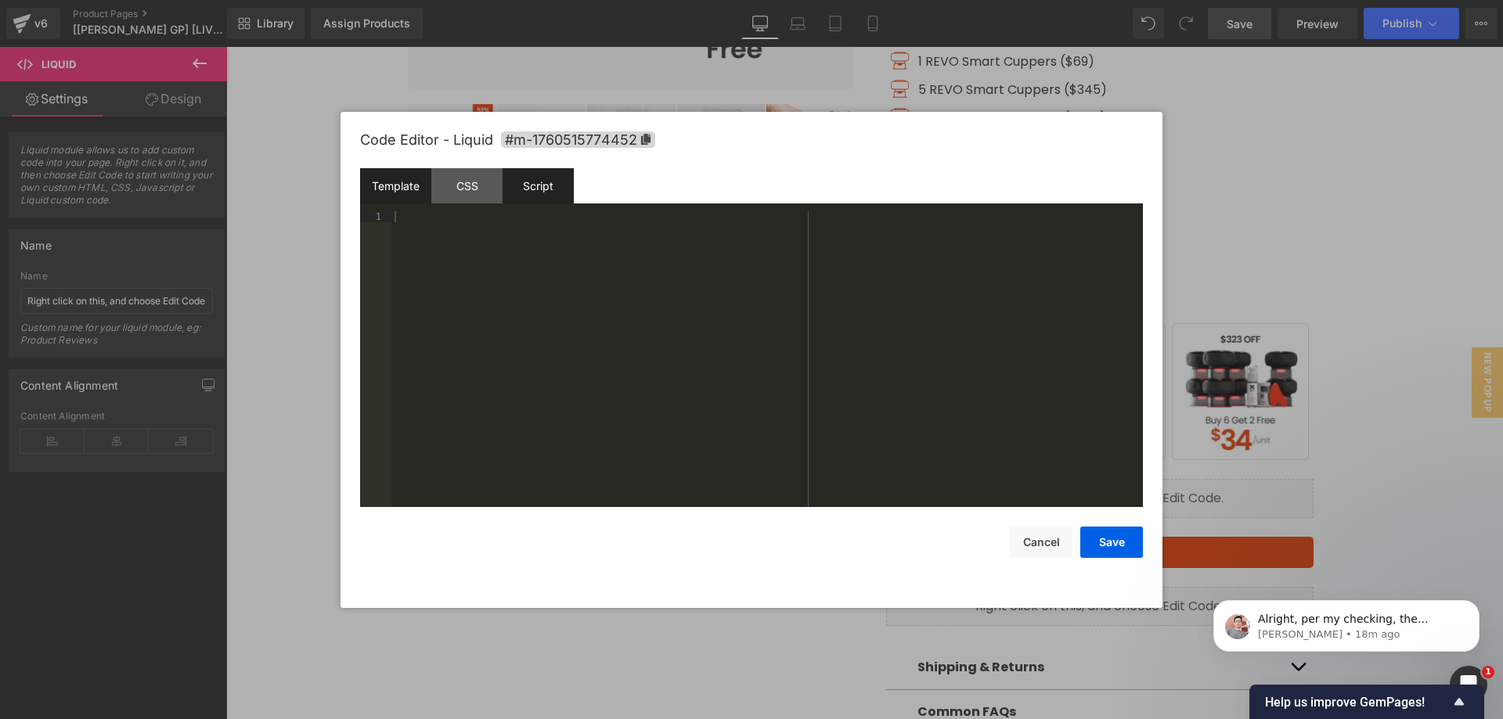
click at [556, 194] on div "Script" at bounding box center [538, 185] width 71 height 35
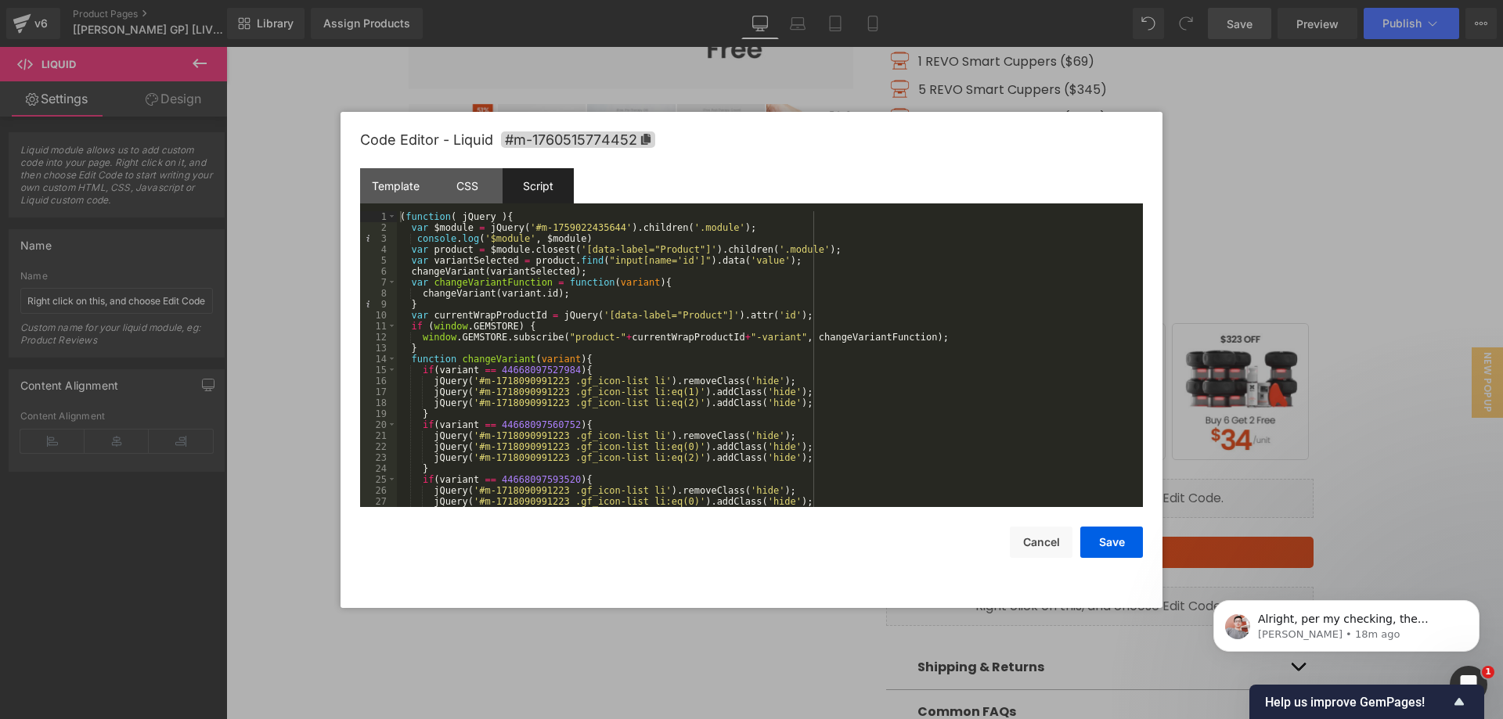
click at [549, 373] on div "( function ( jQuery ) { var $module = jQuery ( '#m-1759022435644' ) . children …" at bounding box center [767, 370] width 740 height 318
click at [545, 427] on div "( function ( jQuery ) { var $module = jQuery ( '#m-1759022435644' ) . children …" at bounding box center [767, 370] width 740 height 318
click at [558, 483] on div "( function ( jQuery ) { var $module = jQuery ( '#m-1759022435644' ) . children …" at bounding box center [767, 370] width 740 height 318
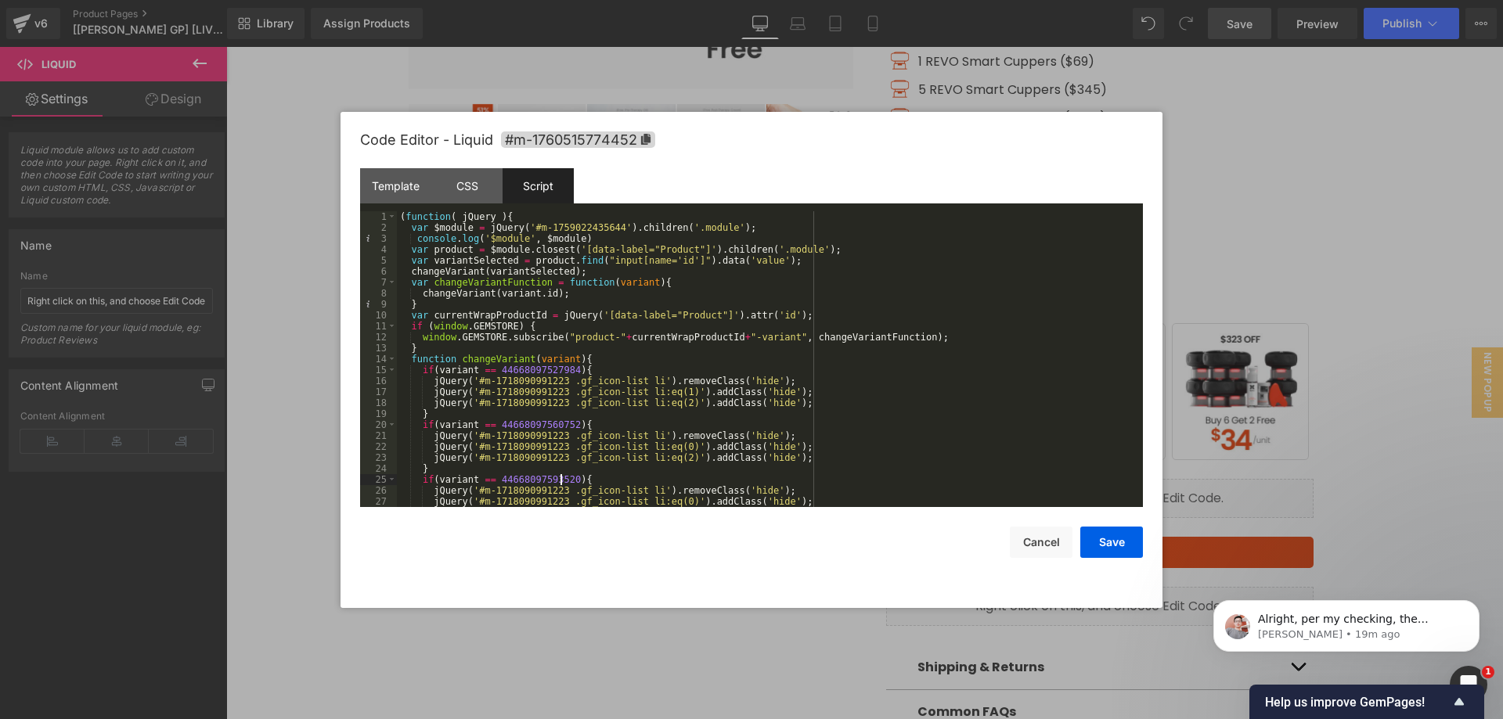
click at [558, 483] on div "( function ( jQuery ) { var $module = jQuery ( '#m-1759022435644' ) . children …" at bounding box center [767, 370] width 740 height 318
click at [469, 193] on div "CSS" at bounding box center [466, 185] width 71 height 35
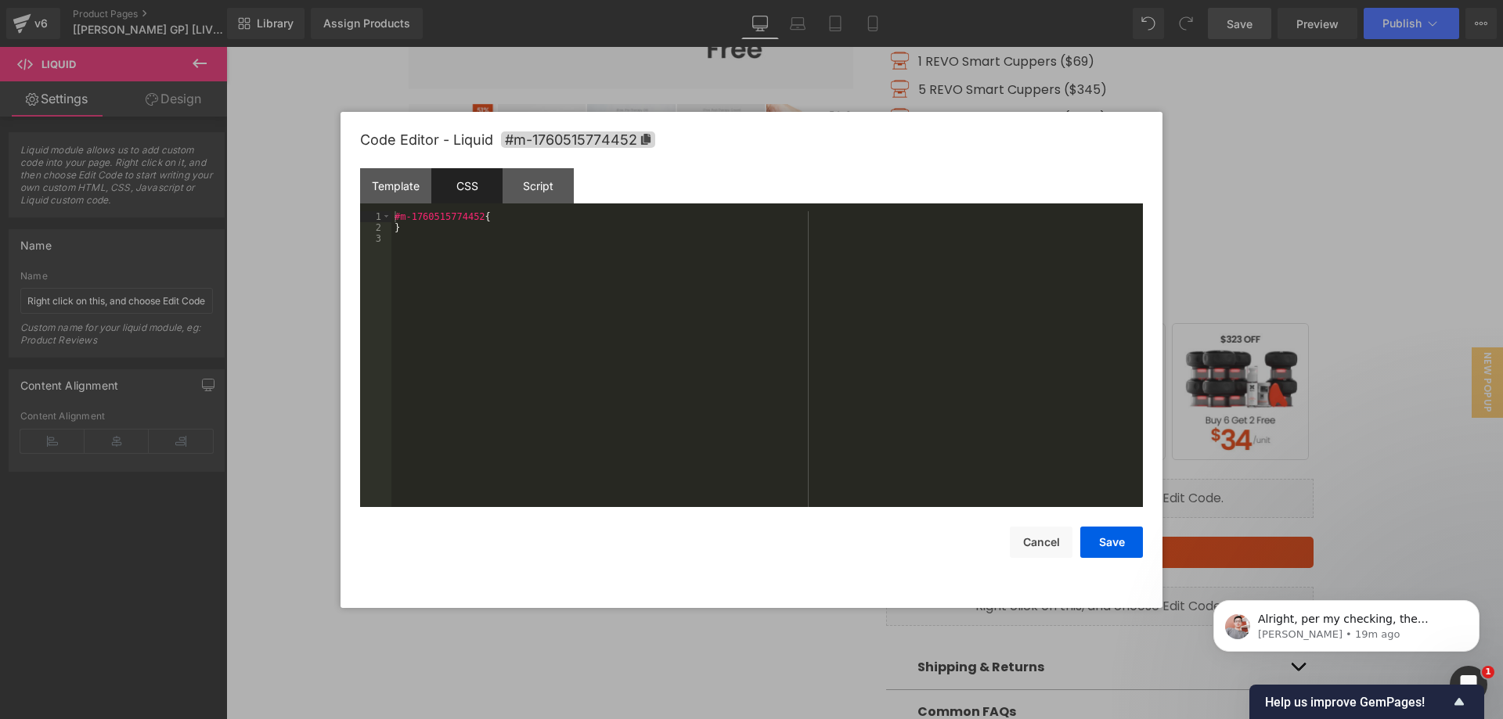
click at [449, 216] on div "#m-1760515774452 { }" at bounding box center [766, 370] width 751 height 318
click at [541, 189] on div "Script" at bounding box center [538, 185] width 71 height 35
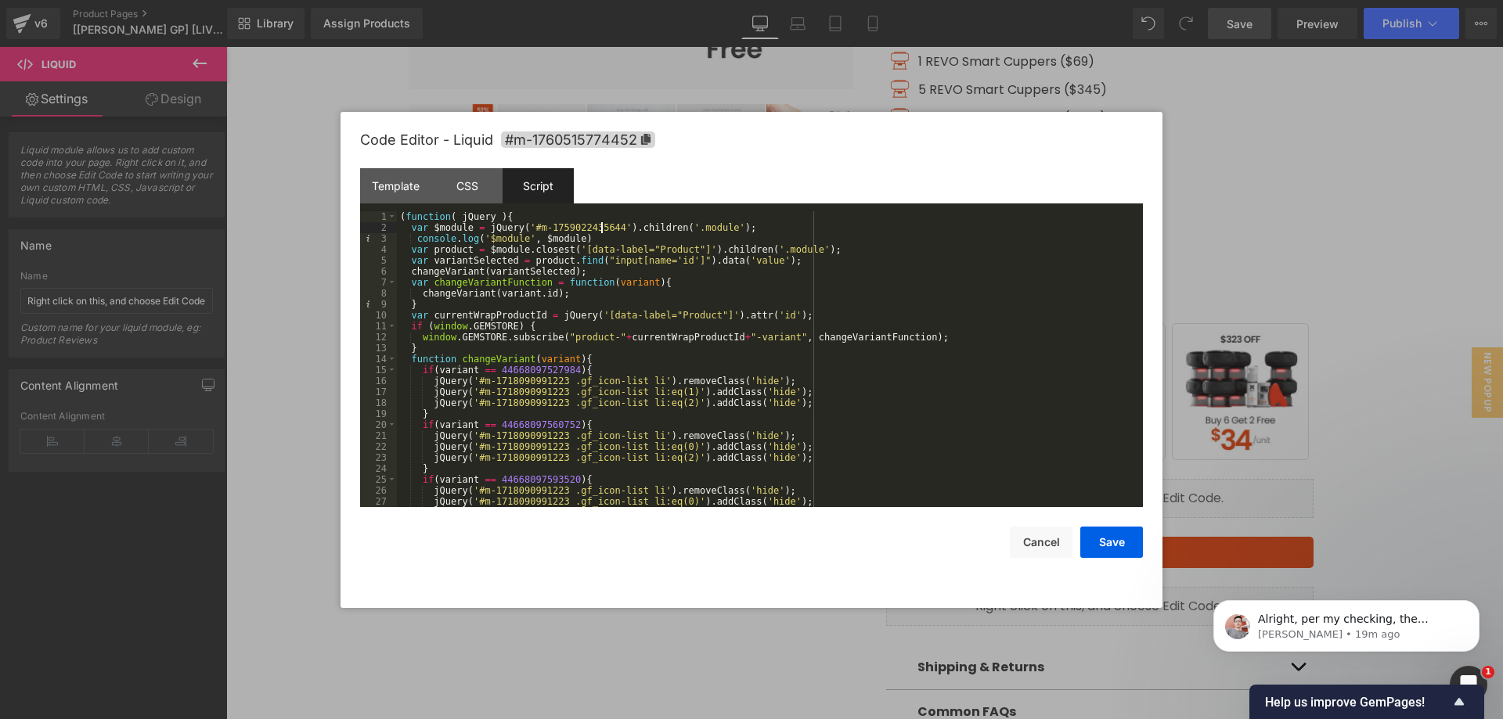
click at [600, 224] on div "( function ( jQuery ) { var $module = jQuery ( '#m-1759022435644' ) . children …" at bounding box center [767, 370] width 740 height 318
drag, startPoint x: 1103, startPoint y: 542, endPoint x: 1104, endPoint y: 531, distance: 10.3
click at [1104, 542] on button "Save" at bounding box center [1111, 542] width 63 height 31
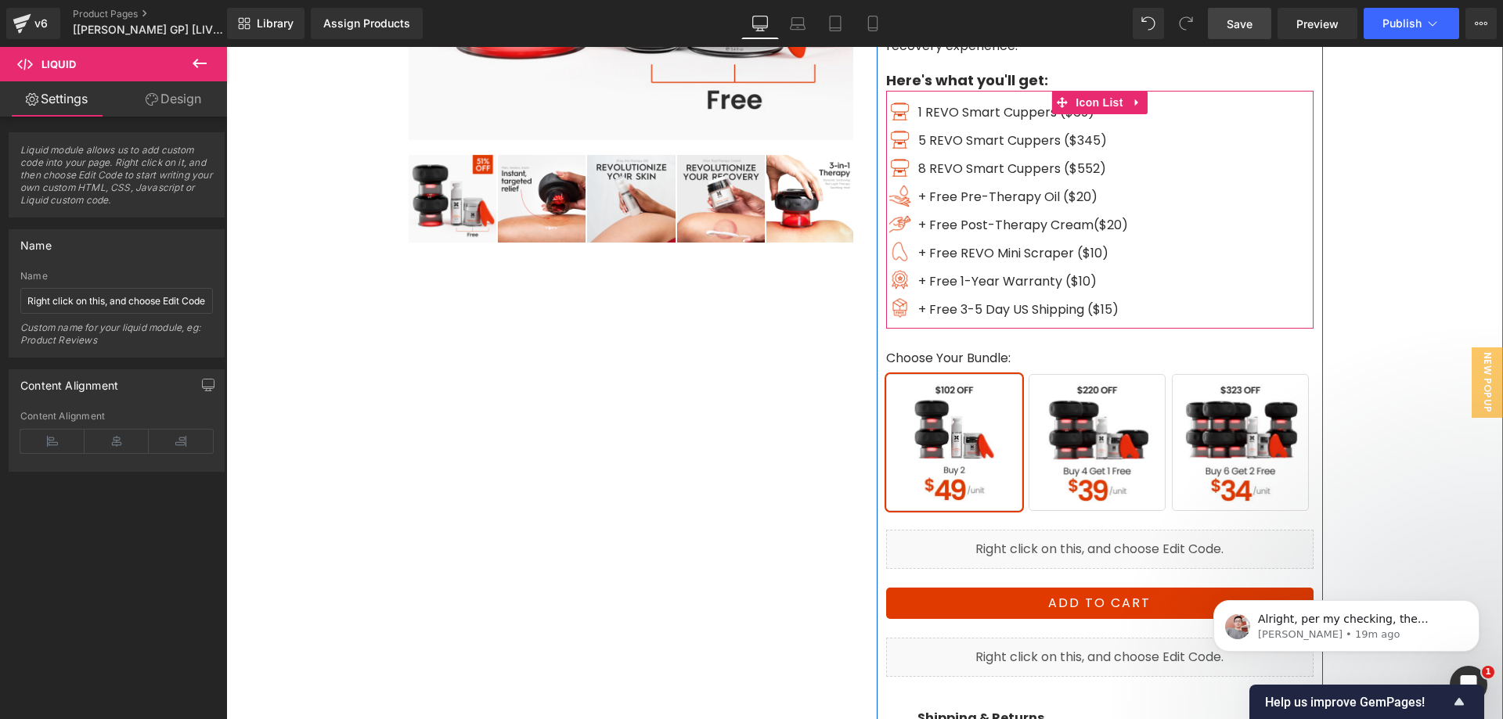
scroll to position [484, 0]
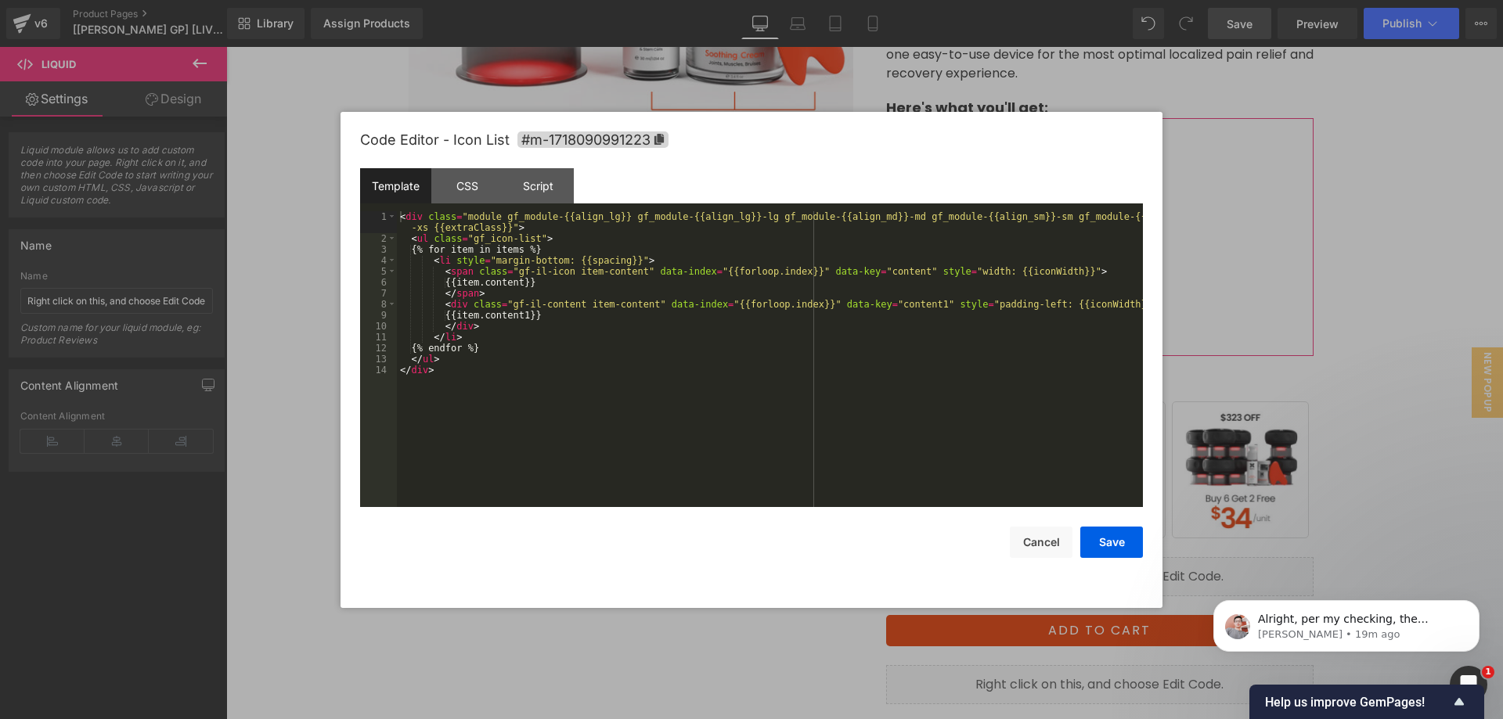
click at [1091, 0] on div "Liquid You are previewing how the will restyle your page. You can not edit Elem…" at bounding box center [751, 0] width 1503 height 0
click at [469, 193] on div "CSS" at bounding box center [466, 185] width 71 height 35
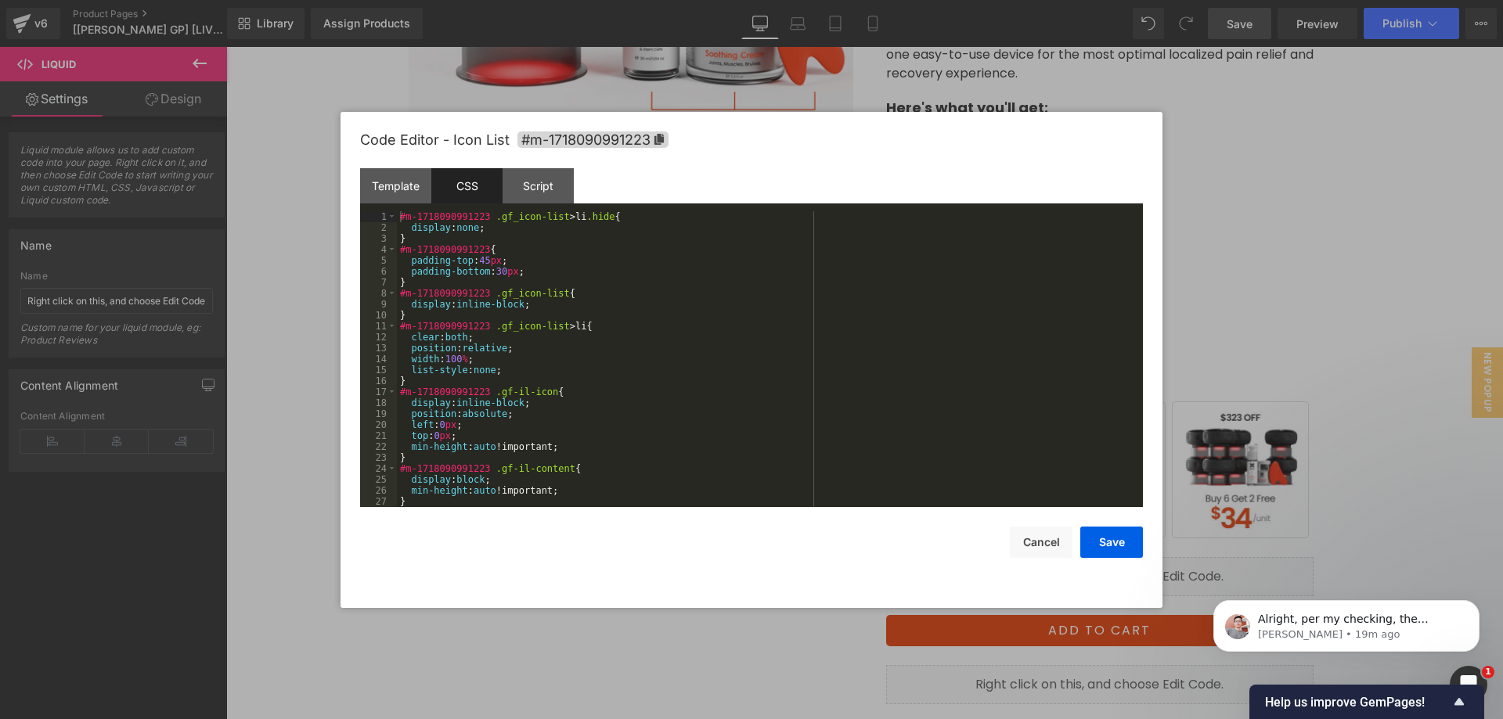
click at [469, 214] on div "#m-1718090991223 .gf_icon-list > li .hide { display : none ; } #m-1718090991223…" at bounding box center [767, 370] width 740 height 318
click at [1035, 539] on button "Cancel" at bounding box center [1041, 542] width 63 height 31
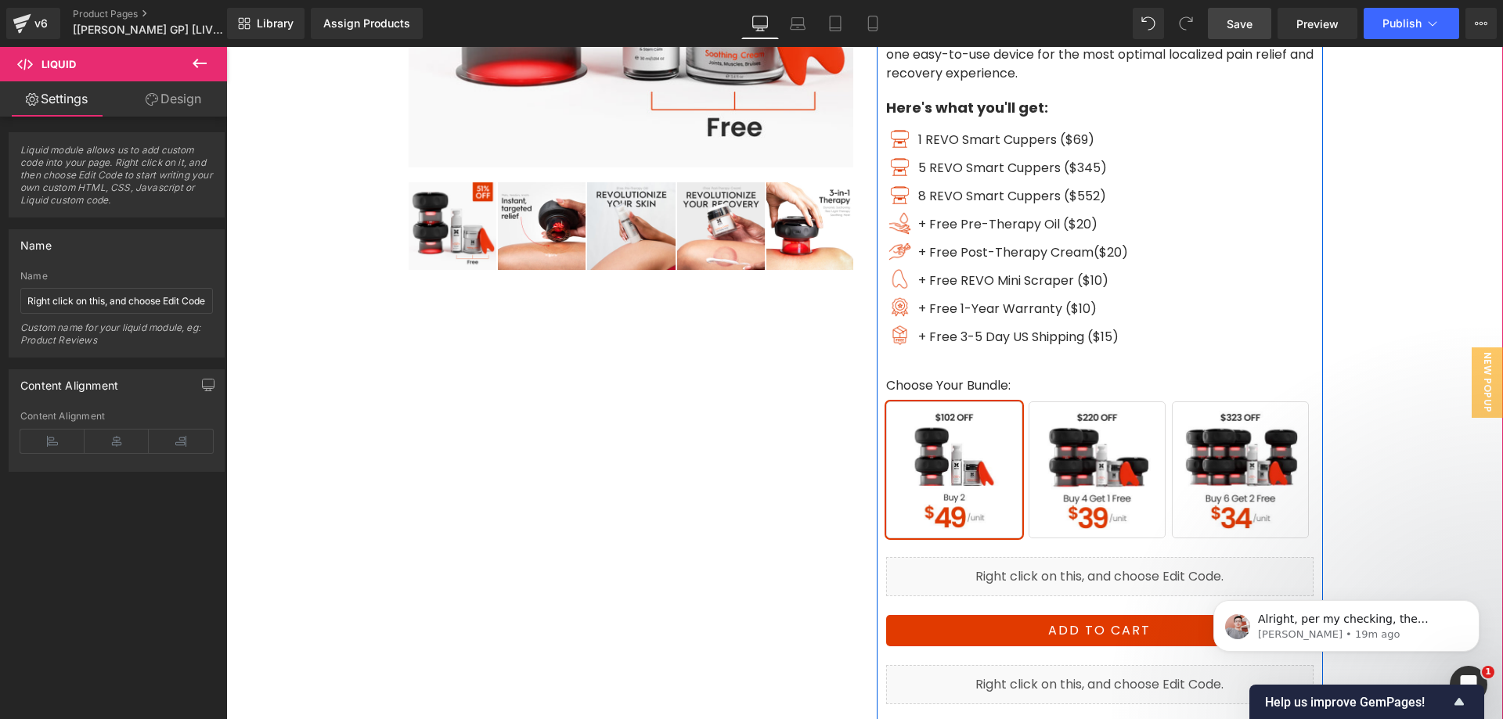
click at [1110, 571] on div "Liquid" at bounding box center [1099, 576] width 427 height 39
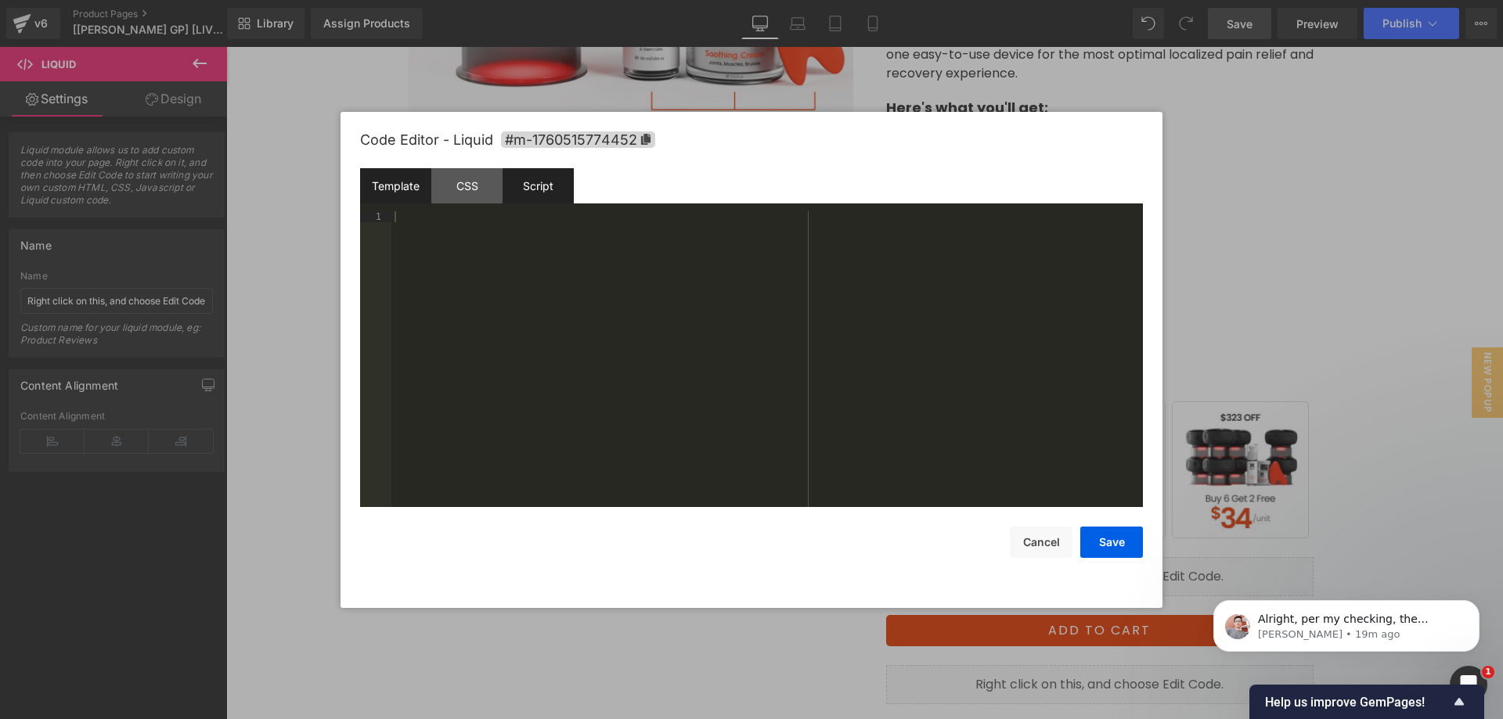
click at [543, 182] on div "Script" at bounding box center [538, 185] width 71 height 35
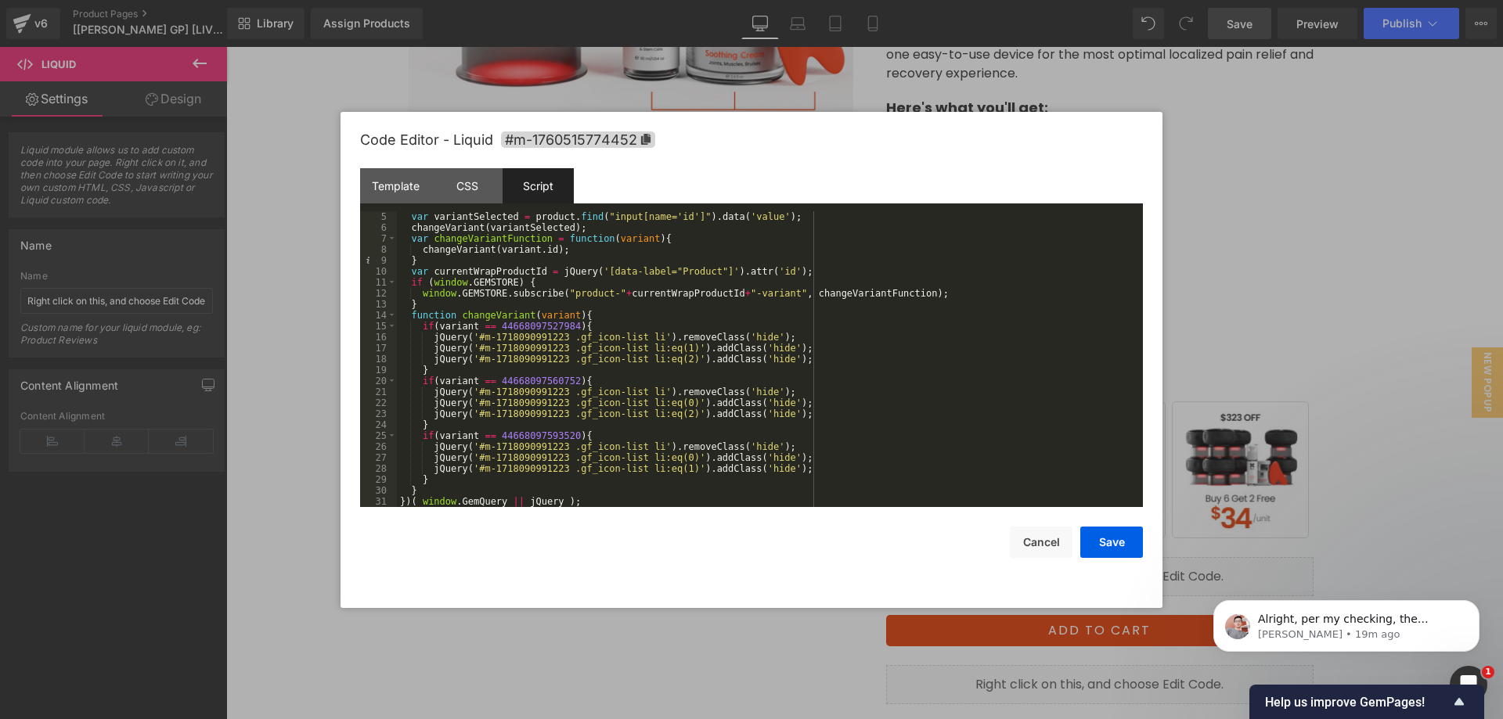
scroll to position [44, 0]
click at [521, 337] on div "var variantSelected = product . find ( "input[name='id']" ) . data ( 'value' ) …" at bounding box center [767, 370] width 740 height 318
click at [515, 348] on div "var variantSelected = product . find ( "input[name='id']" ) . data ( 'value' ) …" at bounding box center [767, 370] width 740 height 318
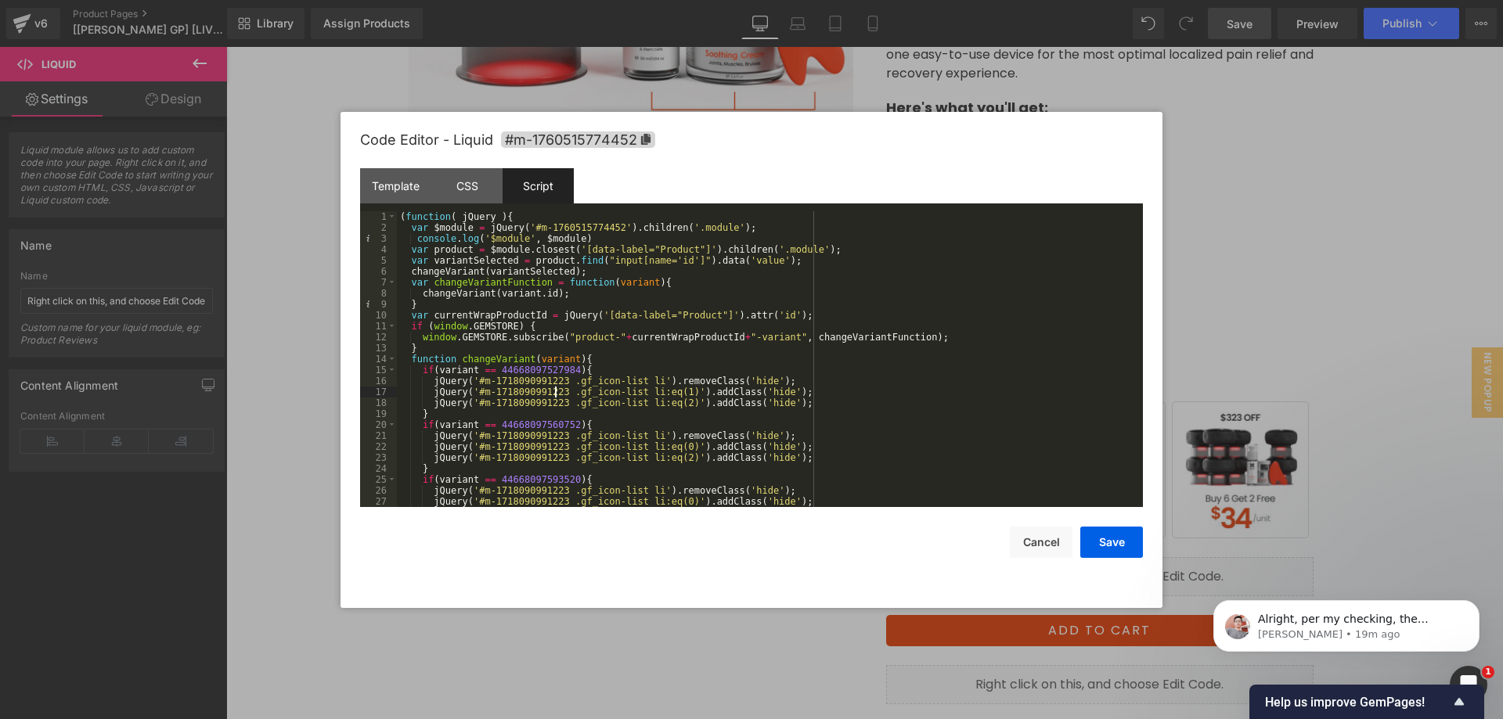
scroll to position [0, 0]
click at [1104, 542] on button "Save" at bounding box center [1111, 542] width 63 height 31
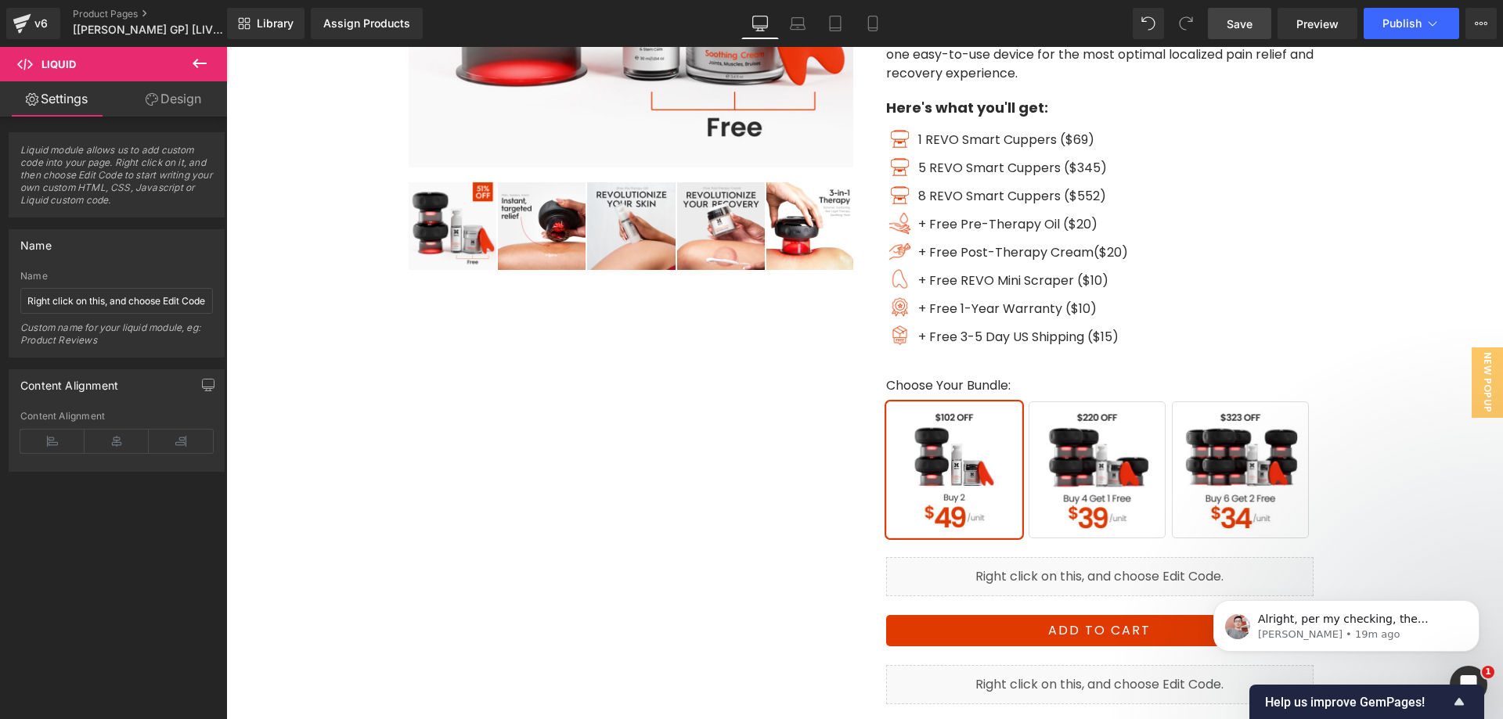
click at [1216, 22] on link "Save" at bounding box center [1239, 23] width 63 height 31
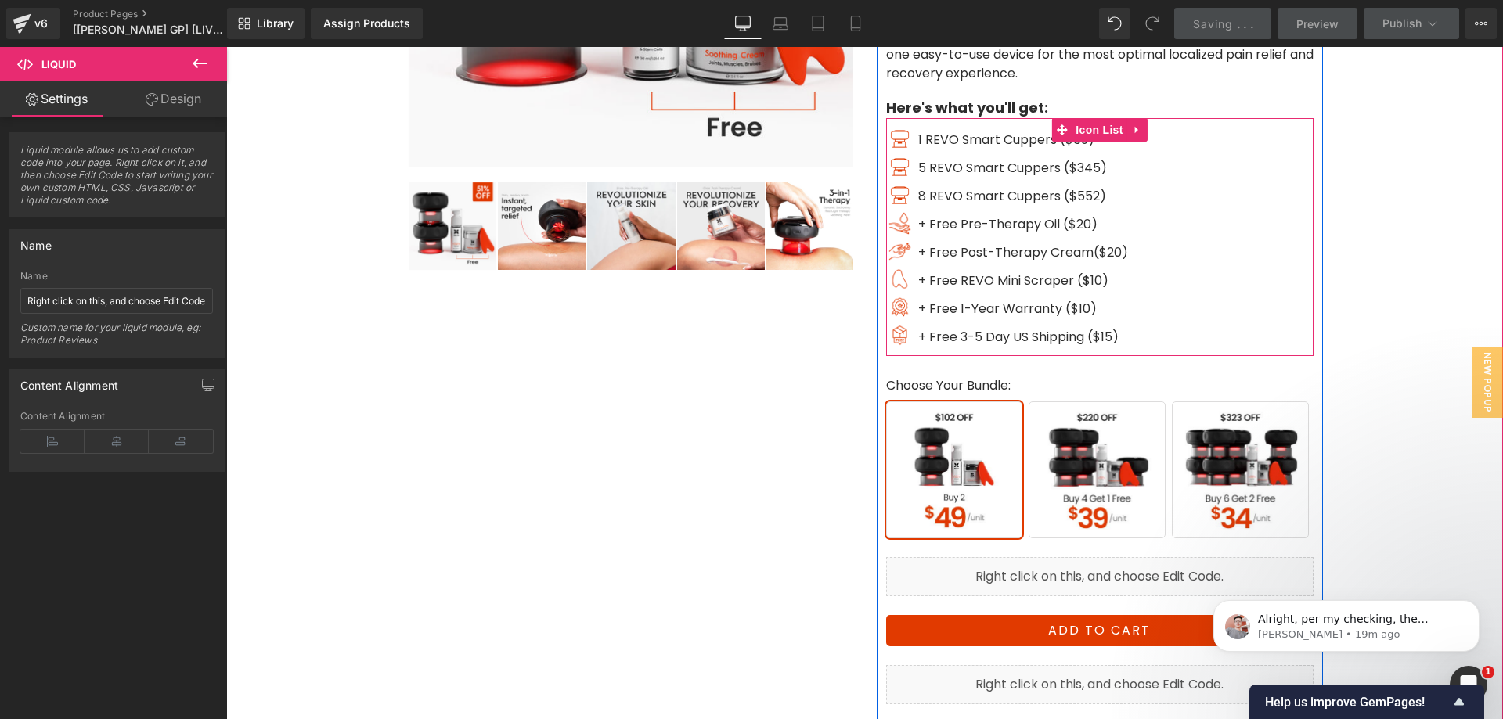
click at [1150, 166] on div "Image 1 REVO Smart Cuppers ($69) Text Block Image 5 REVO Smart Cuppers ($345) T…" at bounding box center [1099, 242] width 427 height 229
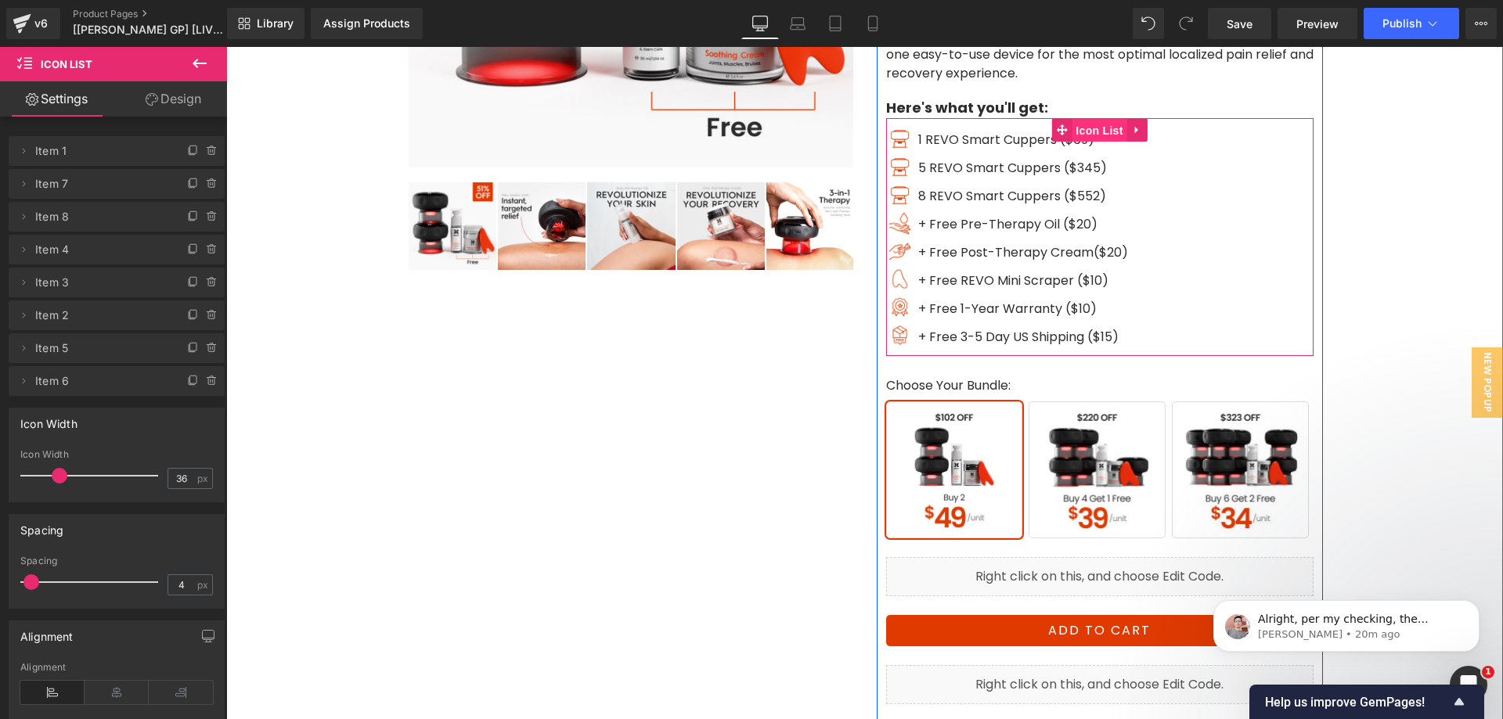
click at [1089, 136] on span "Icon List" at bounding box center [1099, 130] width 55 height 23
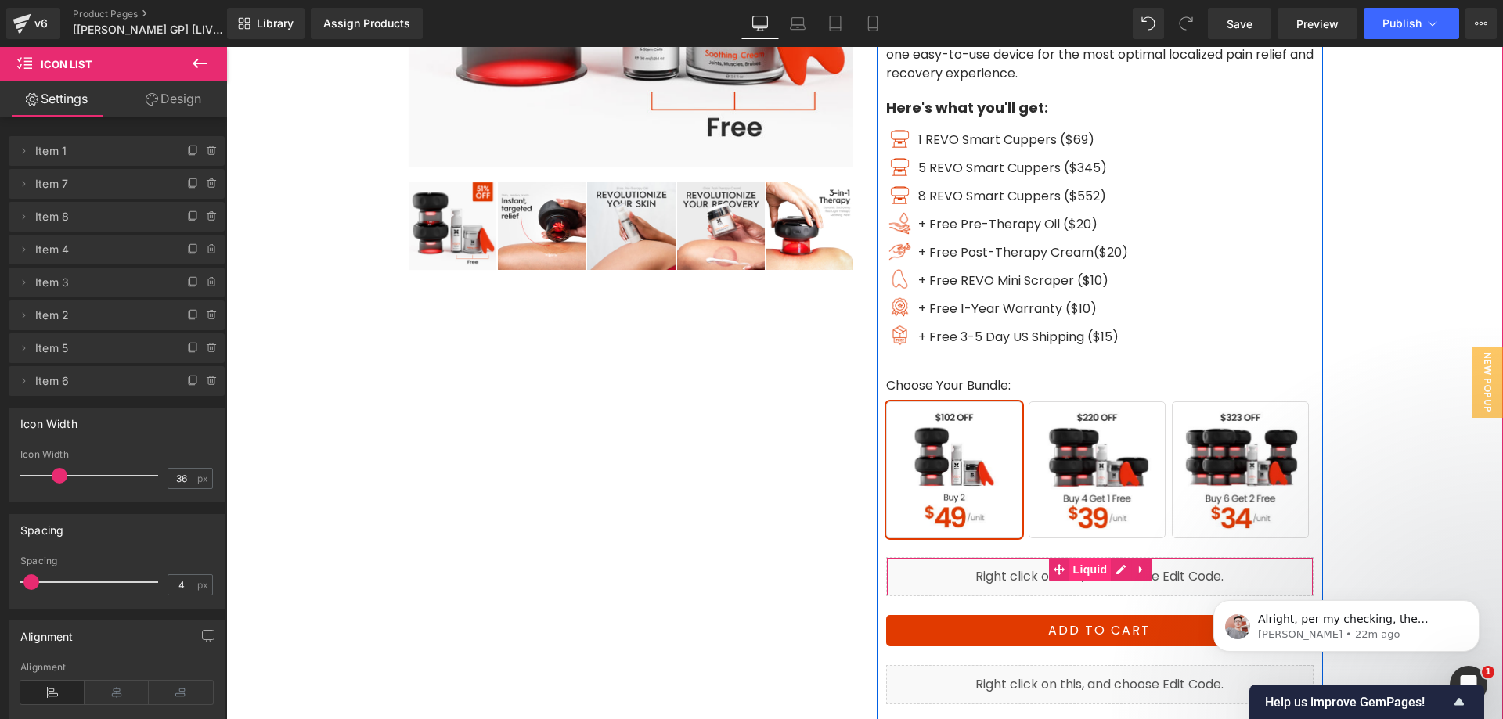
click at [1086, 572] on span "Liquid" at bounding box center [1090, 569] width 42 height 23
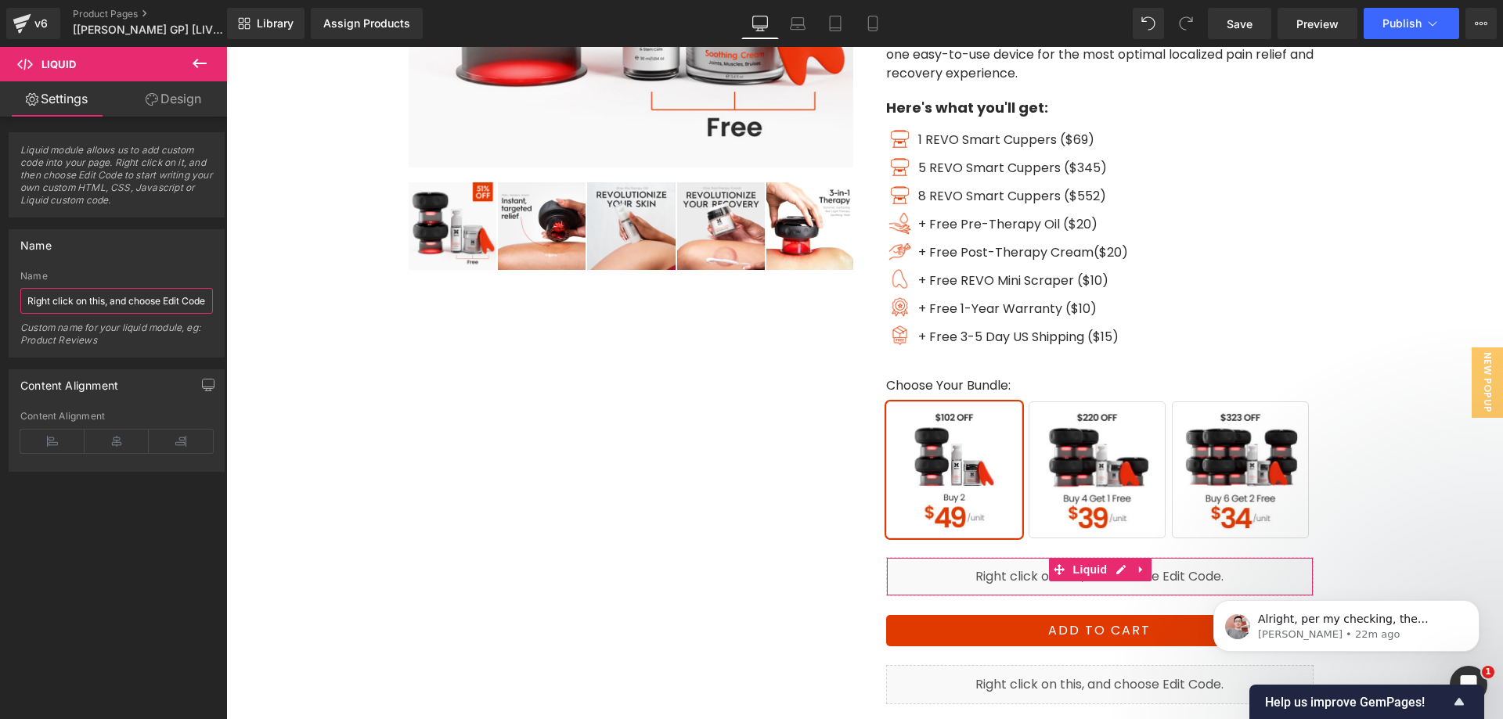
click at [143, 302] on input "Right click on this, and choose Edit Code." at bounding box center [116, 301] width 193 height 26
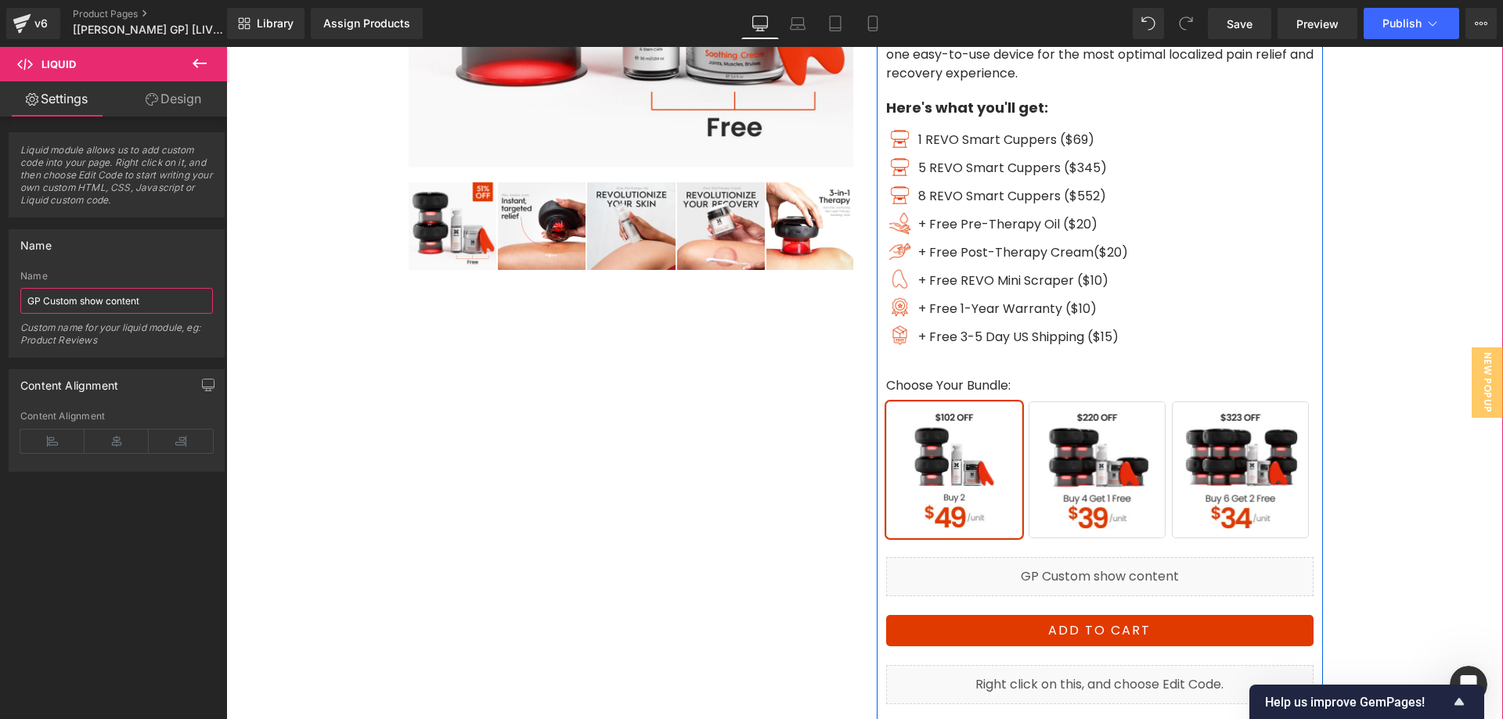
click at [1113, 564] on div "Liquid" at bounding box center [1099, 576] width 427 height 39
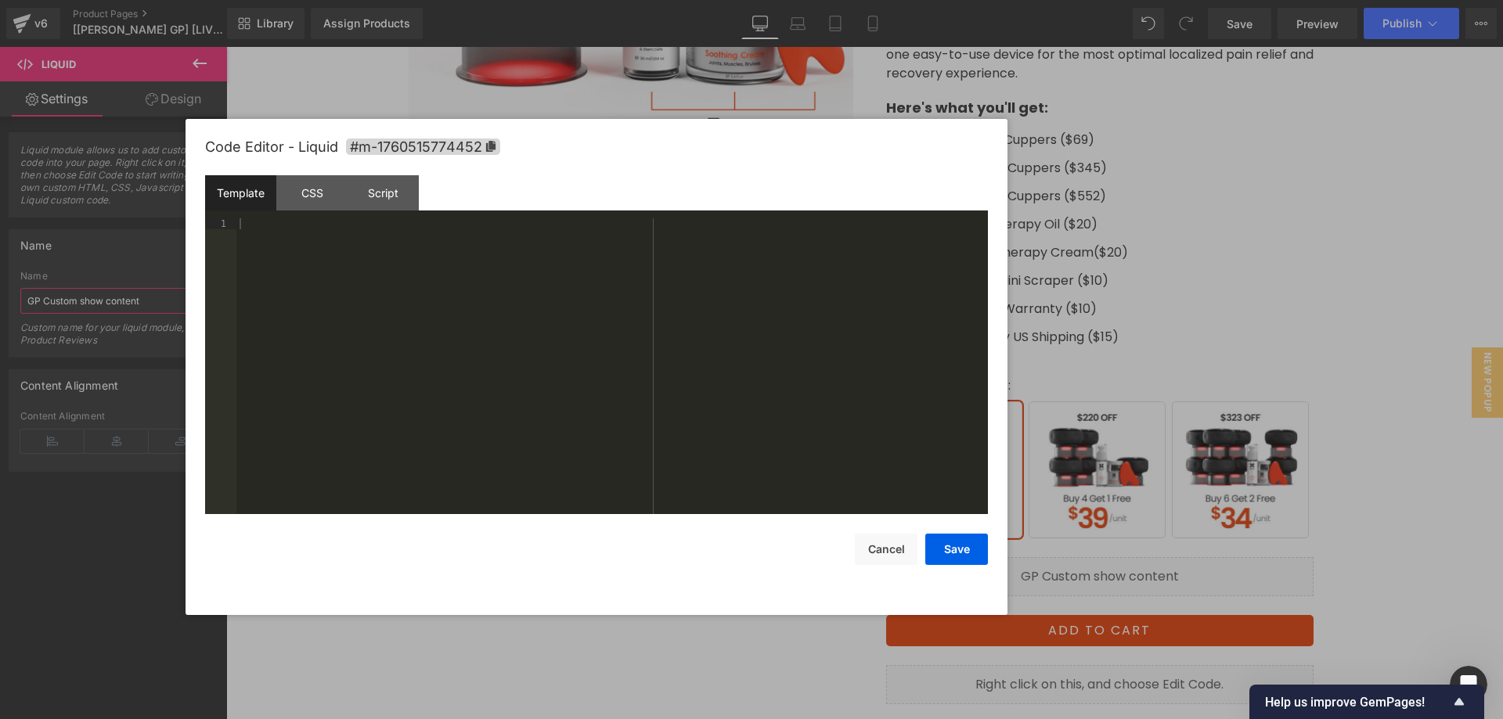
drag, startPoint x: 755, startPoint y: 152, endPoint x: 600, endPoint y: 159, distance: 155.1
click at [600, 159] on div "Code Editor - Liquid #m-1760515774452" at bounding box center [596, 147] width 783 height 56
type input "GP Custom show content"
click at [310, 190] on div "CSS" at bounding box center [311, 192] width 71 height 35
click at [376, 192] on div "Script" at bounding box center [383, 192] width 71 height 35
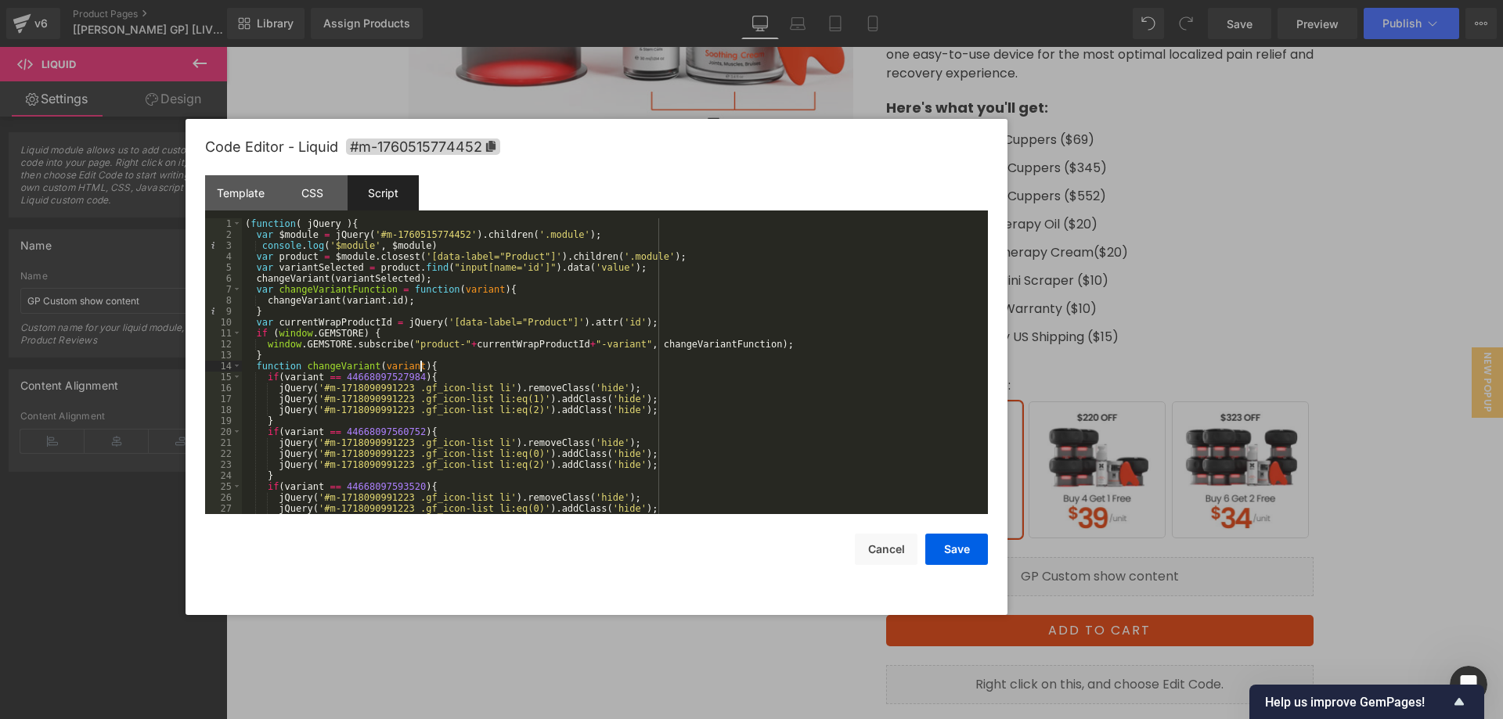
click at [690, 369] on div "( function ( jQuery ) { var $module = jQuery ( '#m-1760515774452' ) . children …" at bounding box center [612, 377] width 740 height 318
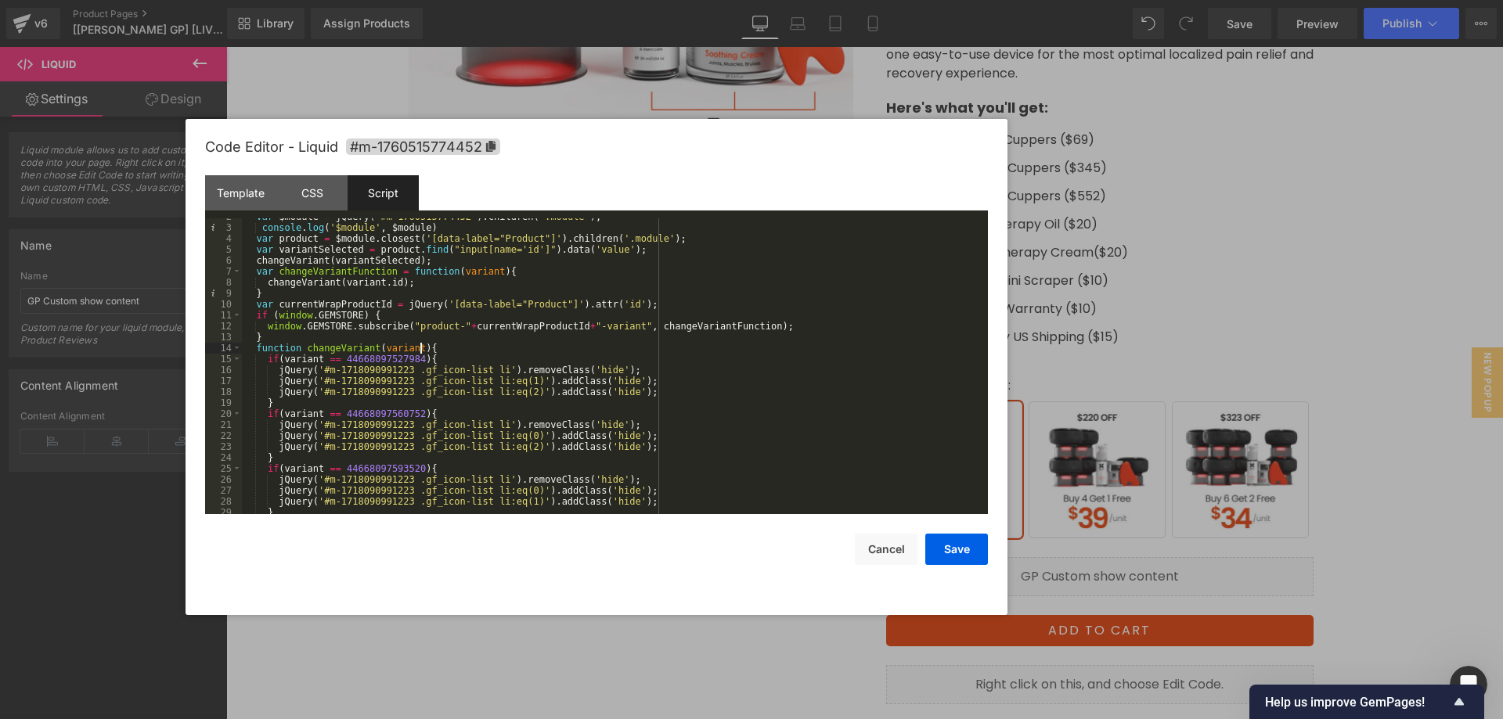
scroll to position [21, 0]
click at [880, 546] on button "Cancel" at bounding box center [886, 549] width 63 height 31
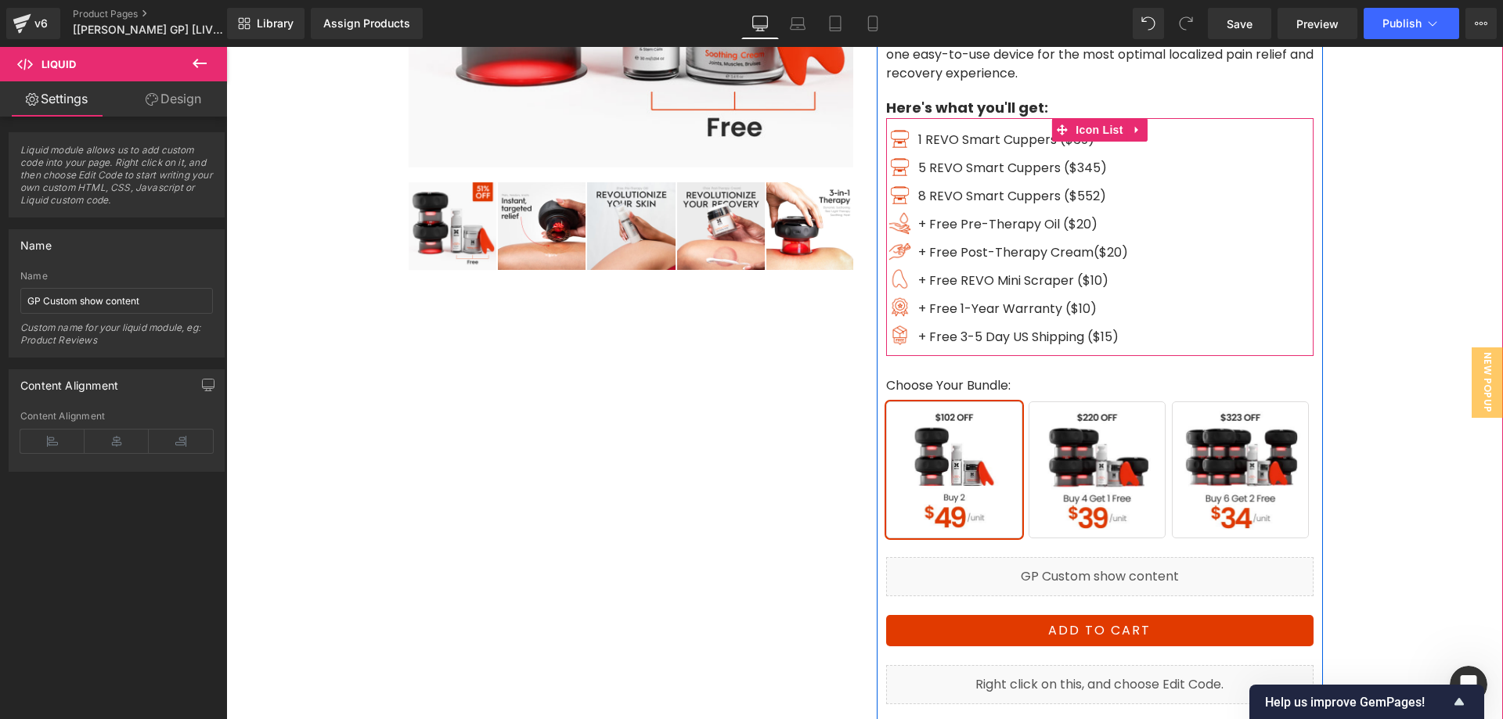
click at [1187, 315] on div "Image 1 REVO Smart Cuppers ($69) Text Block Image 5 REVO Smart Cuppers ($345) T…" at bounding box center [1099, 242] width 427 height 229
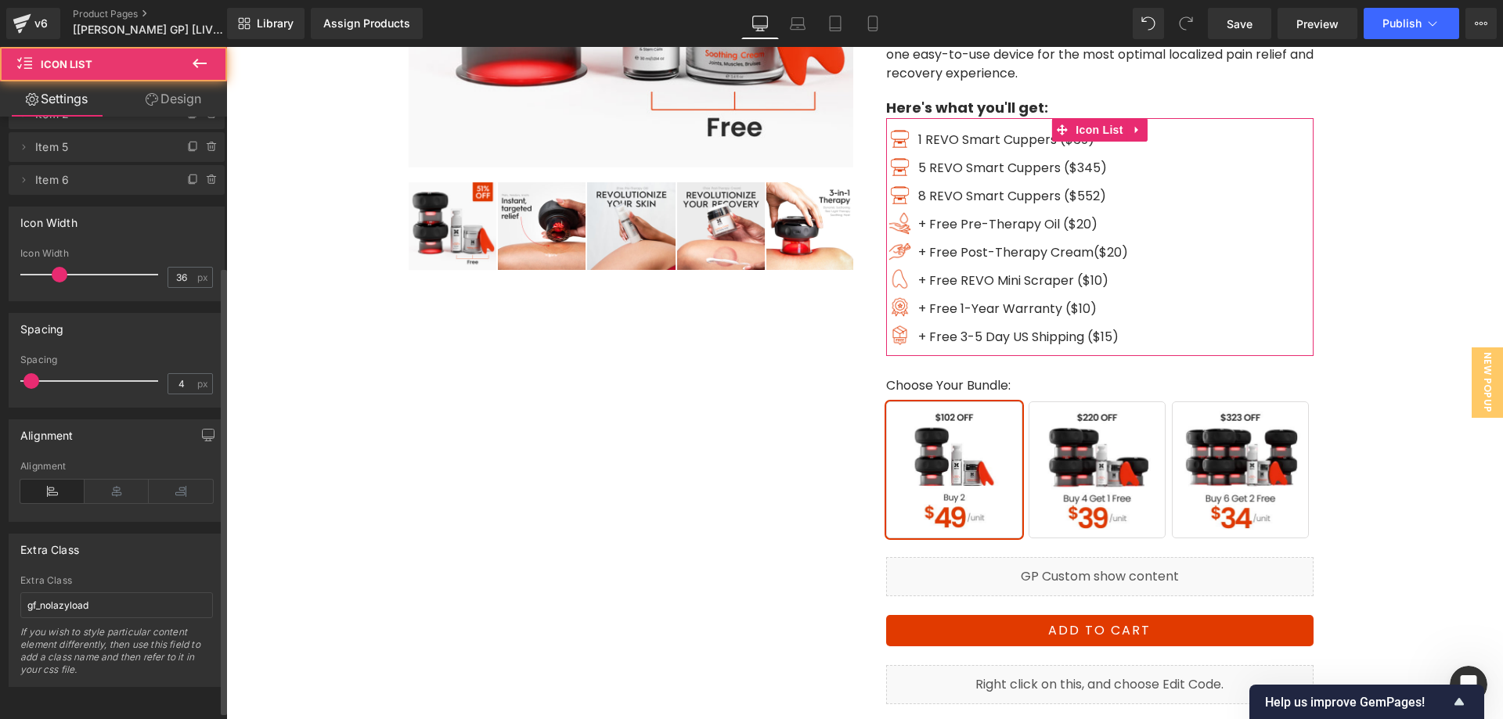
scroll to position [213, 0]
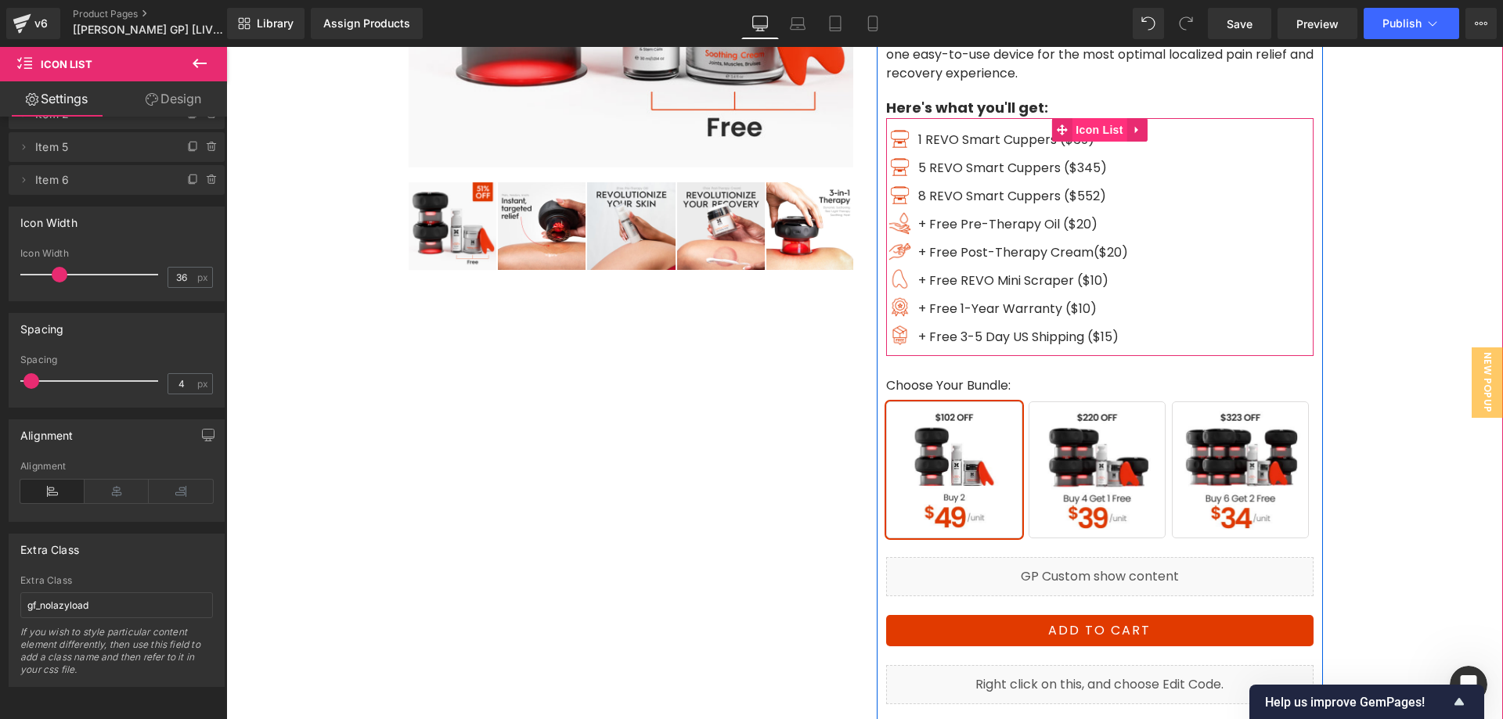
click at [1072, 132] on span "Icon List" at bounding box center [1099, 129] width 55 height 23
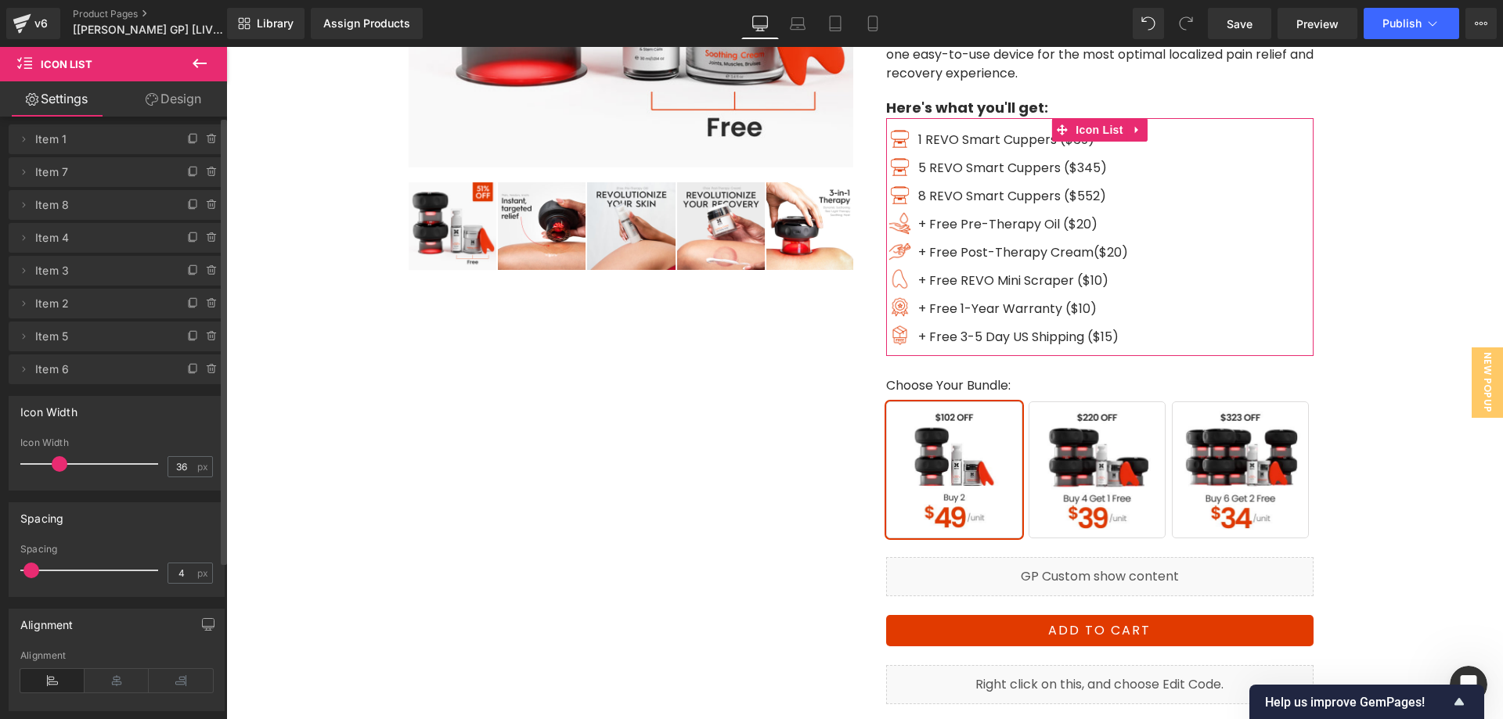
scroll to position [0, 0]
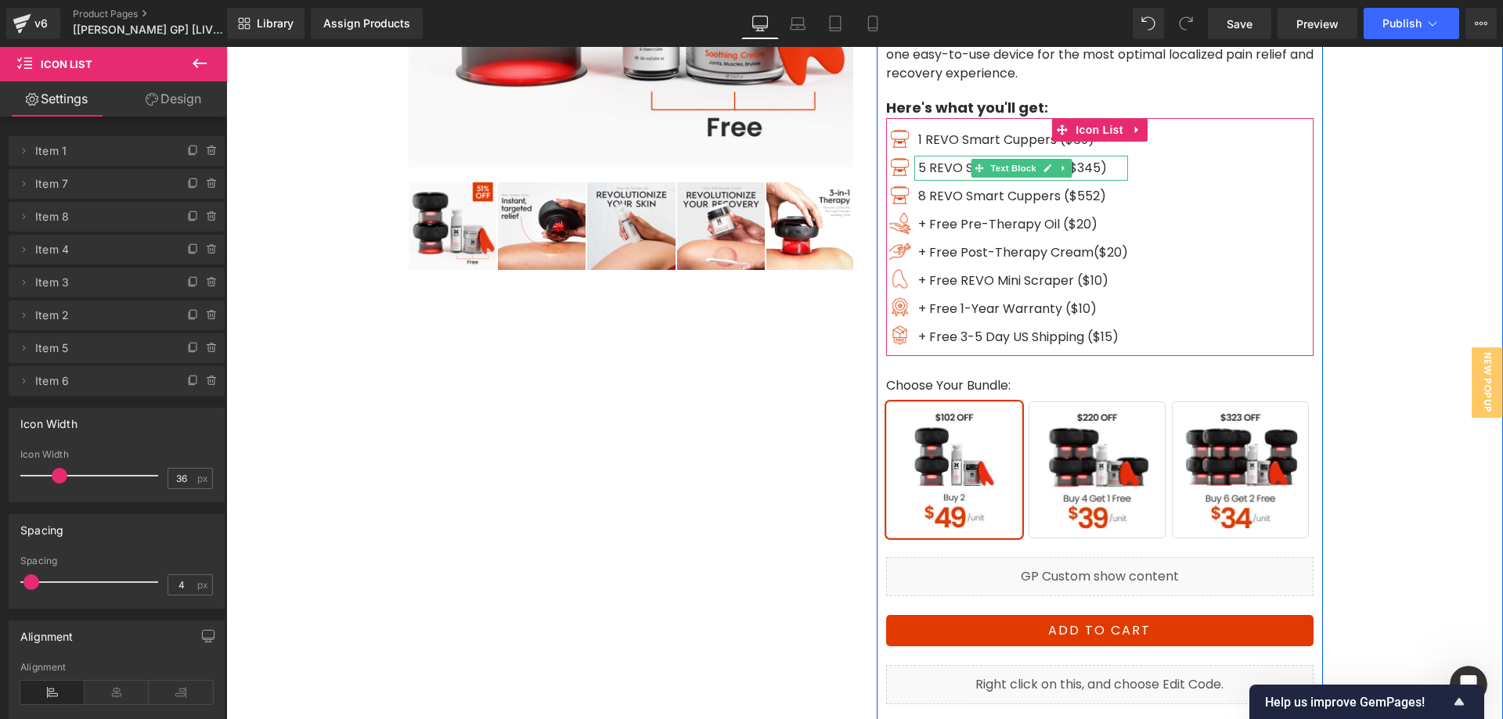
click at [1117, 175] on p "5 REVO Smart Cuppers ($345)" at bounding box center [1023, 168] width 210 height 25
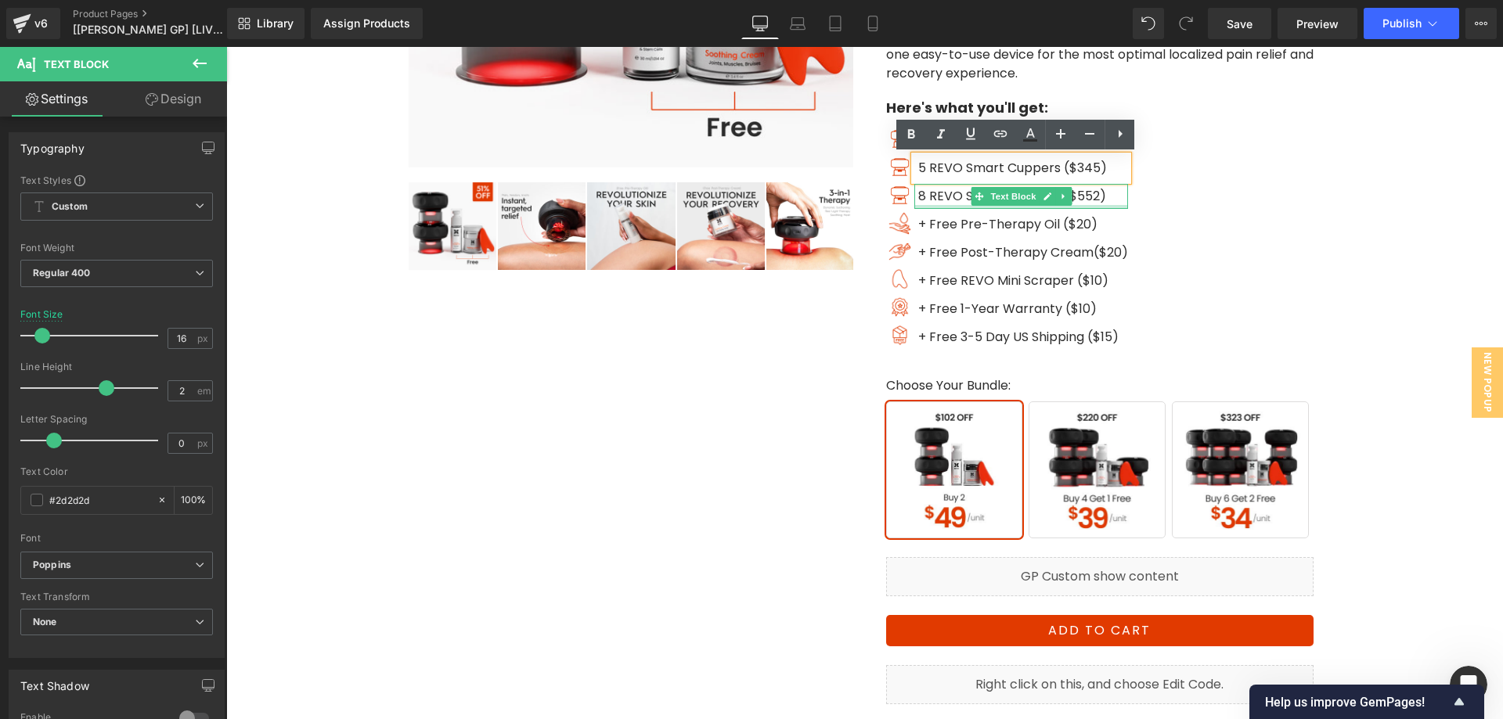
drag, startPoint x: 1086, startPoint y: 202, endPoint x: 1107, endPoint y: 179, distance: 30.5
click at [1086, 201] on span "8 REVO Smart Cuppers ($552)" at bounding box center [1012, 196] width 188 height 18
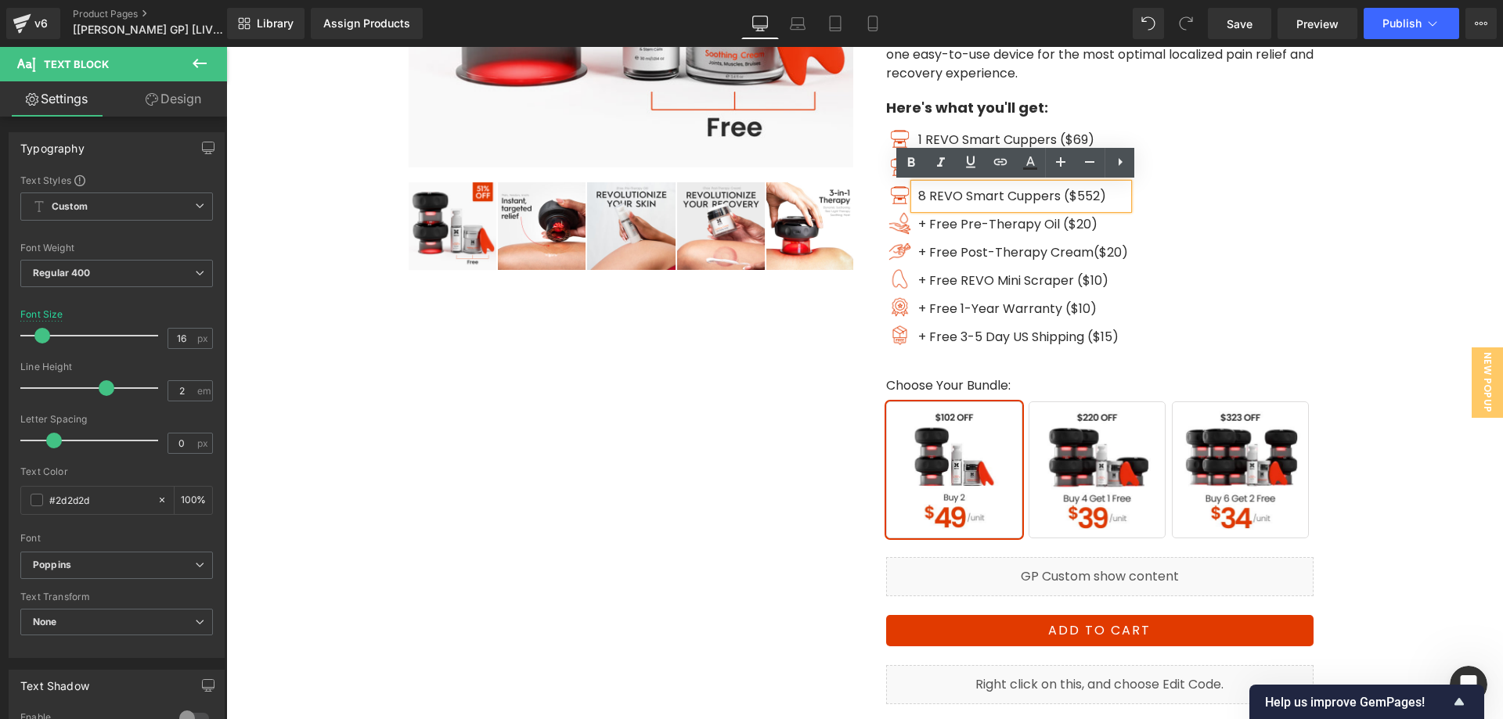
click at [830, 341] on div "‹ ›" at bounding box center [864, 226] width 939 height 1173
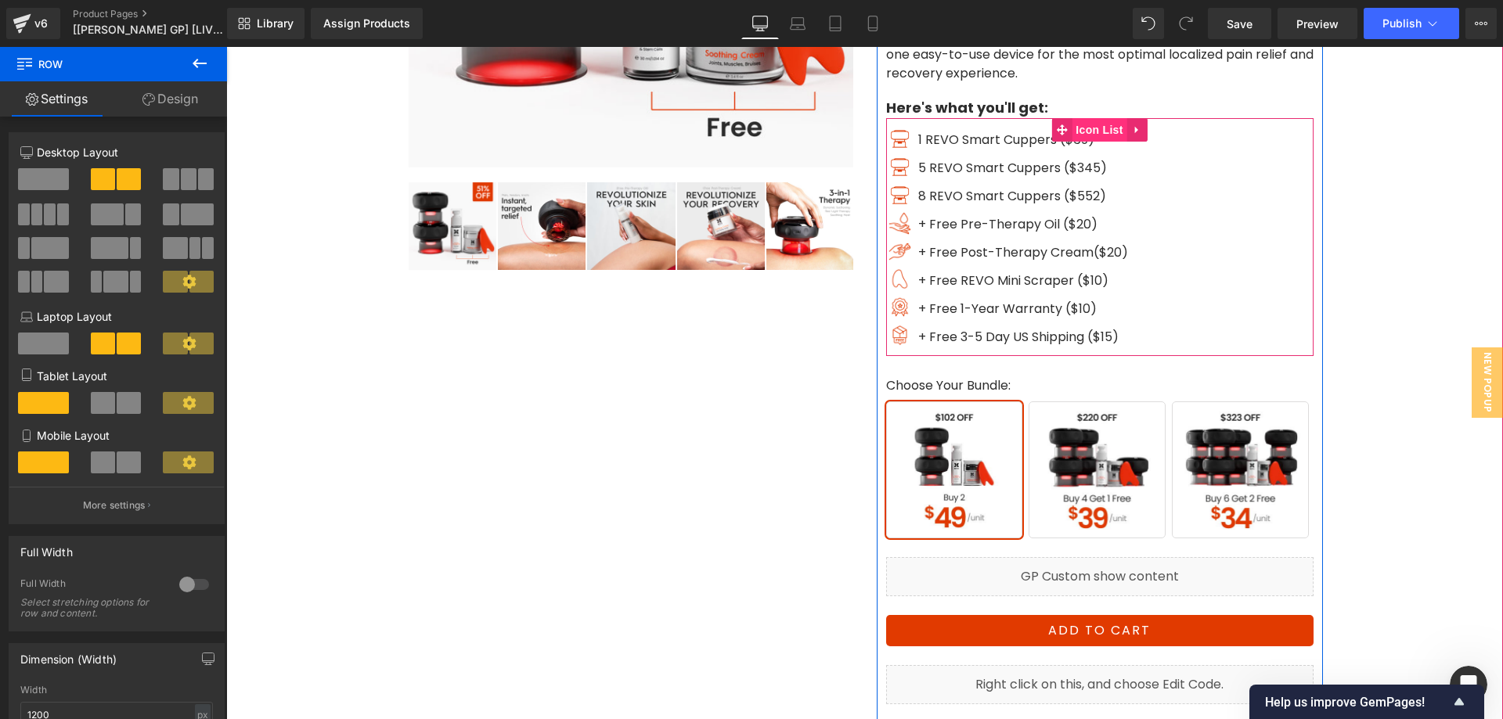
click at [1082, 130] on span "Icon List" at bounding box center [1099, 129] width 55 height 23
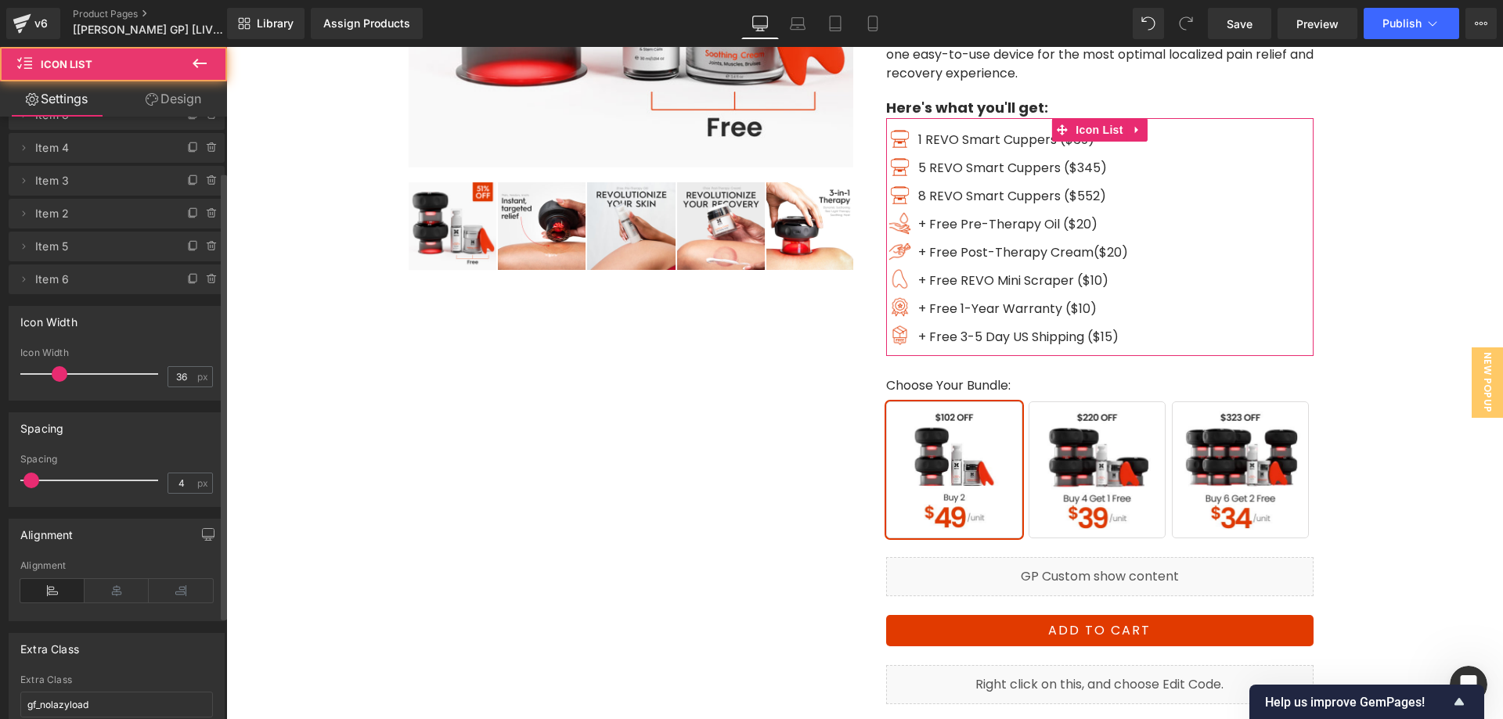
scroll to position [213, 0]
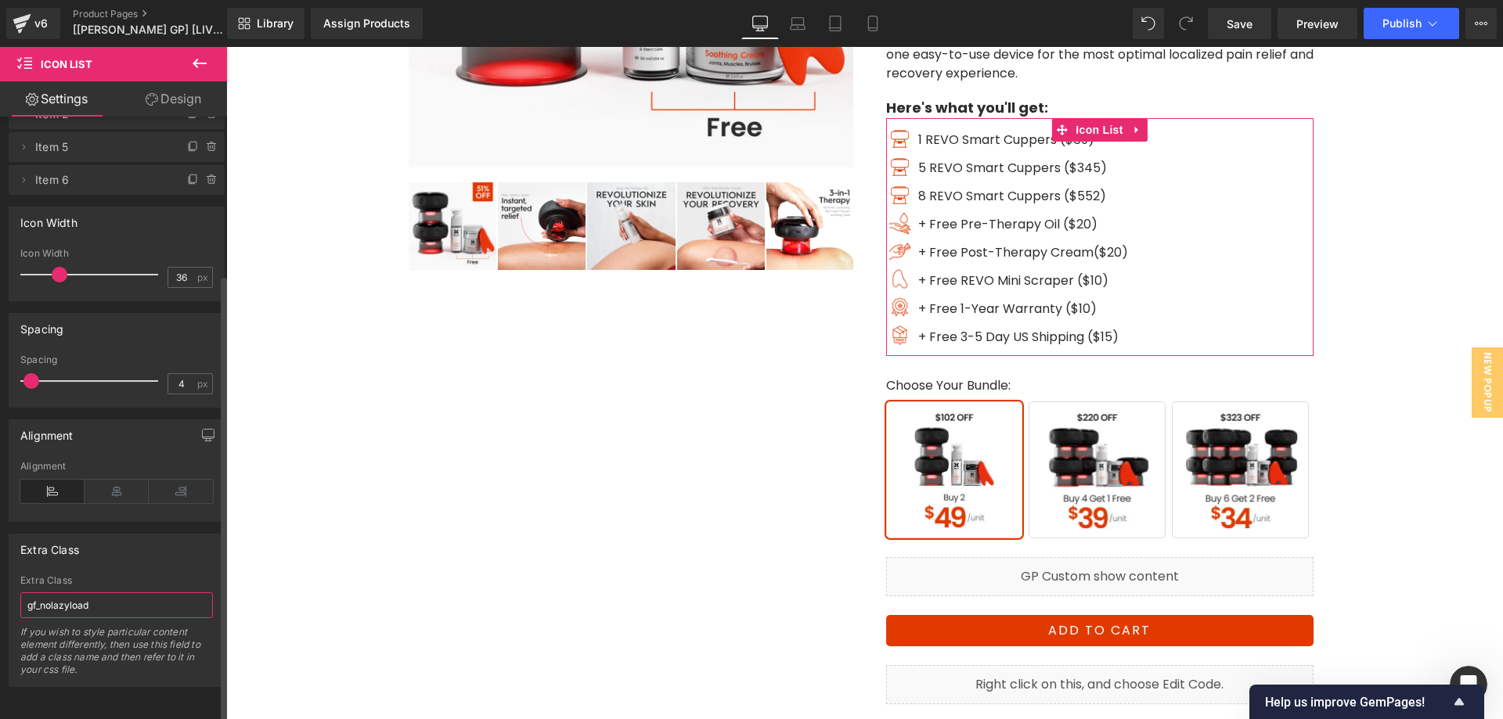
drag, startPoint x: 113, startPoint y: 589, endPoint x: 0, endPoint y: 585, distance: 112.8
click at [0, 585] on div "Extra Class gf_nolazyload Extra Class gf_nolazyload If you wish to style partic…" at bounding box center [117, 604] width 234 height 165
click at [129, 563] on div "Extra Class gf_nolazyload Extra Class gf_nolazyload If you wish to style partic…" at bounding box center [117, 610] width 216 height 153
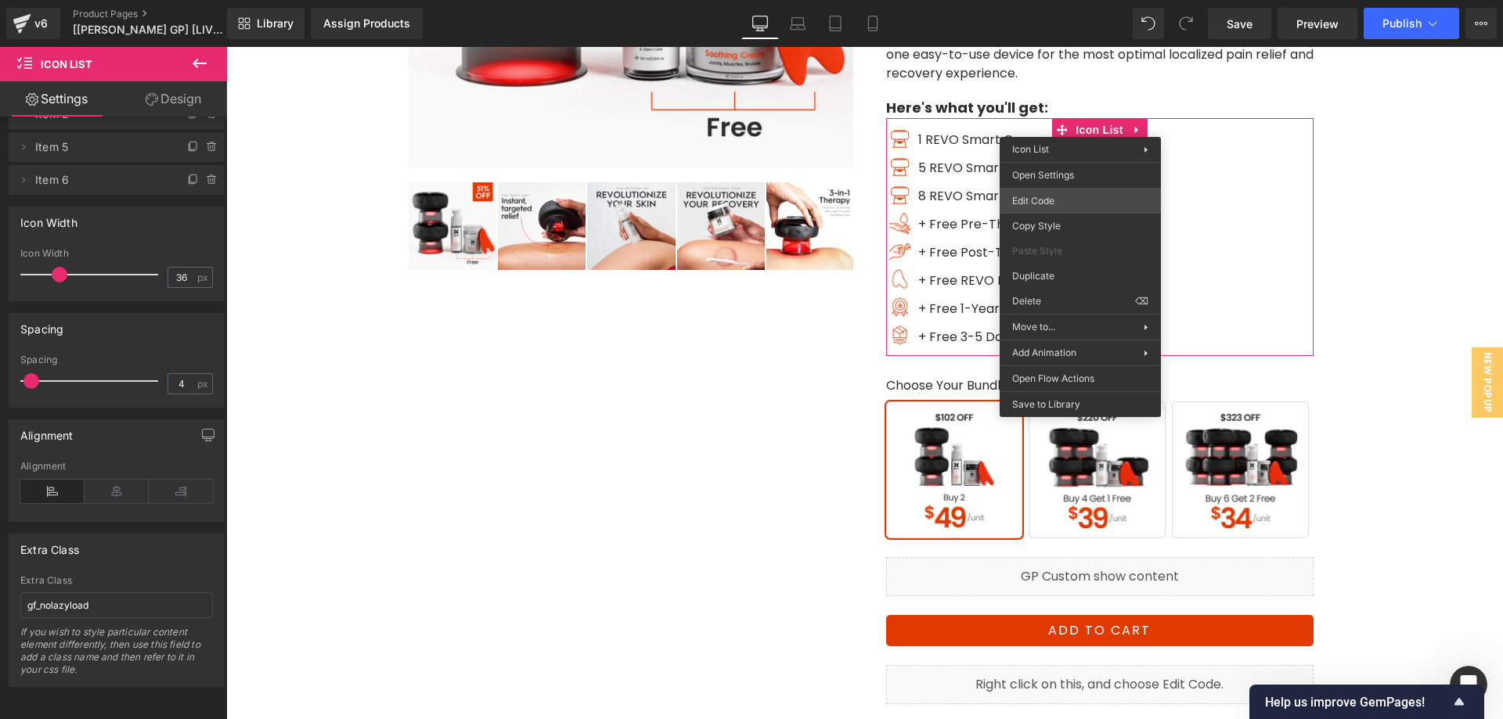
click at [1066, 0] on div "Icon List You are previewing how the will restyle your page. You can not edit E…" at bounding box center [751, 0] width 1503 height 0
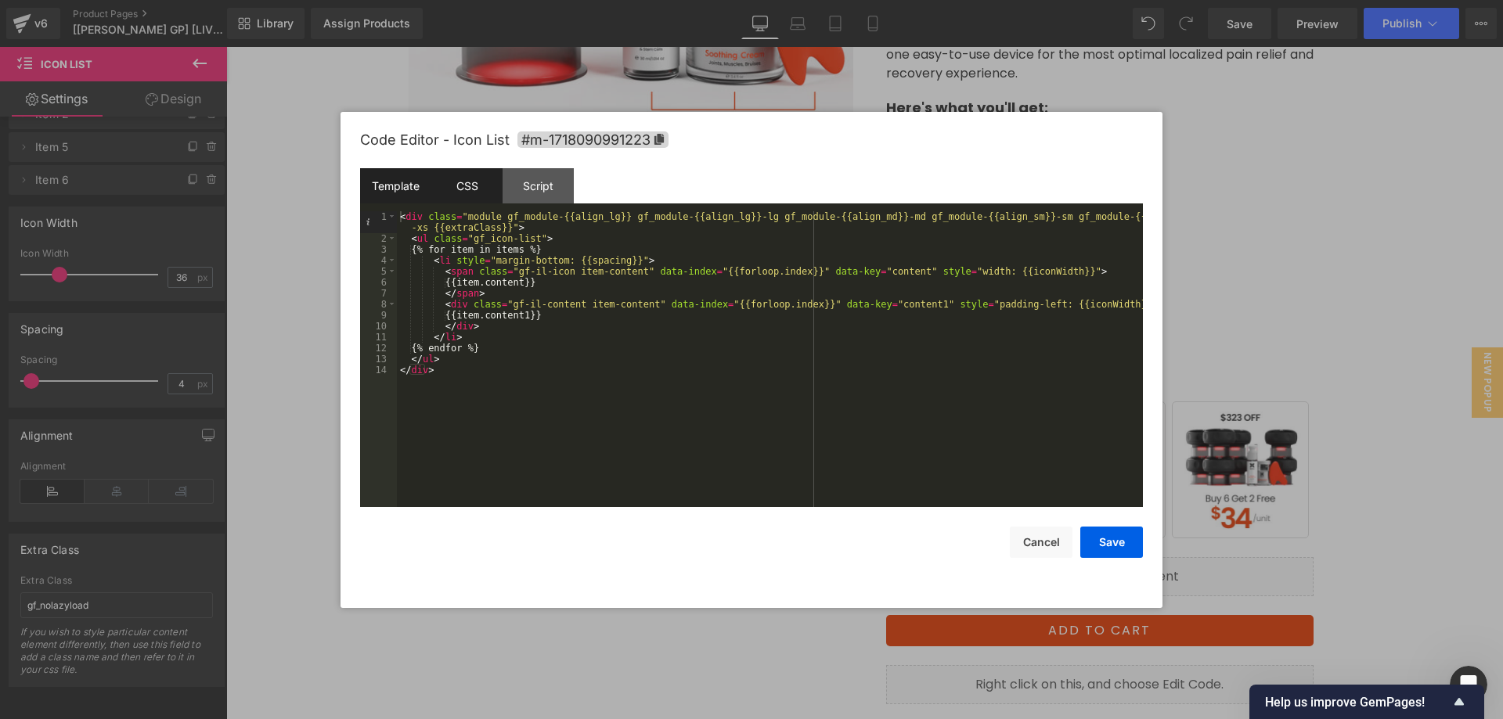
click at [485, 174] on div "CSS" at bounding box center [466, 185] width 71 height 35
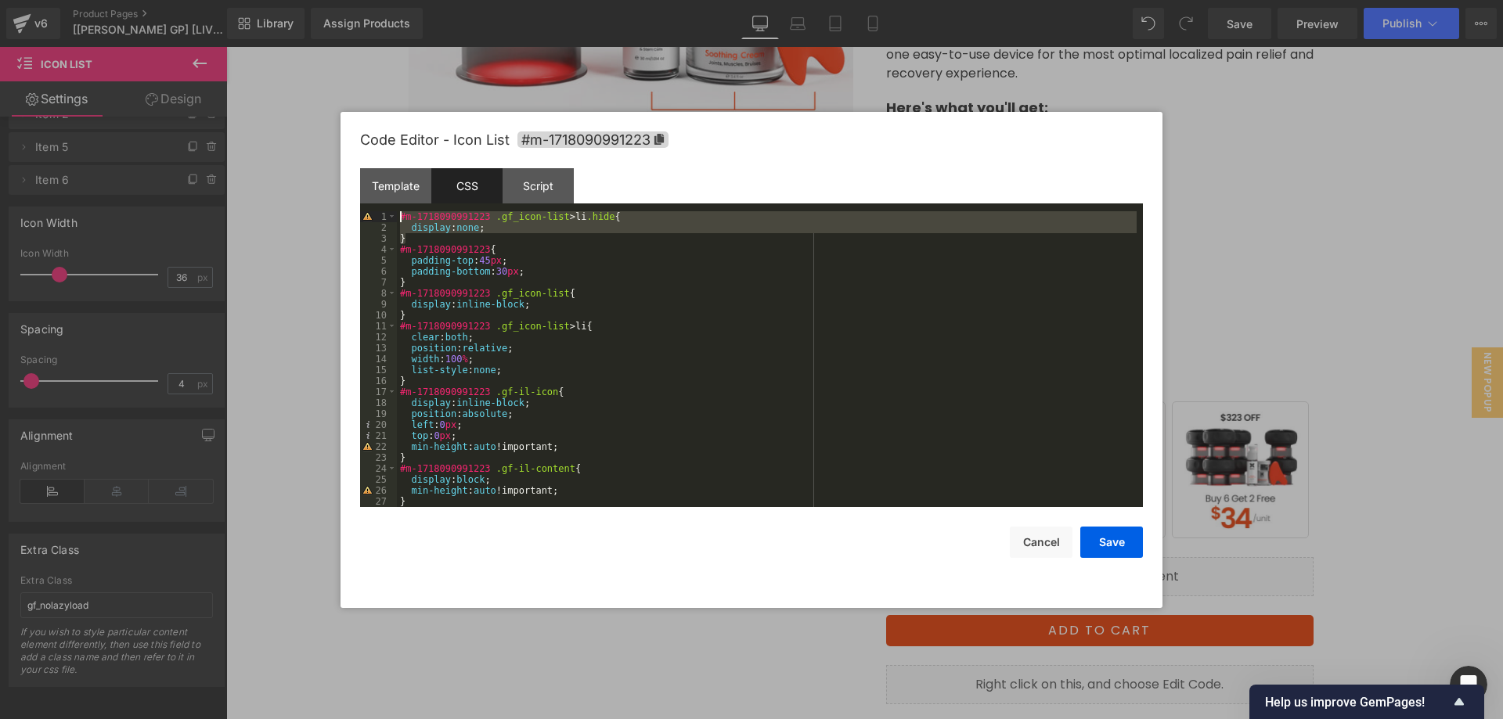
drag, startPoint x: 426, startPoint y: 239, endPoint x: 373, endPoint y: 214, distance: 58.1
click at [373, 214] on pre "1 2 3 4 5 6 7 8 9 10 11 12 13 14 15 16 17 18 19 20 21 22 23 24 25 26 27 28 #m-1…" at bounding box center [751, 359] width 783 height 296
click at [1039, 539] on button "Cancel" at bounding box center [1041, 542] width 63 height 31
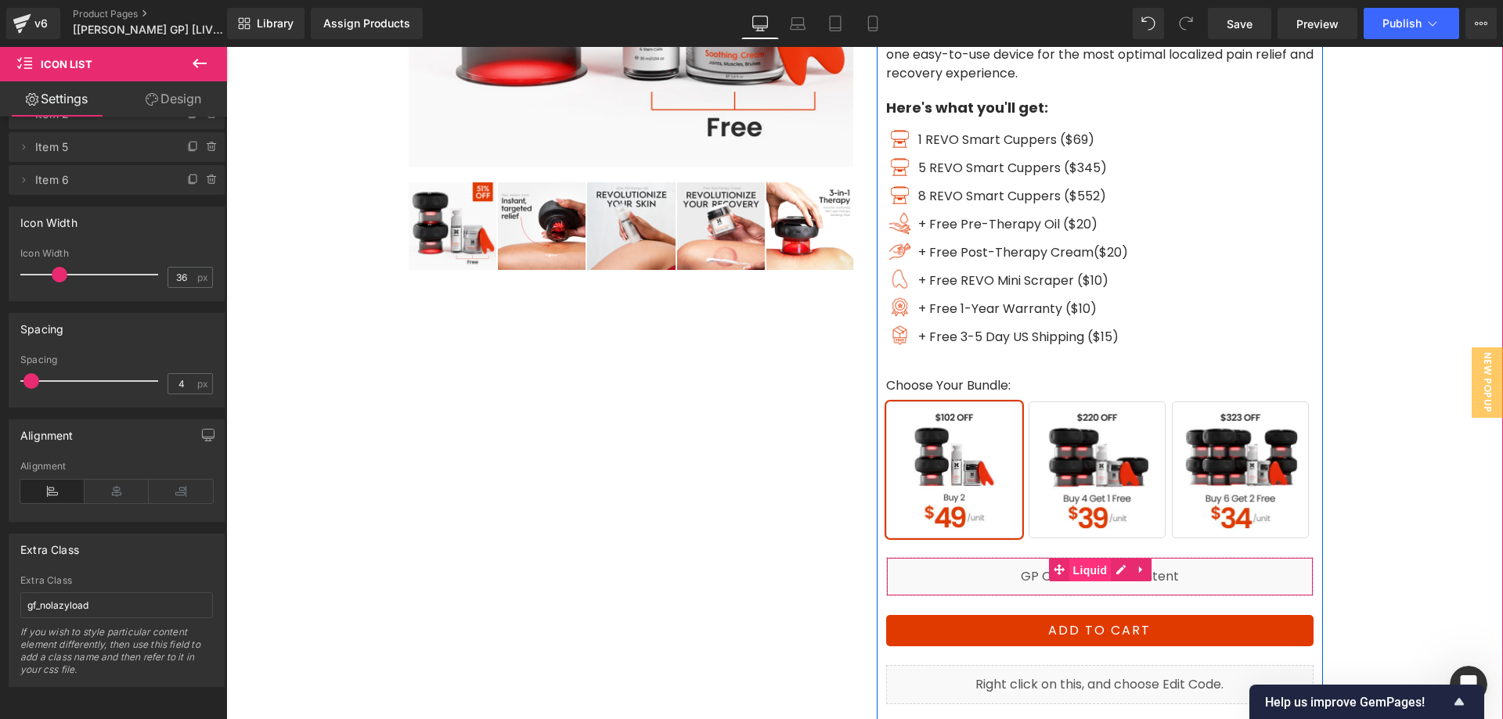
click at [1086, 571] on span "Liquid" at bounding box center [1090, 570] width 42 height 23
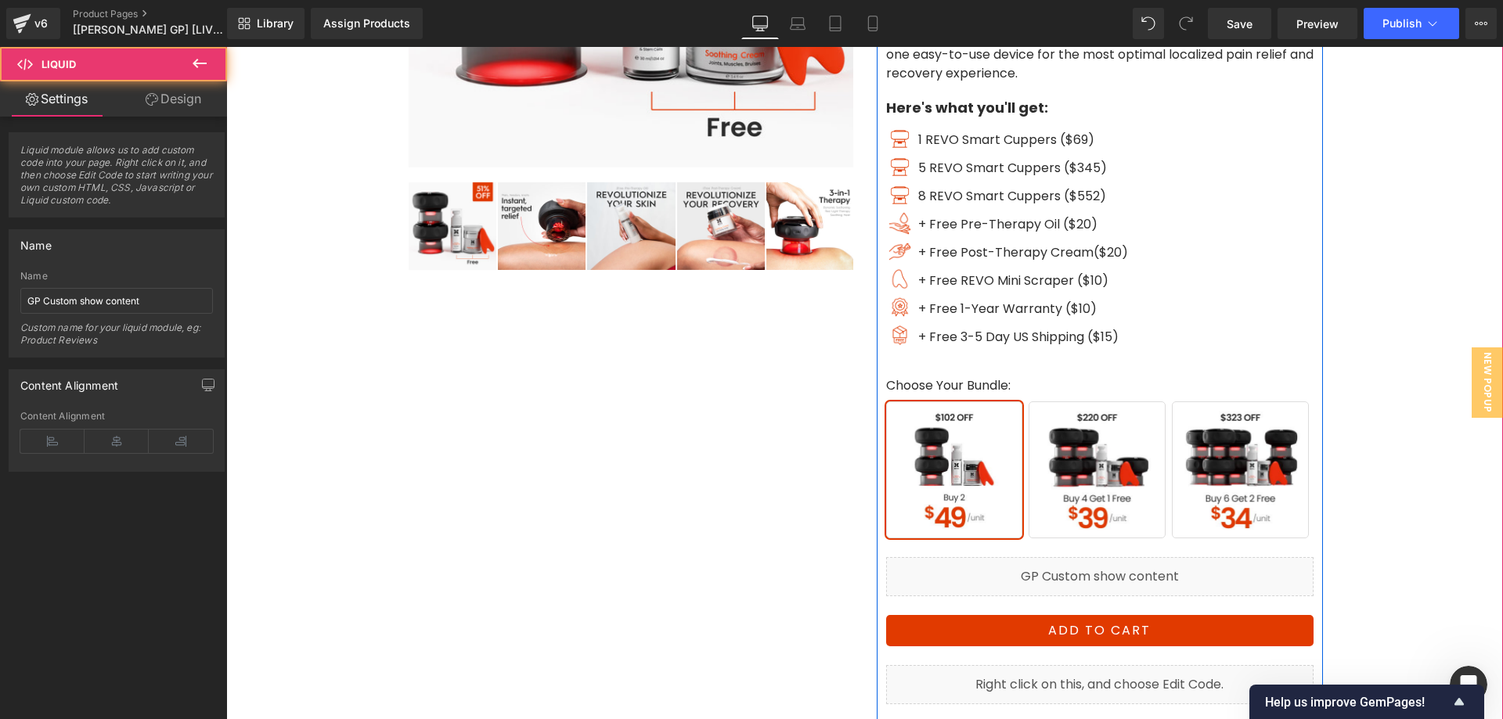
click at [1109, 568] on div "Liquid" at bounding box center [1099, 576] width 427 height 39
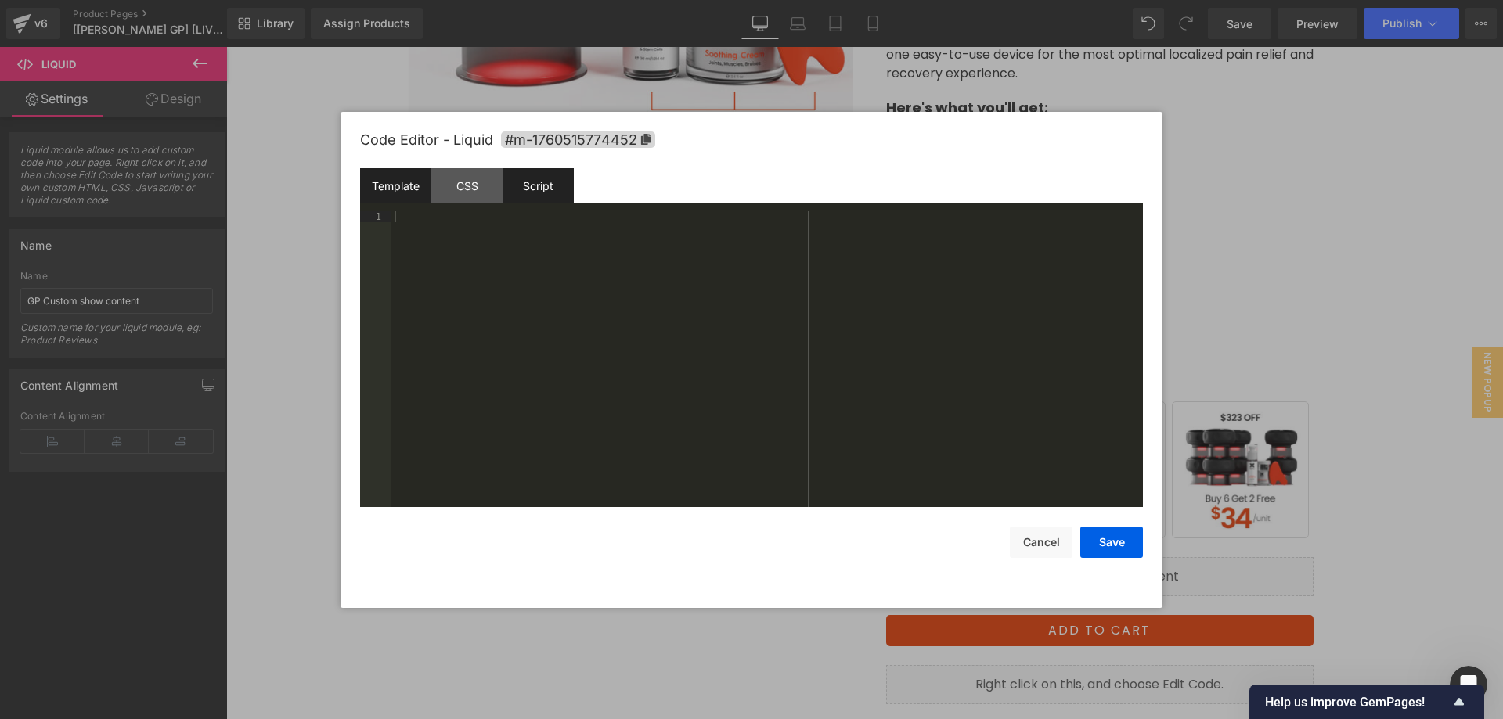
click at [533, 182] on div "Script" at bounding box center [538, 185] width 71 height 35
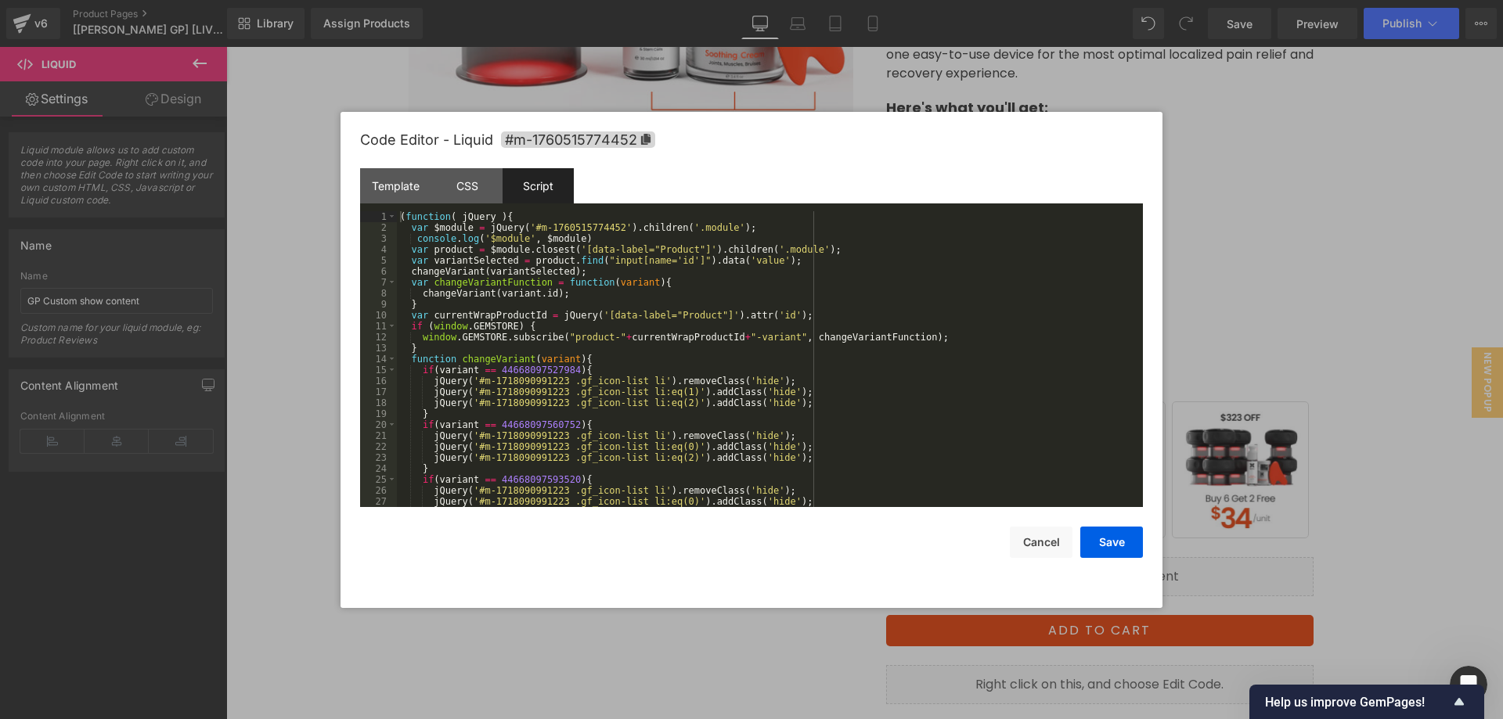
click at [532, 315] on div "( function ( jQuery ) { var $module = jQuery ( '#m-1760515774452' ) . children …" at bounding box center [767, 370] width 740 height 318
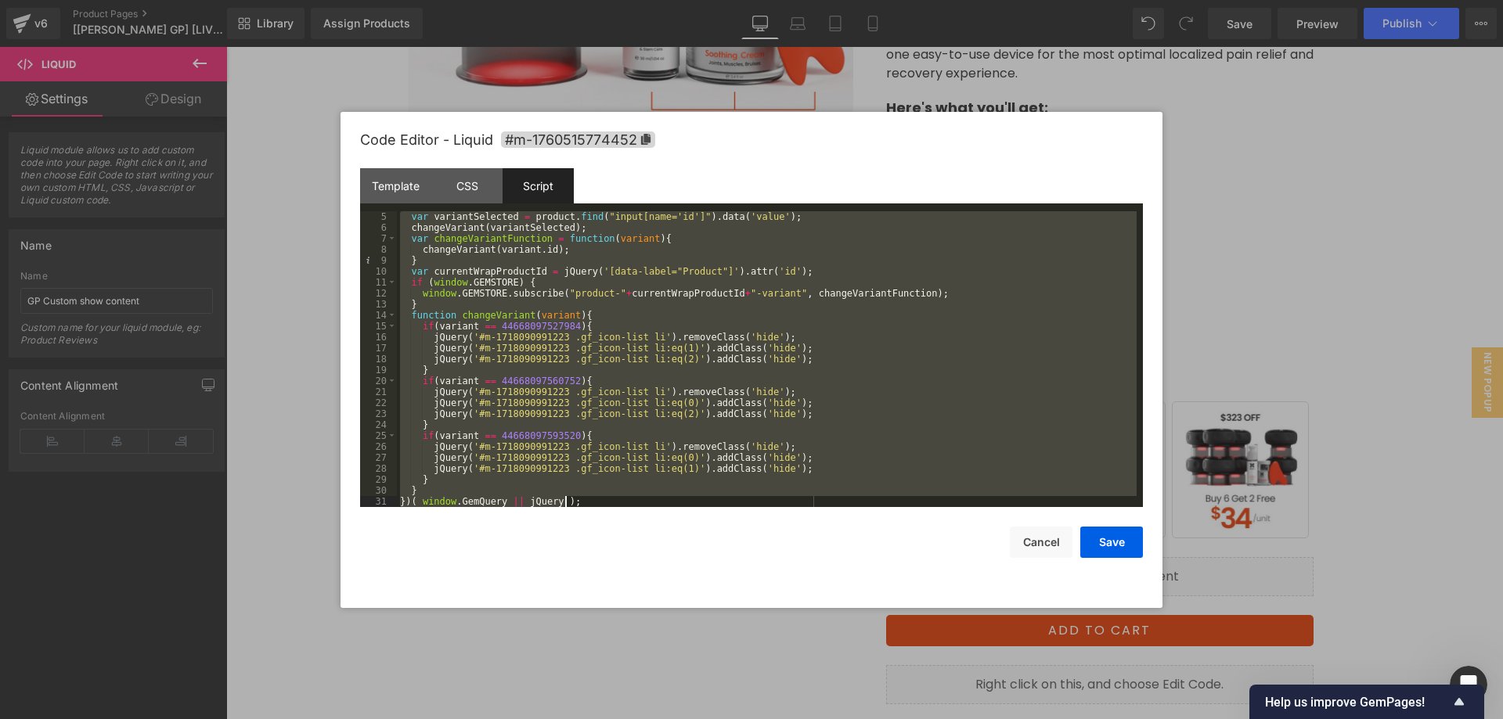
scroll to position [44, 0]
drag, startPoint x: 400, startPoint y: 211, endPoint x: 631, endPoint y: 552, distance: 411.4
click at [631, 552] on div "Code Editor - Liquid #m-1760515774452 Template CSS Script Data 1 XXXXXXXXXXXXXX…" at bounding box center [751, 360] width 783 height 496
click at [559, 322] on div "var variantSelected = product . find ( "input[name='id']" ) . data ( 'value' ) …" at bounding box center [767, 359] width 740 height 296
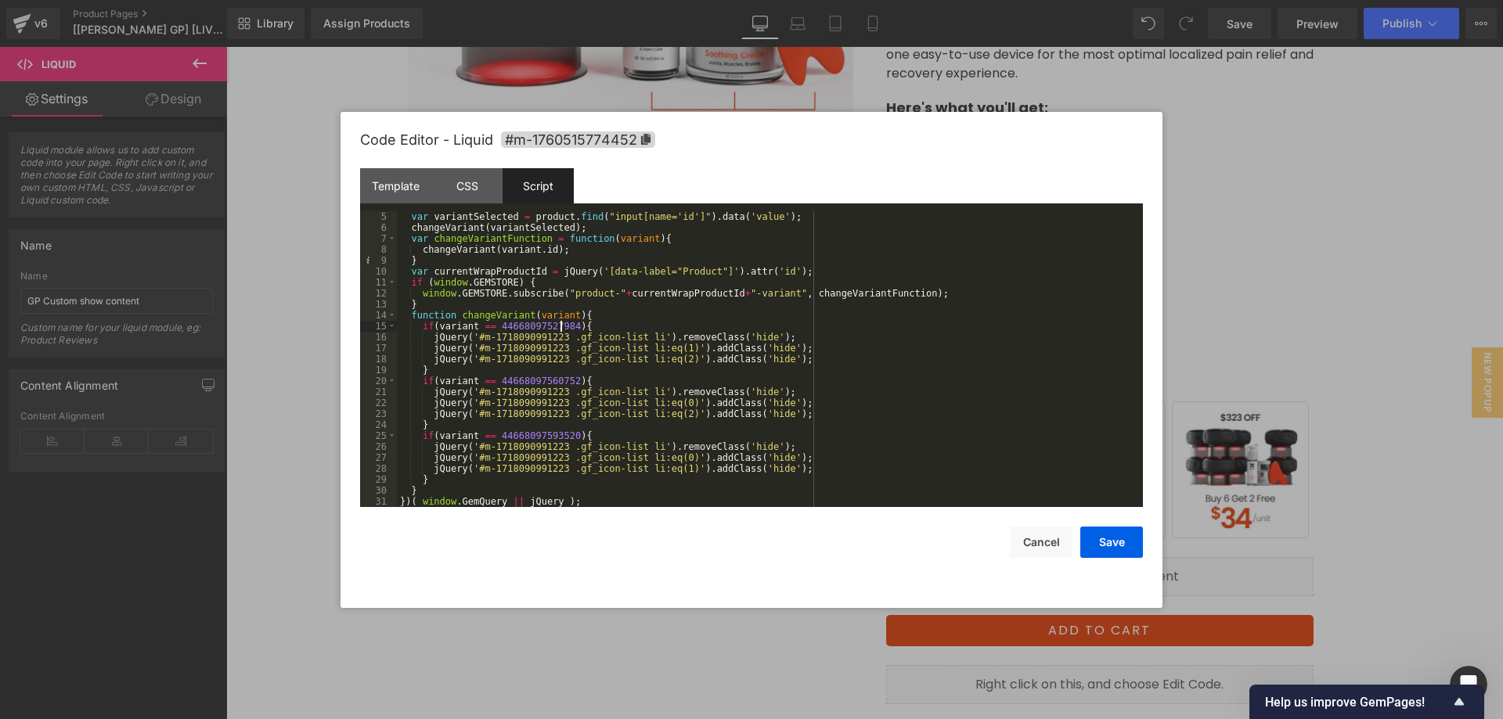
click at [559, 322] on div "var variantSelected = product . find ( "input[name='id']" ) . data ( 'value' ) …" at bounding box center [767, 370] width 740 height 318
click at [1034, 547] on button "Cancel" at bounding box center [1041, 542] width 63 height 31
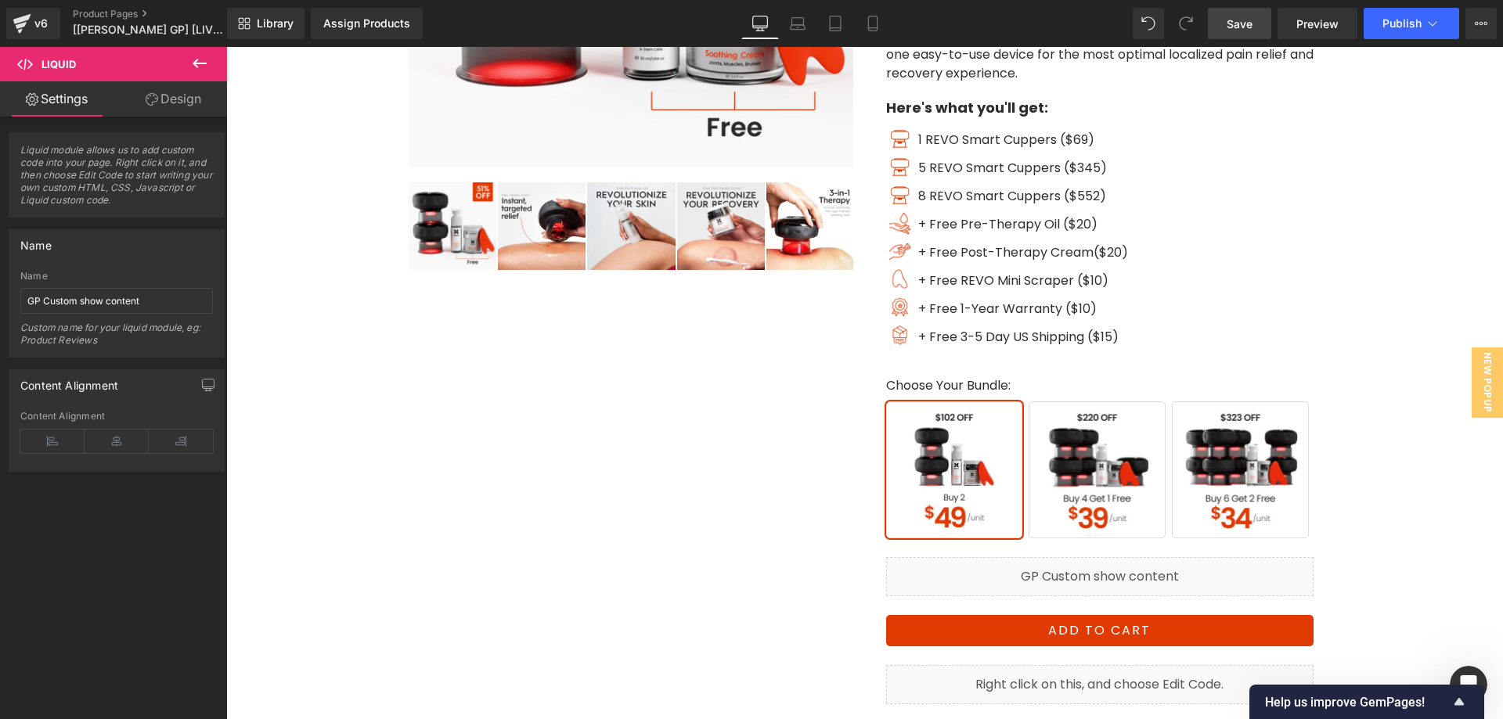
click at [1255, 24] on link "Save" at bounding box center [1239, 23] width 63 height 31
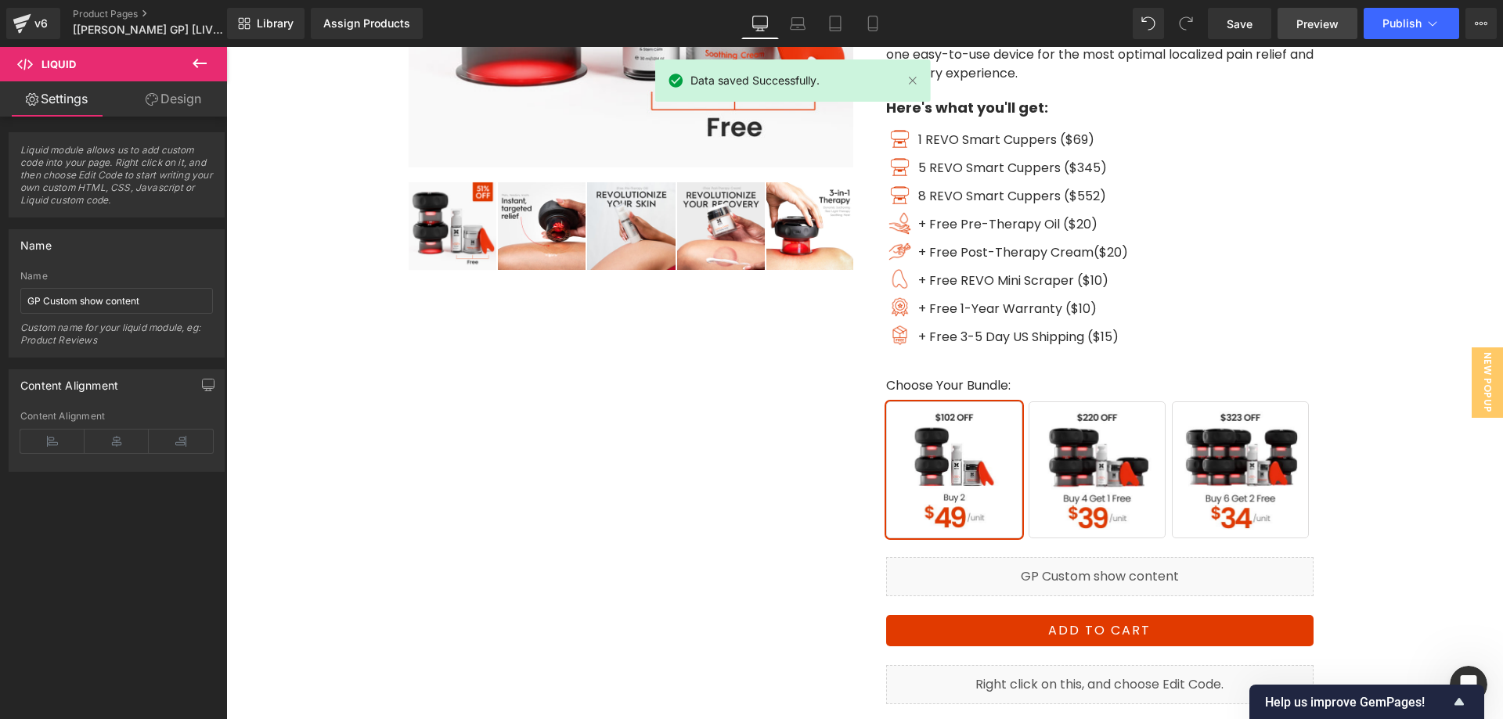
click at [1302, 19] on span "Preview" at bounding box center [1317, 24] width 42 height 16
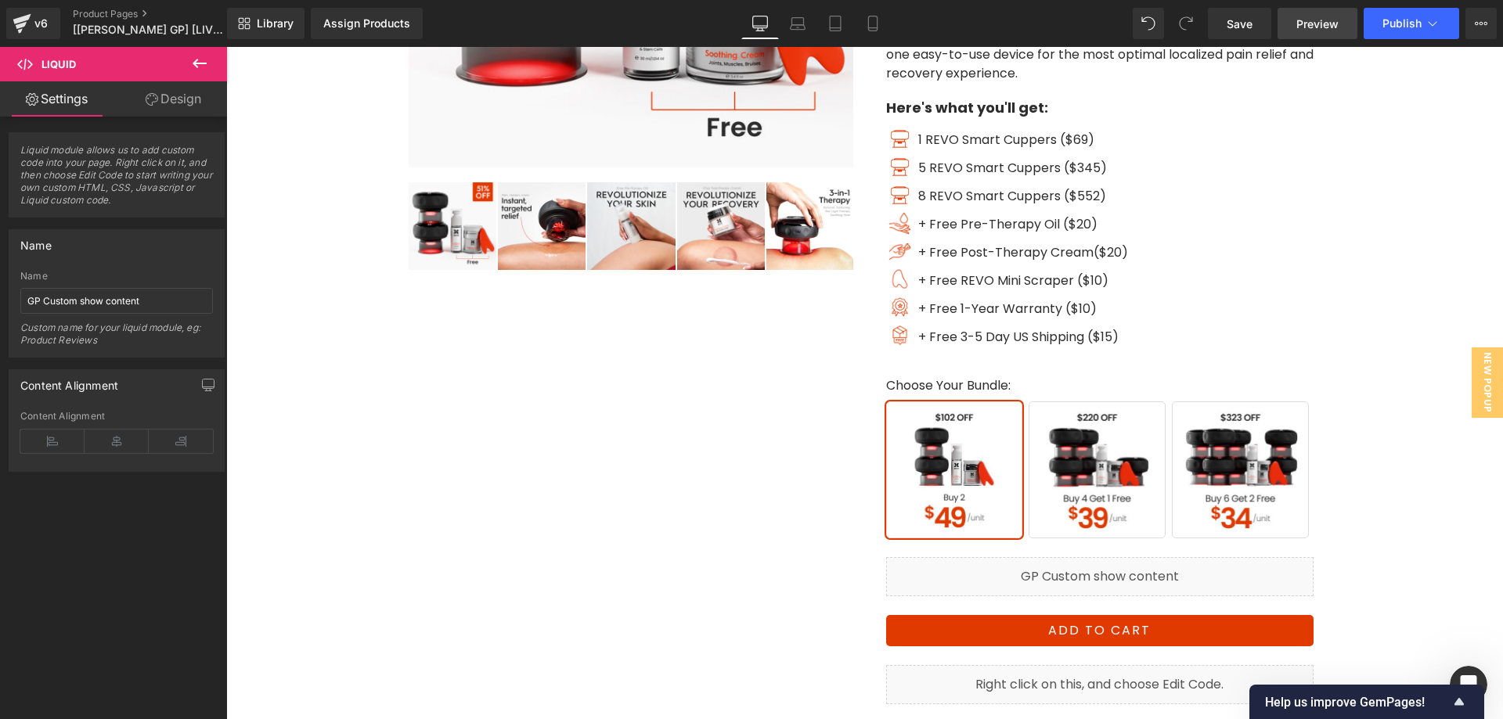
click at [1309, 26] on span "Preview" at bounding box center [1317, 24] width 42 height 16
click at [1312, 19] on span "Preview" at bounding box center [1317, 24] width 42 height 16
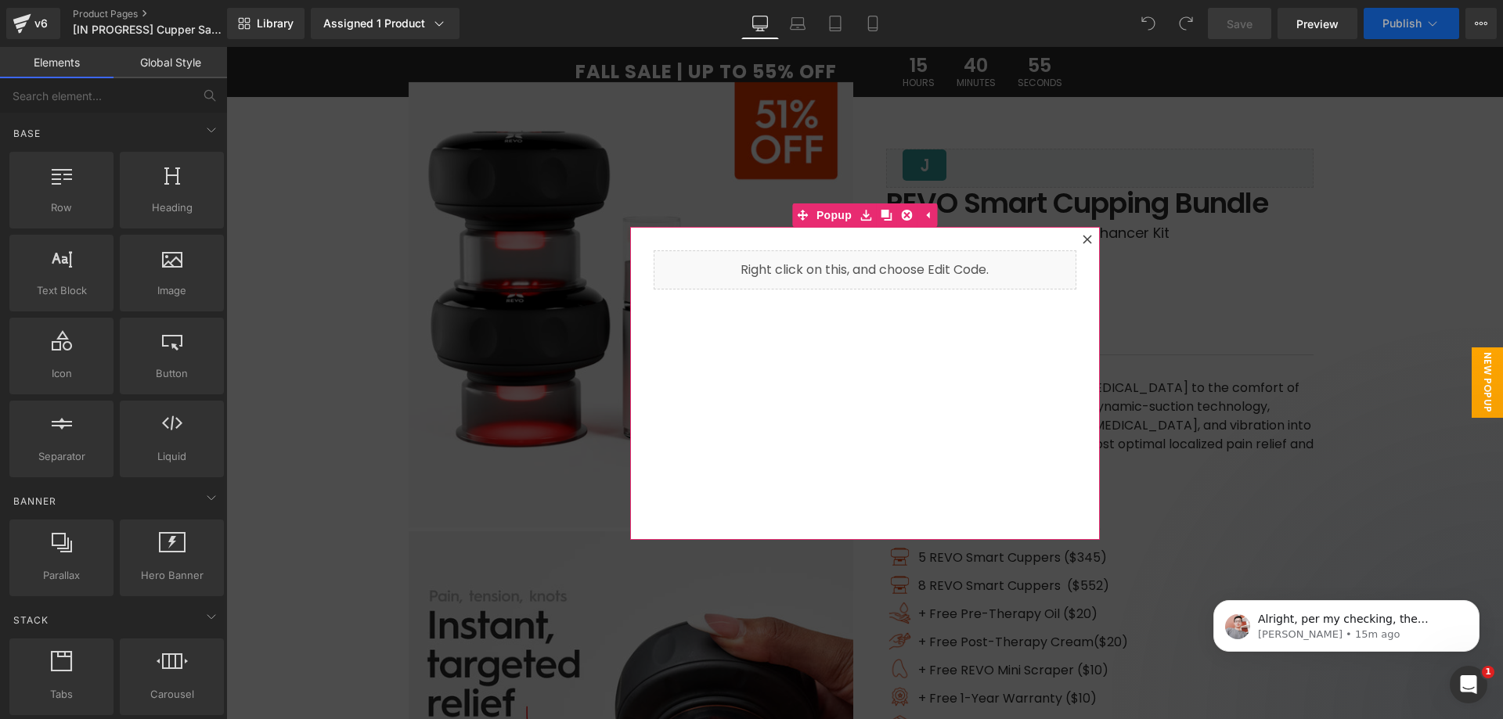
click at [1086, 234] on div at bounding box center [1087, 239] width 19 height 19
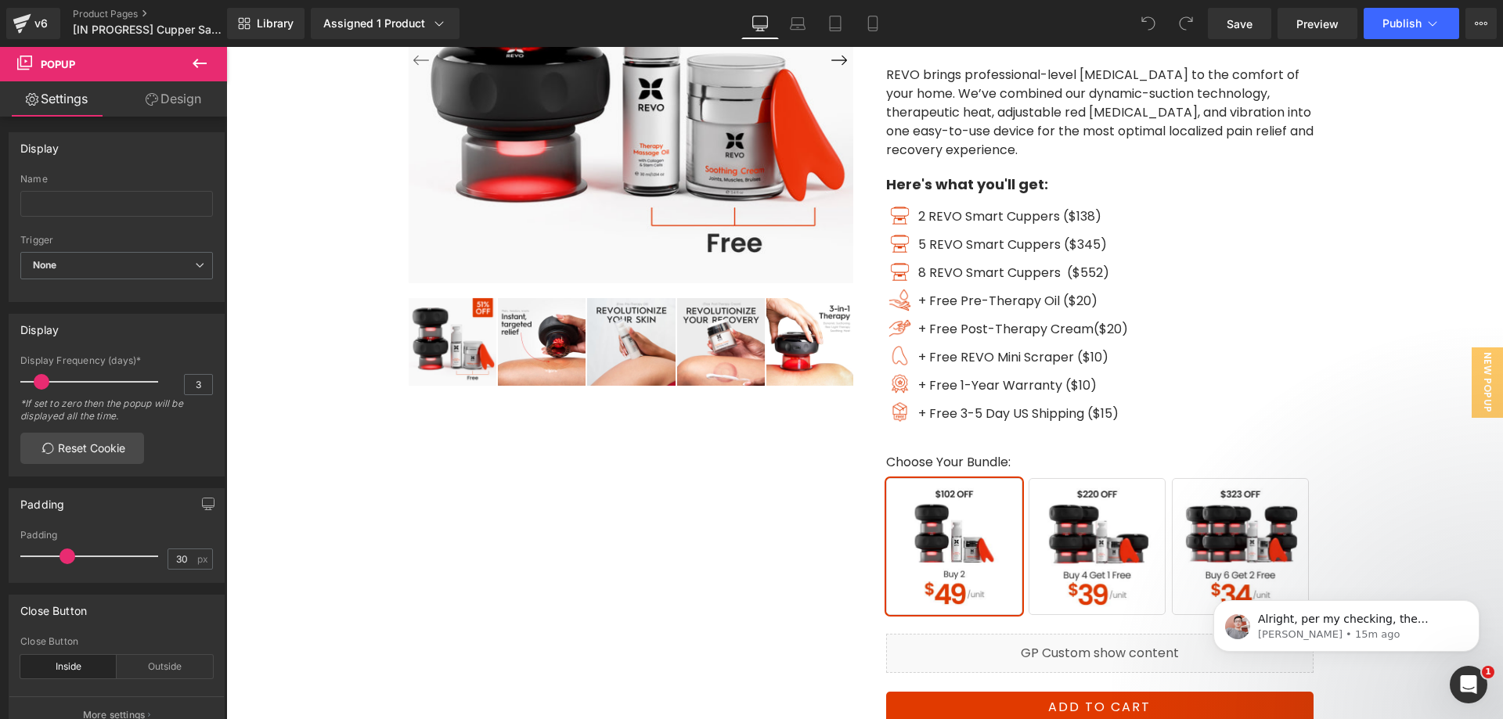
scroll to position [548, 0]
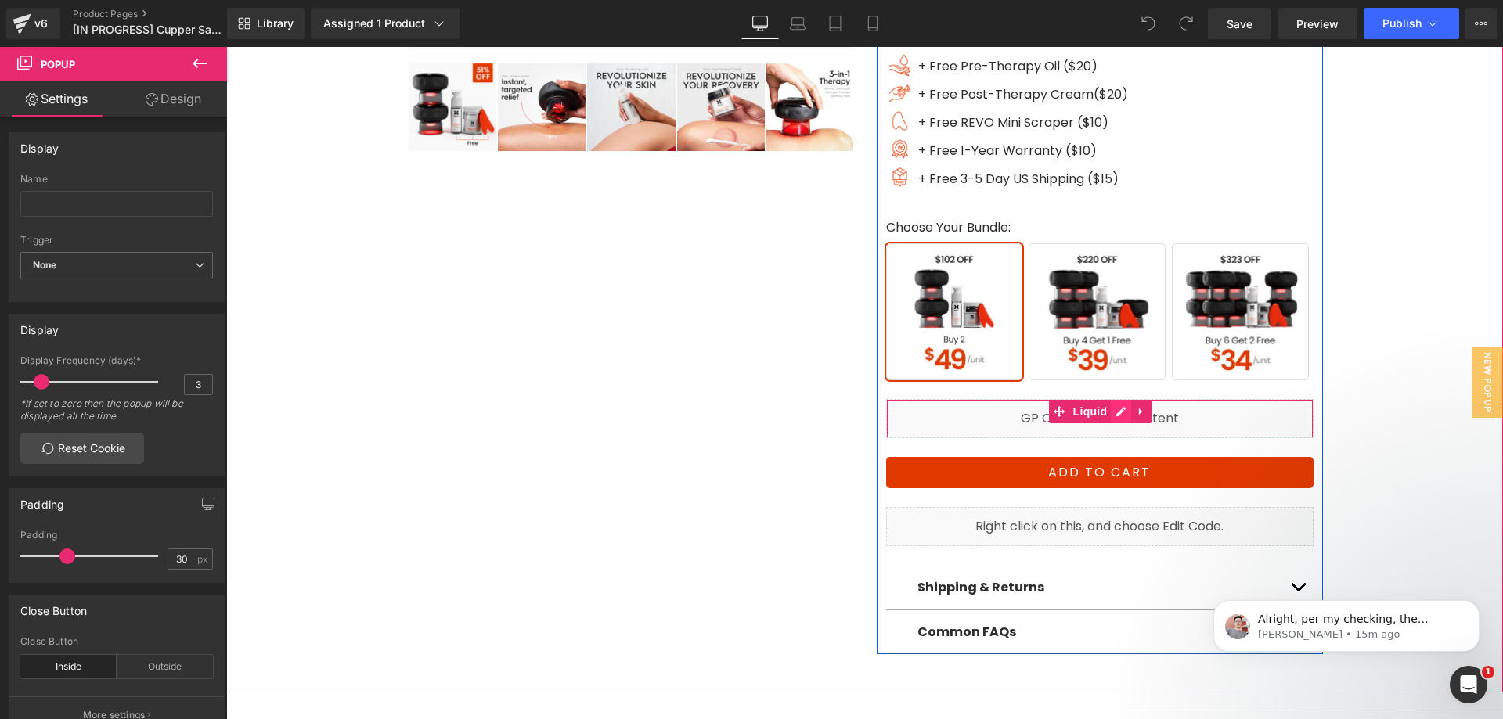
click at [1111, 409] on div "Liquid" at bounding box center [1099, 418] width 427 height 39
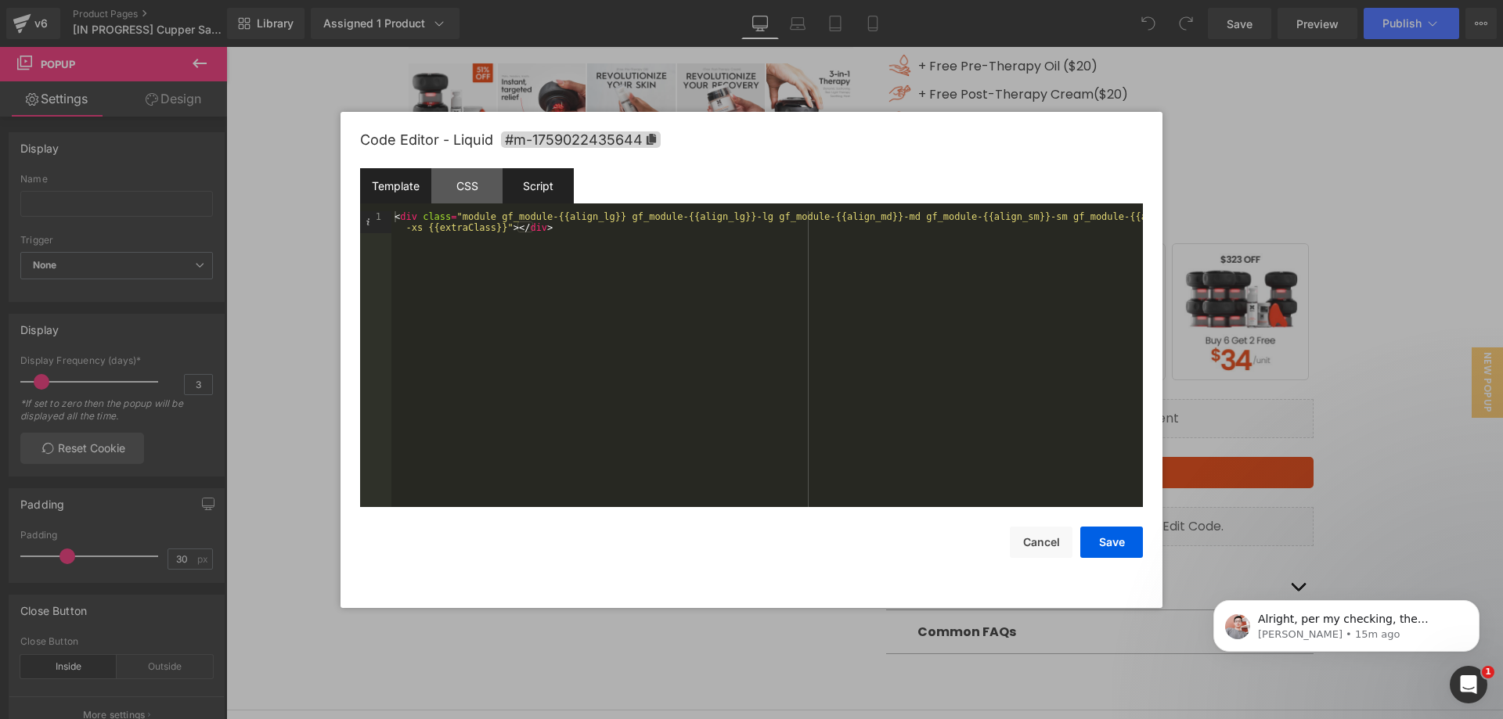
click at [552, 182] on div "Script" at bounding box center [538, 185] width 71 height 35
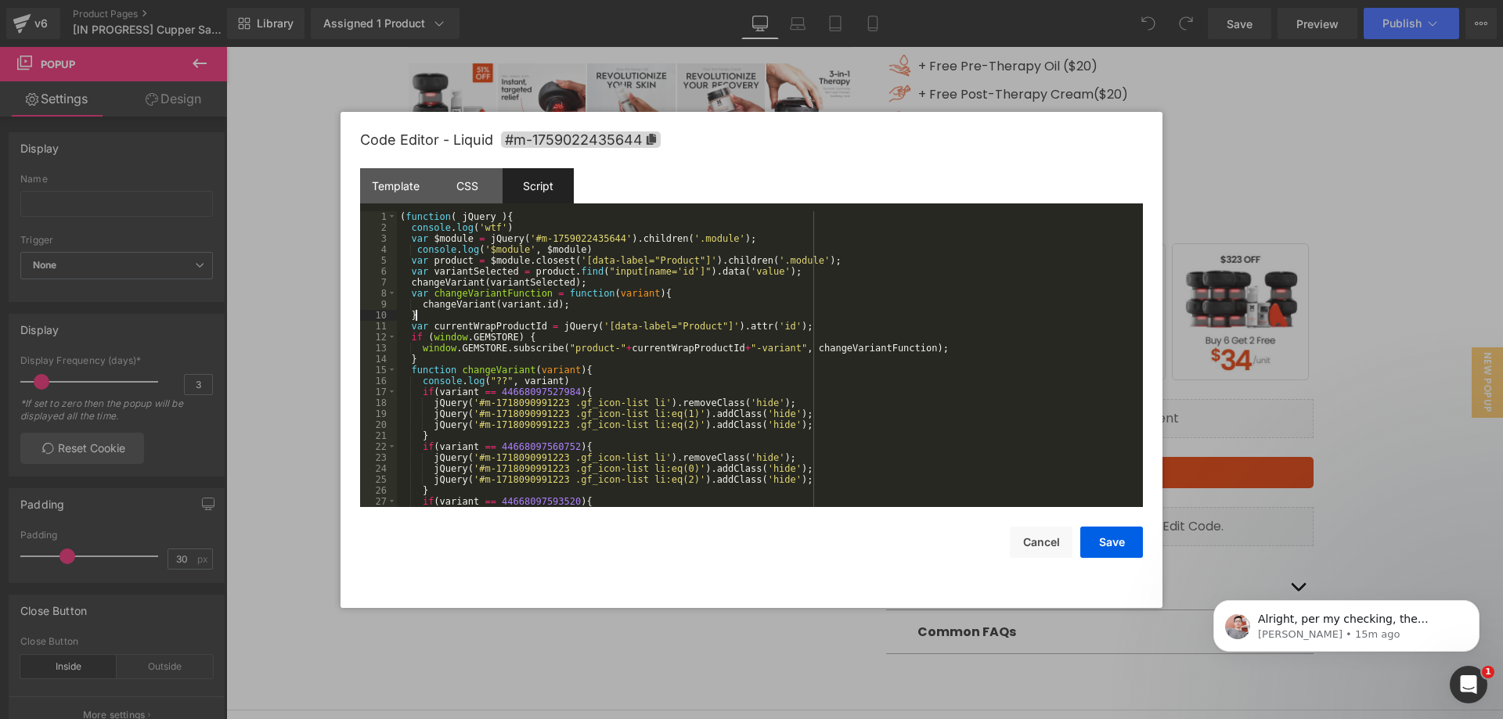
click at [600, 315] on div "( function ( jQuery ) { console . log ( 'wtf' ) var $module = jQuery ( '#m-1759…" at bounding box center [767, 370] width 740 height 318
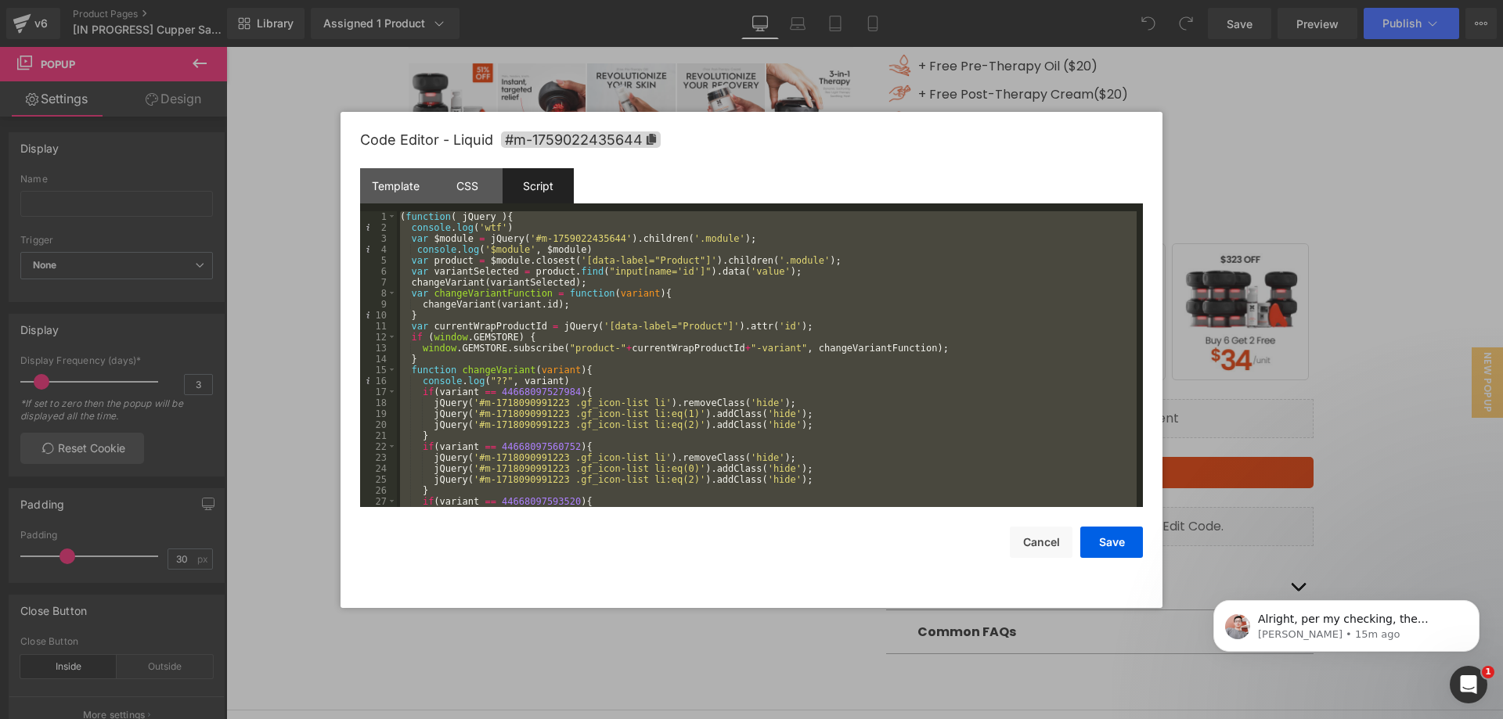
click at [772, 383] on div "( function ( jQuery ) { console . log ( 'wtf' ) var $module = jQuery ( '#m-1759…" at bounding box center [767, 359] width 740 height 296
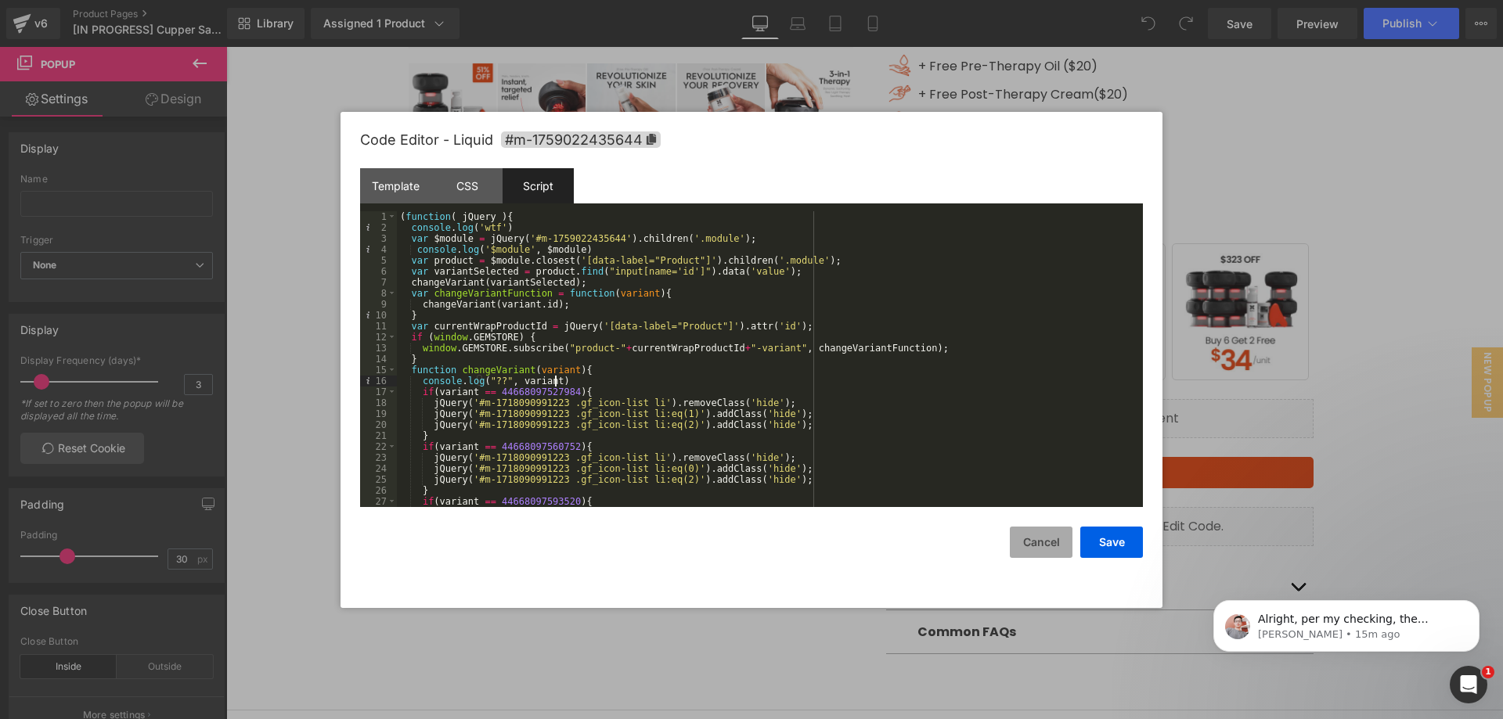
click at [1046, 533] on button "Cancel" at bounding box center [1041, 542] width 63 height 31
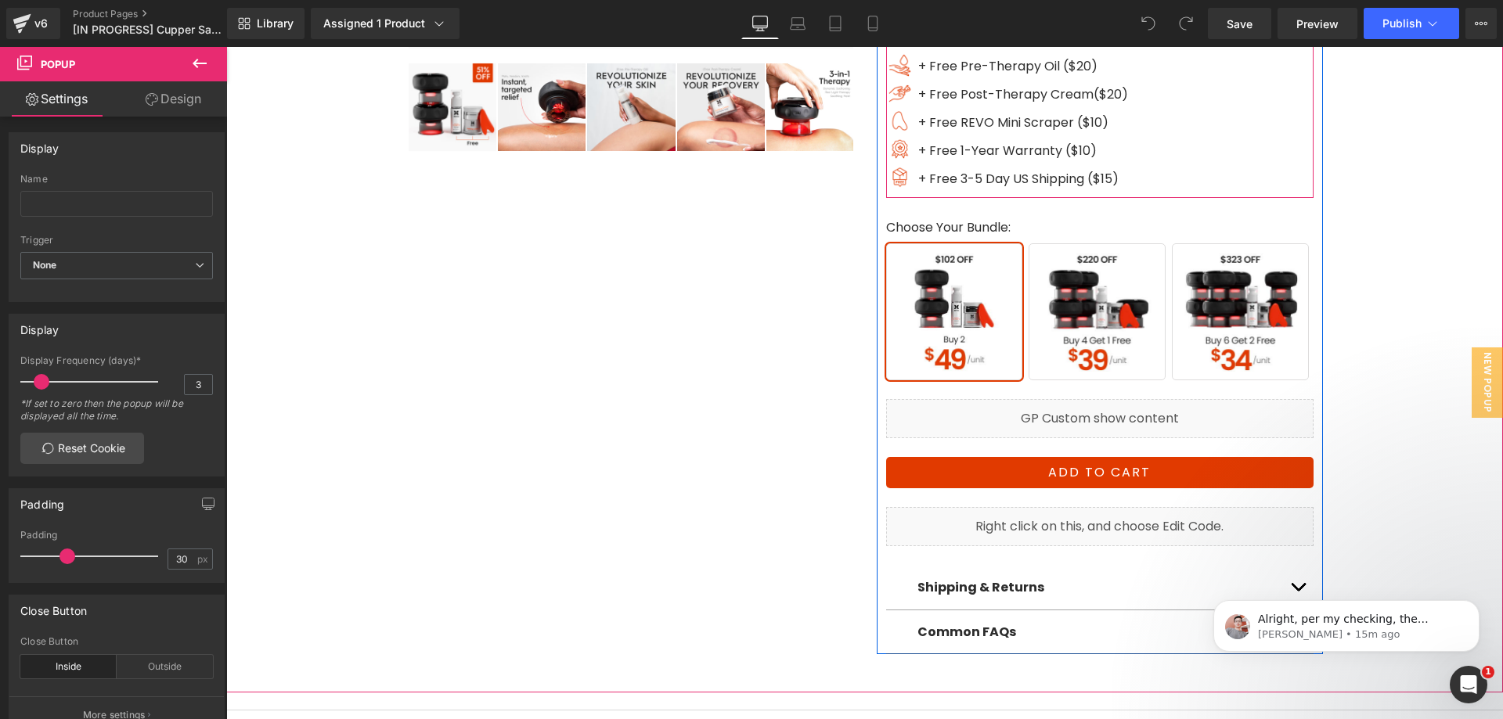
click at [1162, 134] on div "Image 2 REVO Smart Cuppers ($138) Text Block Image 5 REVO Smart Cuppers ($345) …" at bounding box center [1099, 83] width 427 height 229
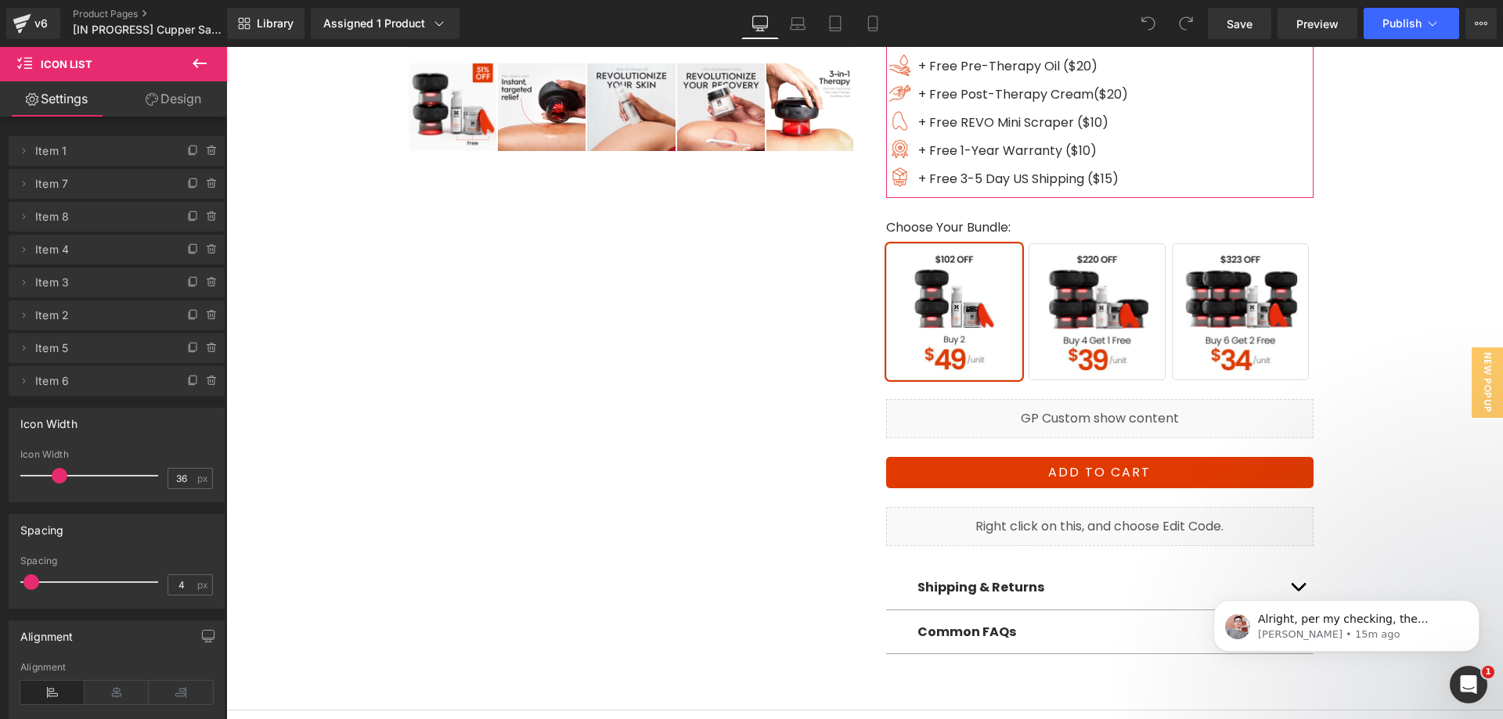
click at [153, 103] on icon at bounding box center [152, 99] width 13 height 13
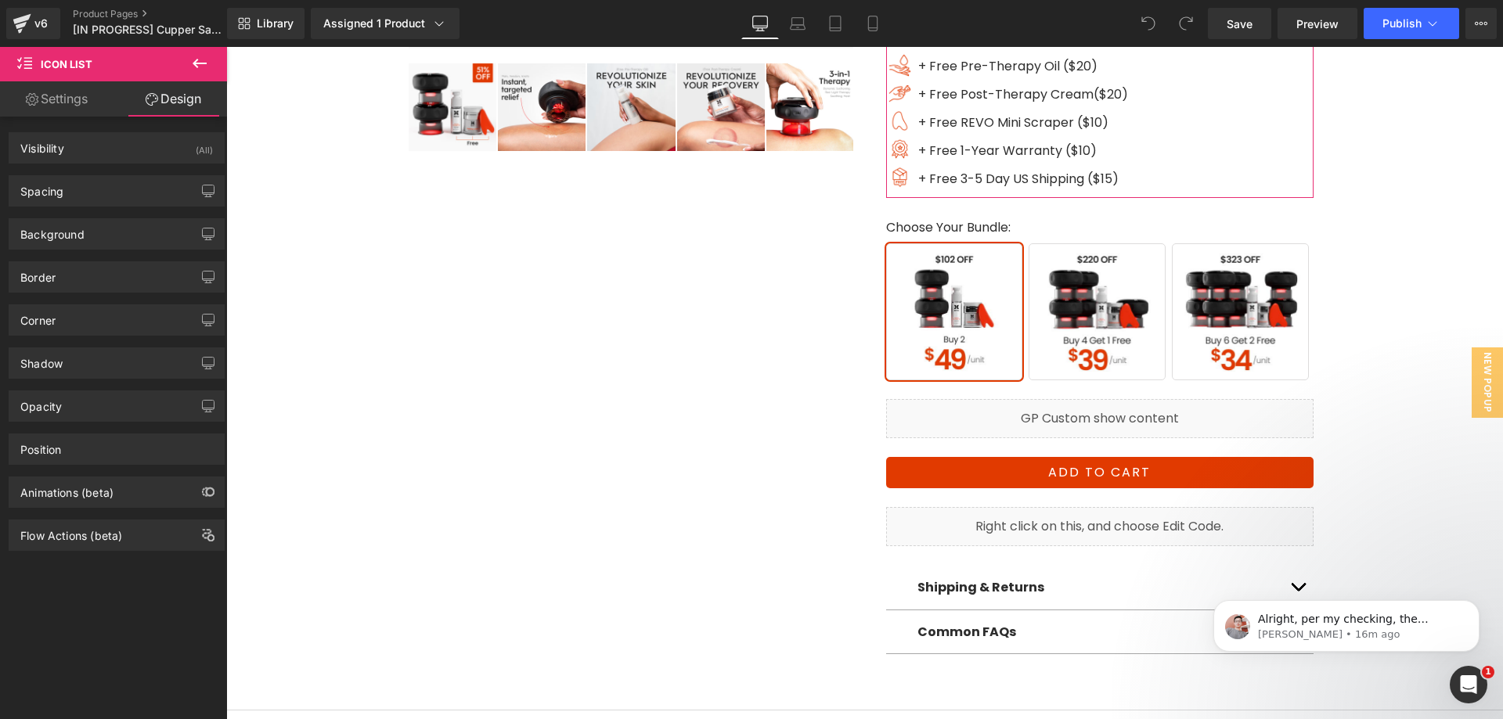
click at [85, 100] on link "Settings" at bounding box center [56, 98] width 113 height 35
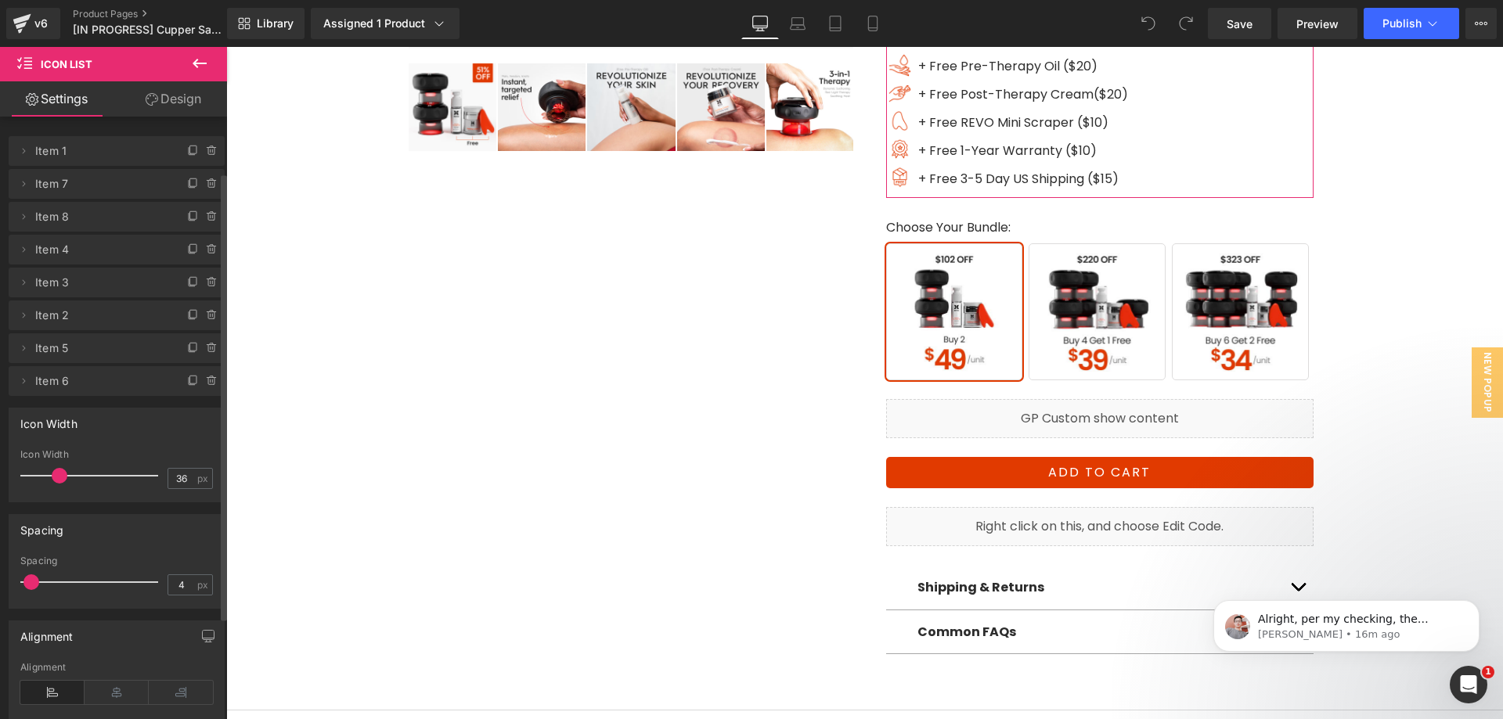
scroll to position [213, 0]
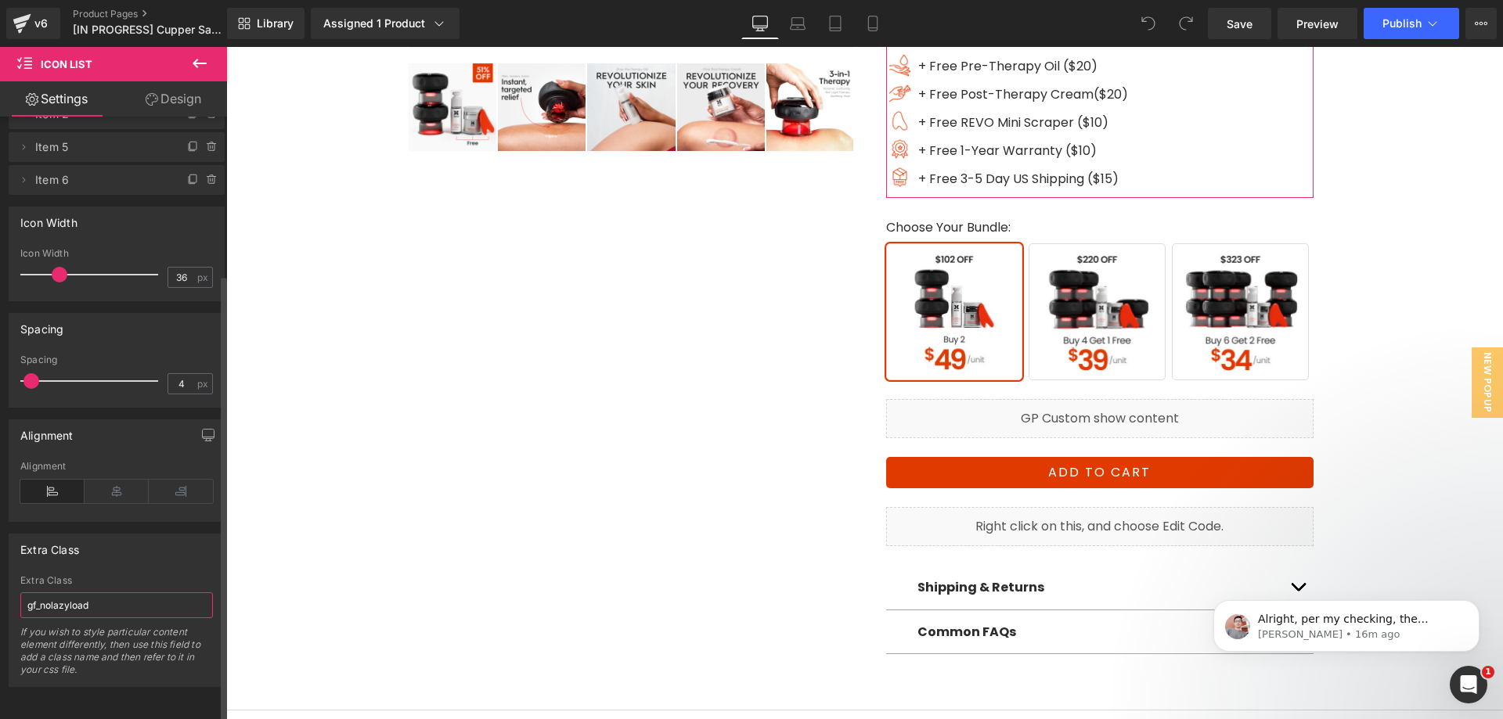
click at [113, 593] on input "gf_nolazyload" at bounding box center [116, 606] width 193 height 26
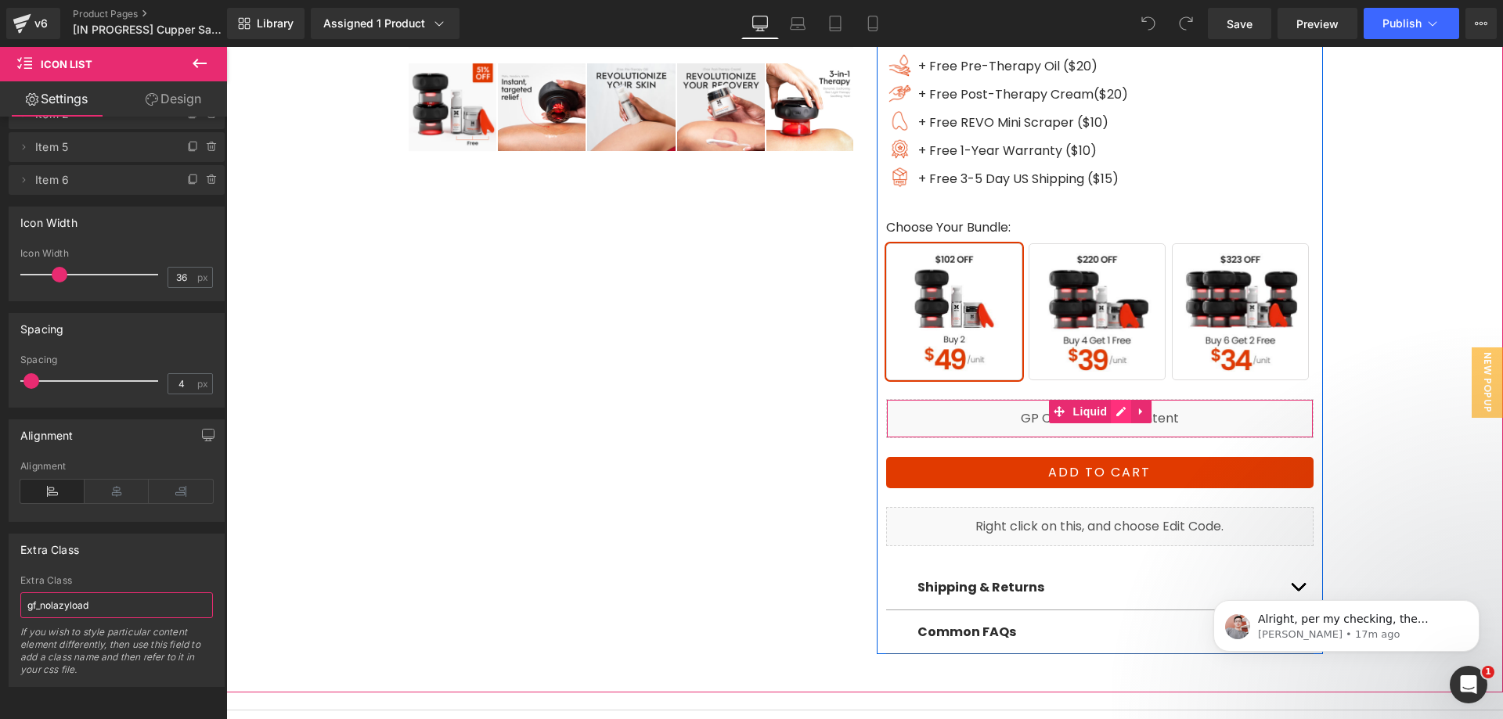
click at [1115, 415] on div "Liquid" at bounding box center [1099, 418] width 427 height 39
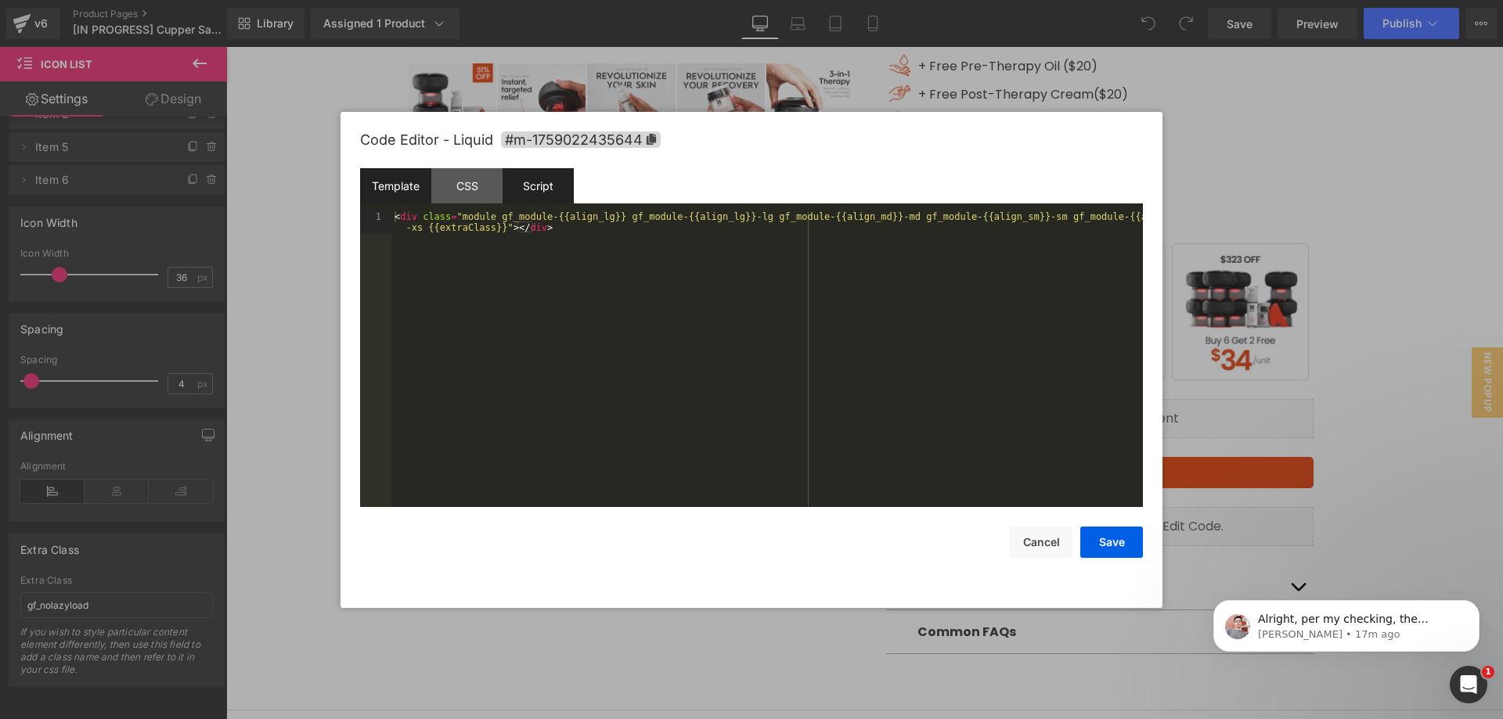
click at [560, 195] on div "Script" at bounding box center [538, 185] width 71 height 35
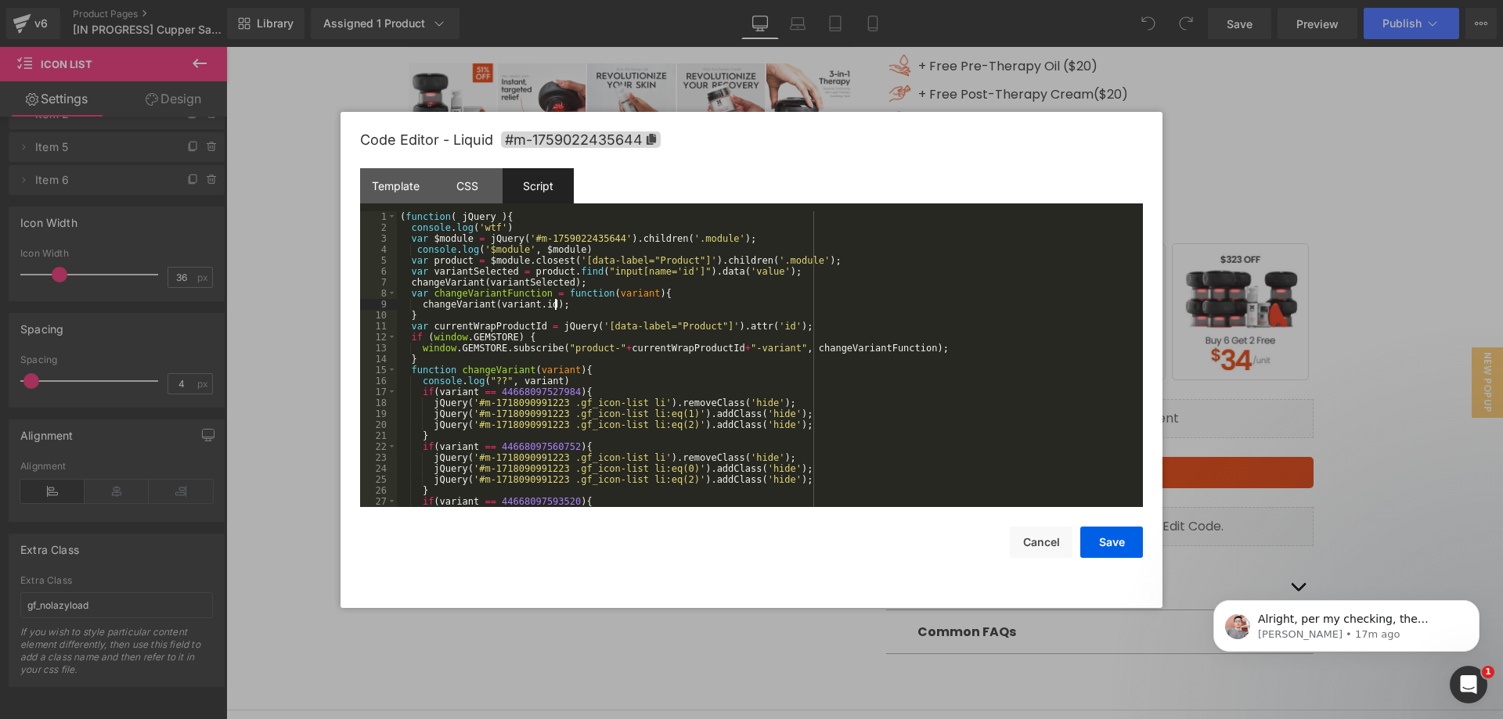
click at [636, 299] on div "( function ( jQuery ) { console . log ( 'wtf' ) var $module = jQuery ( '#m-1759…" at bounding box center [767, 370] width 740 height 318
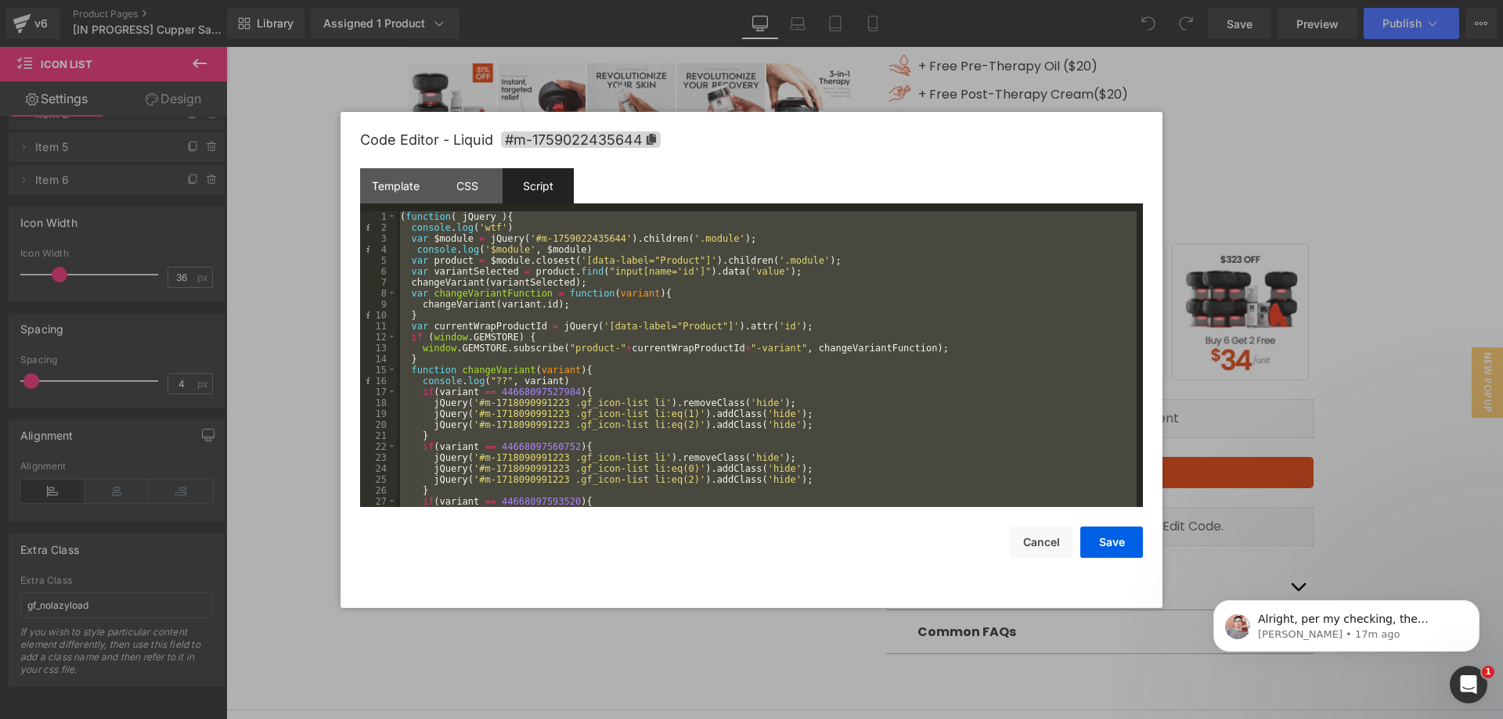
click at [990, 244] on div "( function ( jQuery ) { console . log ( 'wtf' ) var $module = jQuery ( '#m-1759…" at bounding box center [767, 359] width 740 height 296
